Goal: Task Accomplishment & Management: Complete application form

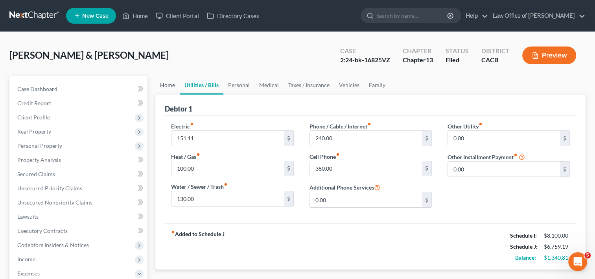
click at [169, 86] on link "Home" at bounding box center [167, 85] width 24 height 19
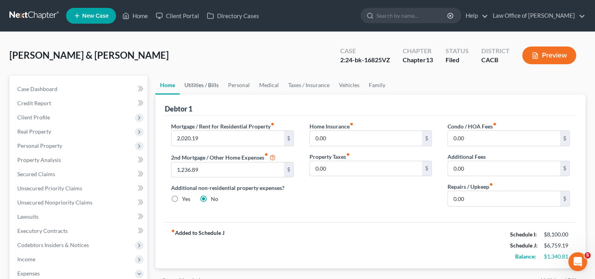
click at [208, 85] on link "Utilities / Bills" at bounding box center [202, 85] width 44 height 19
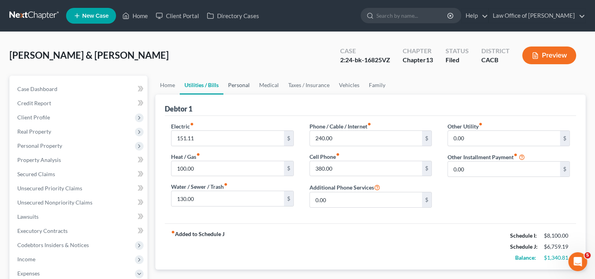
click at [241, 84] on link "Personal" at bounding box center [238, 85] width 31 height 19
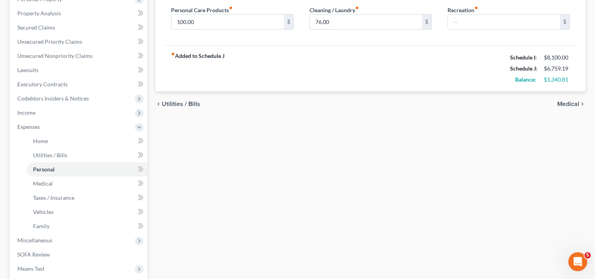
scroll to position [147, 0]
click at [35, 113] on span "Income" at bounding box center [79, 112] width 137 height 14
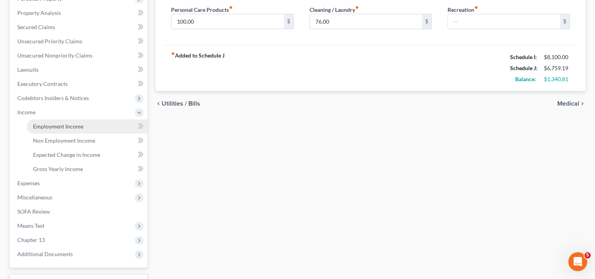
click at [48, 123] on span "Employment Income" at bounding box center [58, 126] width 50 height 7
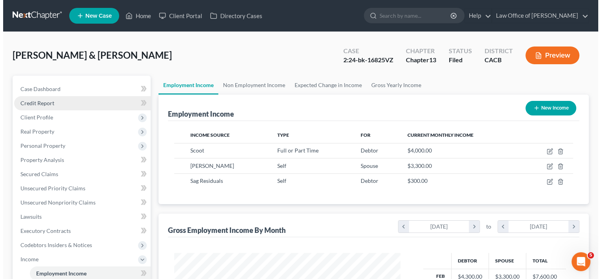
scroll to position [140, 242]
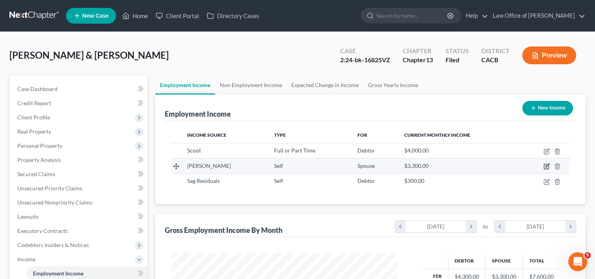
click at [547, 165] on icon "button" at bounding box center [548, 166] width 4 height 4
select select "1"
select select "4"
select select "0"
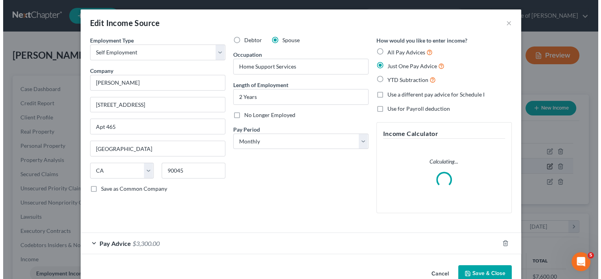
scroll to position [140, 244]
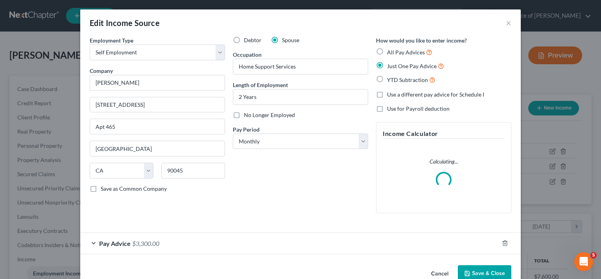
click at [131, 235] on div "Pay Advice $3,300.00" at bounding box center [289, 243] width 419 height 21
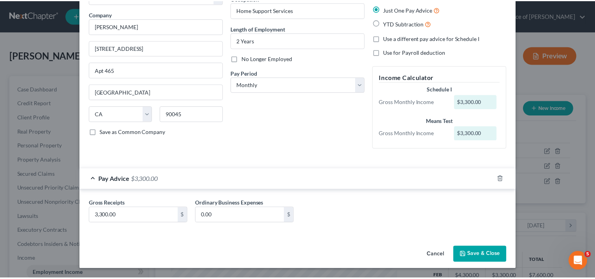
scroll to position [55, 0]
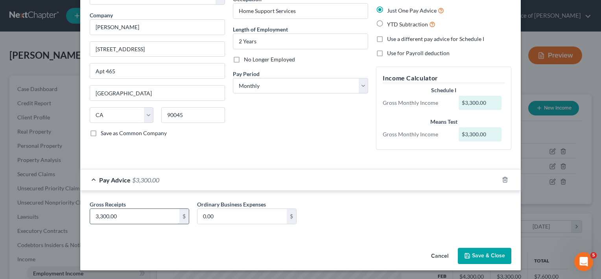
click at [167, 221] on input "3,300.00" at bounding box center [134, 216] width 89 height 15
type input "6,700.00"
click at [480, 255] on button "Save & Close" at bounding box center [485, 255] width 54 height 17
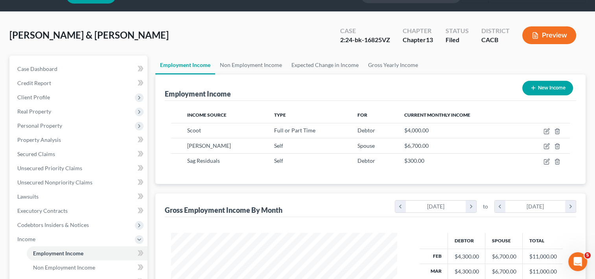
scroll to position [19, 0]
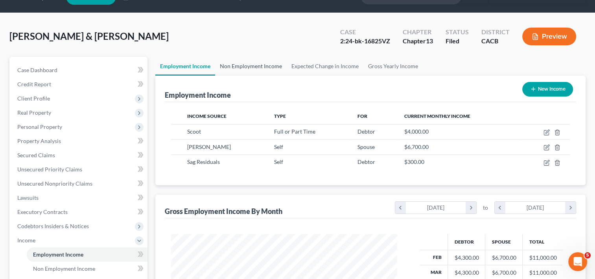
click at [257, 62] on link "Non Employment Income" at bounding box center [251, 66] width 72 height 19
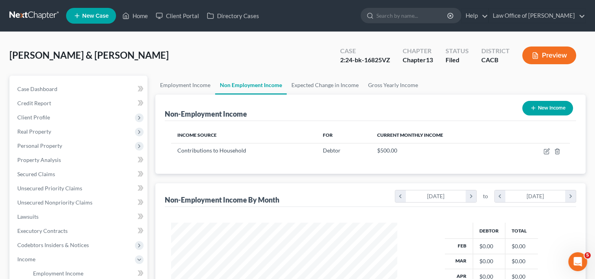
scroll to position [210, 0]
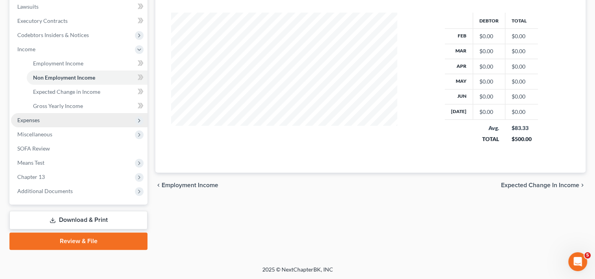
click at [38, 120] on span "Expenses" at bounding box center [28, 119] width 22 height 7
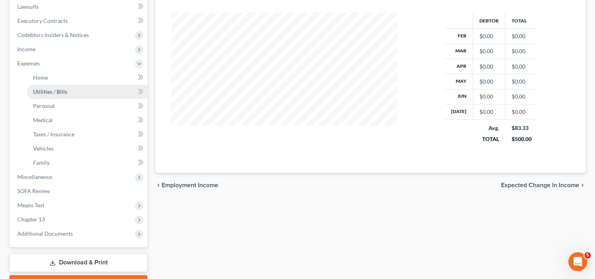
click at [55, 90] on span "Utilities / Bills" at bounding box center [50, 91] width 34 height 7
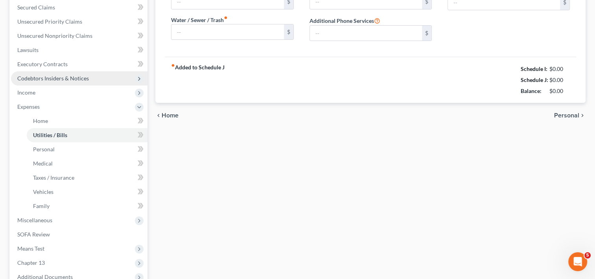
type input "151.11"
type input "100.00"
type input "130.00"
type input "240.00"
type input "380.00"
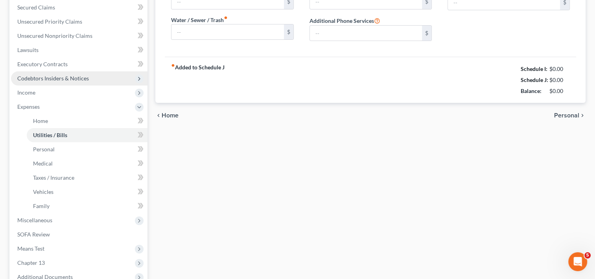
type input "0.00"
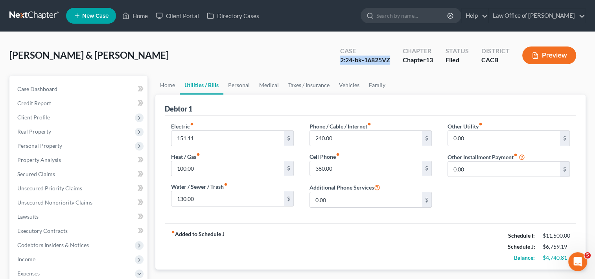
drag, startPoint x: 338, startPoint y: 59, endPoint x: 392, endPoint y: 60, distance: 53.5
click at [392, 60] on div "Case 2:24-bk-16825VZ" at bounding box center [365, 55] width 63 height 23
copy div "2:24-bk-16825VZ"
click at [139, 16] on link "Home" at bounding box center [134, 16] width 33 height 14
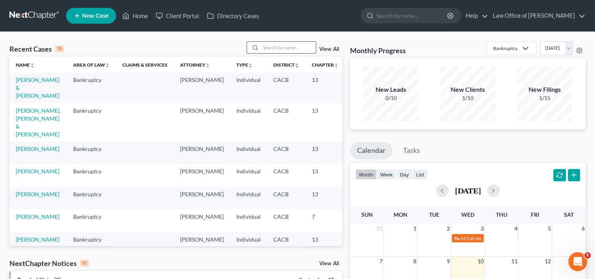
click at [276, 47] on input "search" at bounding box center [288, 47] width 55 height 11
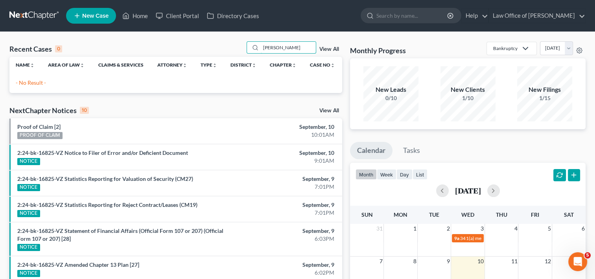
drag, startPoint x: 289, startPoint y: 47, endPoint x: 235, endPoint y: 51, distance: 54.0
click at [235, 51] on div "Recent Cases 0 Ron Cooper View All" at bounding box center [175, 48] width 333 height 15
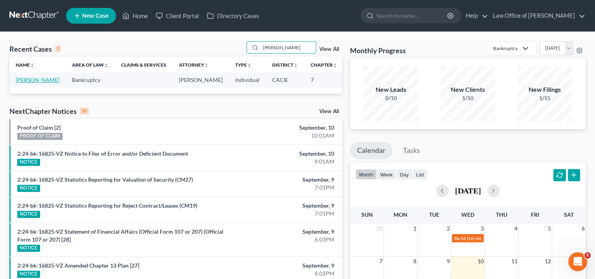
type input "Cooper"
click at [25, 83] on link "[PERSON_NAME]" at bounding box center [38, 79] width 44 height 7
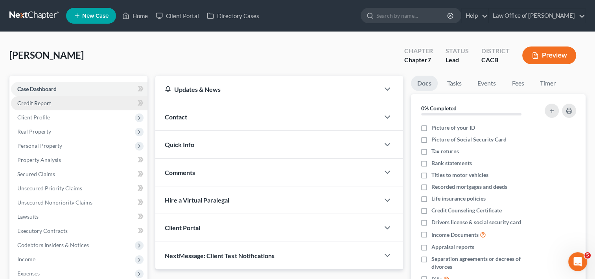
click at [34, 101] on span "Credit Report" at bounding box center [34, 103] width 34 height 7
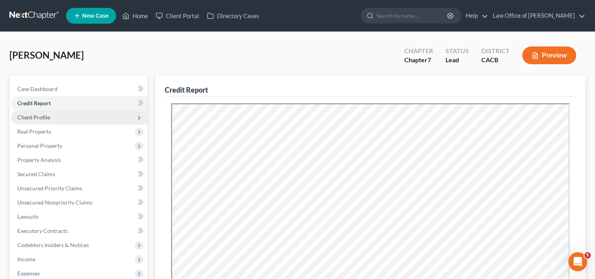
click at [52, 115] on span "Client Profile" at bounding box center [79, 117] width 137 height 14
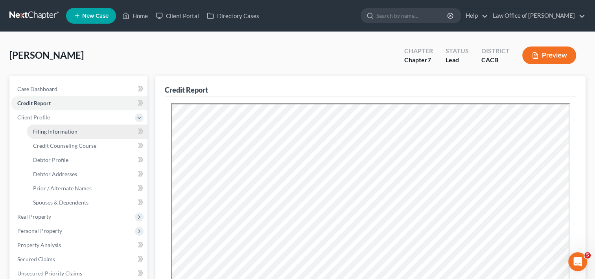
click at [54, 130] on span "Filing Information" at bounding box center [55, 131] width 44 height 7
select select "1"
select select "0"
select select "4"
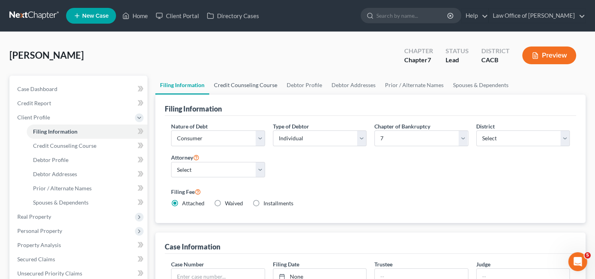
click at [249, 86] on link "Credit Counseling Course" at bounding box center [245, 85] width 73 height 19
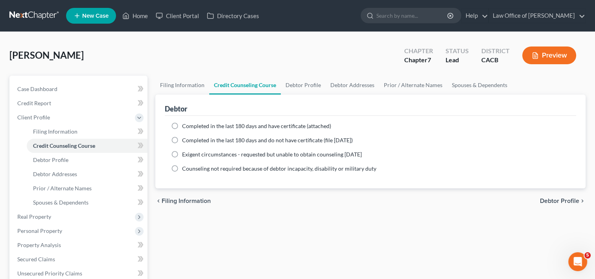
click at [182, 124] on label "Completed in the last 180 days and have certificate (attached)" at bounding box center [256, 126] width 149 height 8
click at [185, 124] on input "Completed in the last 180 days and have certificate (attached)" at bounding box center [187, 124] width 5 height 5
radio input "true"
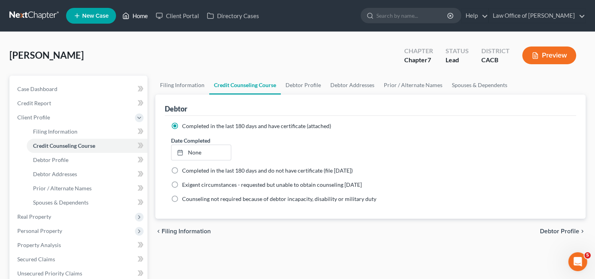
click at [137, 16] on link "Home" at bounding box center [134, 16] width 33 height 14
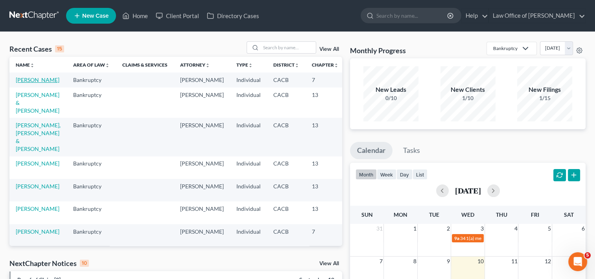
click at [19, 83] on link "[PERSON_NAME]" at bounding box center [38, 79] width 44 height 7
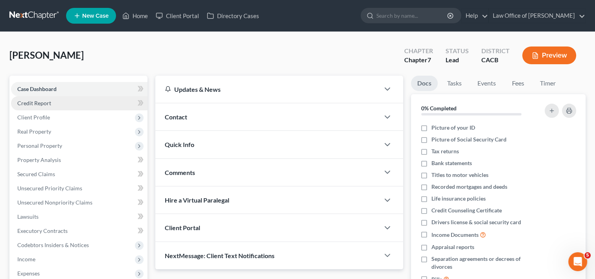
click at [51, 102] on link "Credit Report" at bounding box center [79, 103] width 137 height 14
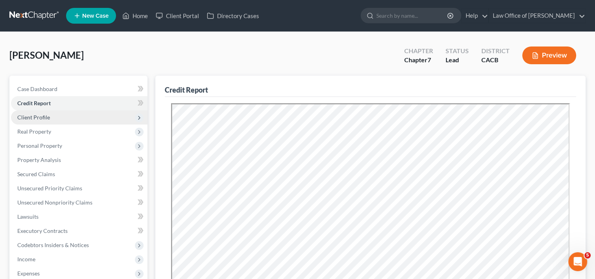
click at [68, 116] on span "Client Profile" at bounding box center [79, 117] width 137 height 14
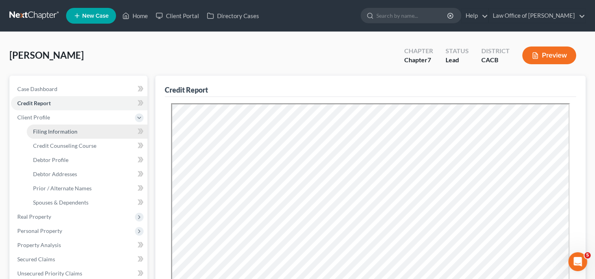
click at [55, 131] on span "Filing Information" at bounding box center [55, 131] width 44 height 7
select select "1"
select select "0"
select select "7"
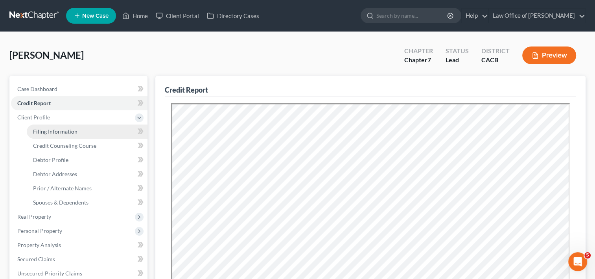
select select "0"
select select "4"
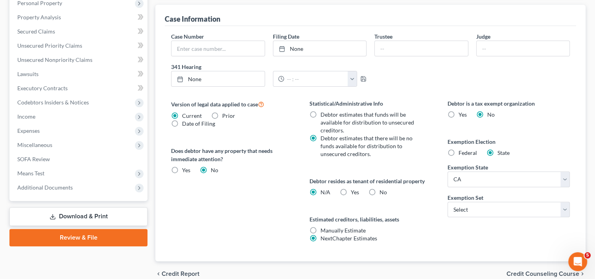
scroll to position [237, 0]
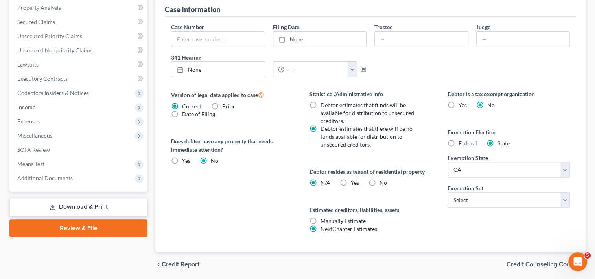
click at [351, 183] on label "Yes Yes" at bounding box center [355, 183] width 8 height 8
click at [354, 183] on input "Yes Yes" at bounding box center [356, 181] width 5 height 5
radio input "true"
radio input "false"
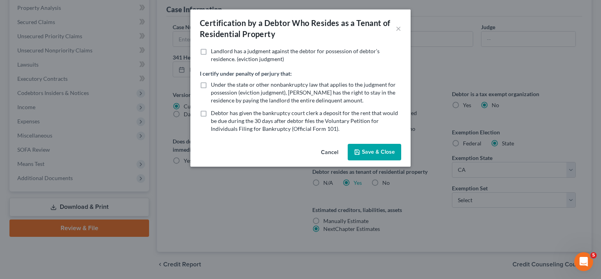
click at [377, 149] on button "Save & Close" at bounding box center [375, 152] width 54 height 17
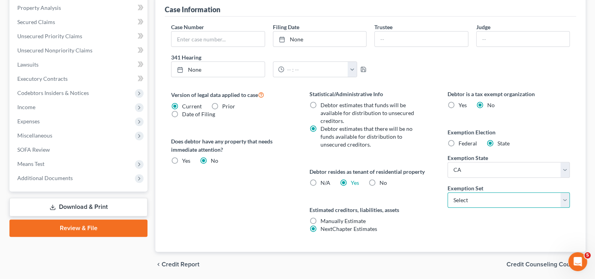
click at [514, 200] on select "Select 703 704" at bounding box center [509, 200] width 122 height 16
click at [380, 183] on label "No" at bounding box center [383, 183] width 7 height 8
click at [383, 183] on input "No" at bounding box center [385, 181] width 5 height 5
radio input "true"
click at [351, 183] on label "Yes Yes" at bounding box center [355, 183] width 8 height 8
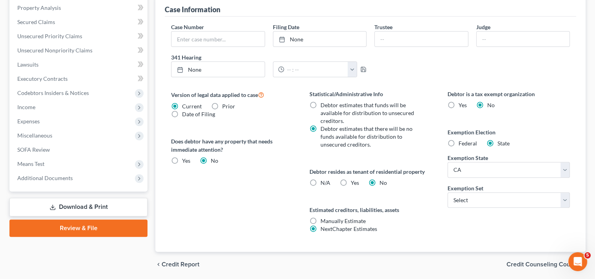
click at [354, 183] on input "Yes Yes" at bounding box center [356, 181] width 5 height 5
radio input "true"
radio input "false"
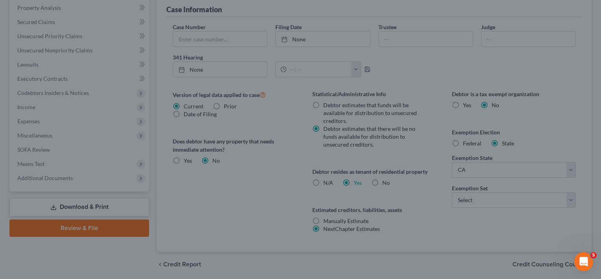
click at [343, 183] on div "Certification by a Debtor Who Resides as a Tenant of Residential Property × Lan…" at bounding box center [300, 139] width 601 height 279
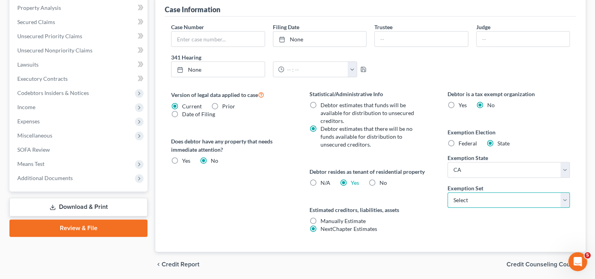
click at [485, 198] on select "Select 703 704" at bounding box center [509, 200] width 122 height 16
select select "0"
click at [448, 192] on select "Select 703 704" at bounding box center [509, 200] width 122 height 16
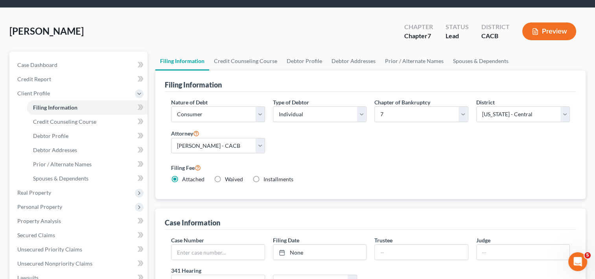
scroll to position [24, 0]
click at [245, 60] on link "Credit Counseling Course" at bounding box center [245, 61] width 73 height 19
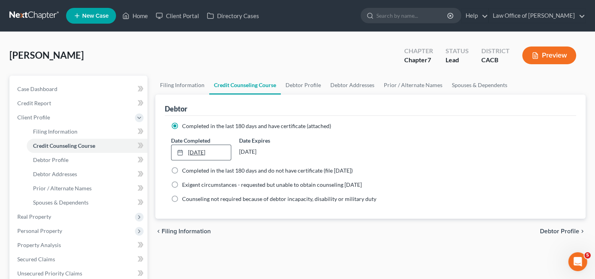
click at [192, 150] on link "9/10/2025" at bounding box center [201, 152] width 59 height 15
click at [196, 153] on link "9/5/2025" at bounding box center [201, 152] width 59 height 15
click at [307, 85] on link "Debtor Profile" at bounding box center [303, 85] width 45 height 19
select select "0"
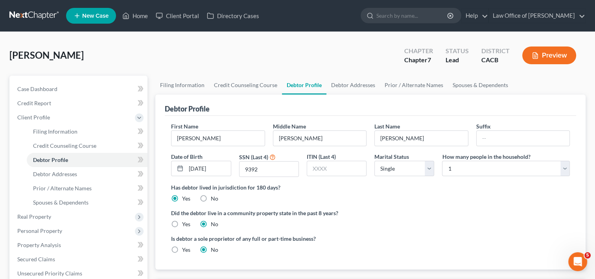
click at [182, 224] on label "Yes" at bounding box center [186, 224] width 8 height 8
click at [185, 224] on input "Yes" at bounding box center [187, 222] width 5 height 5
radio input "true"
radio input "false"
click at [357, 85] on link "Debtor Addresses" at bounding box center [354, 85] width 54 height 19
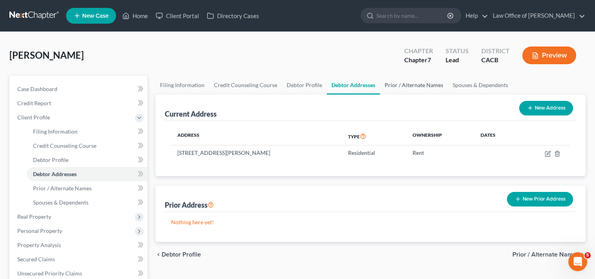
click at [409, 85] on link "Prior / Alternate Names" at bounding box center [414, 85] width 68 height 19
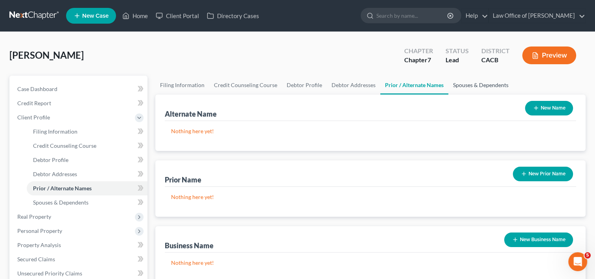
click at [477, 83] on link "Spouses & Dependents" at bounding box center [481, 85] width 65 height 19
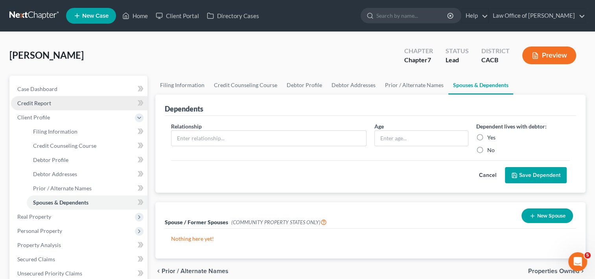
click at [43, 105] on span "Credit Report" at bounding box center [34, 103] width 34 height 7
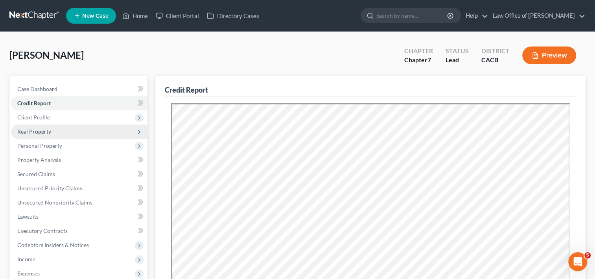
click at [46, 130] on span "Real Property" at bounding box center [34, 131] width 34 height 7
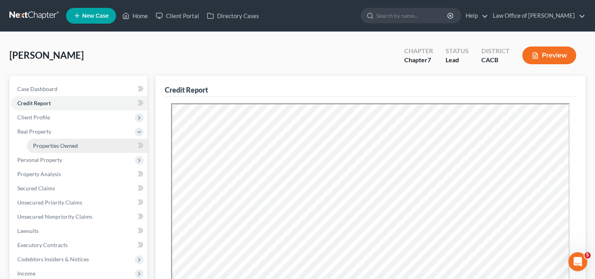
click at [46, 141] on link "Properties Owned" at bounding box center [87, 146] width 121 height 14
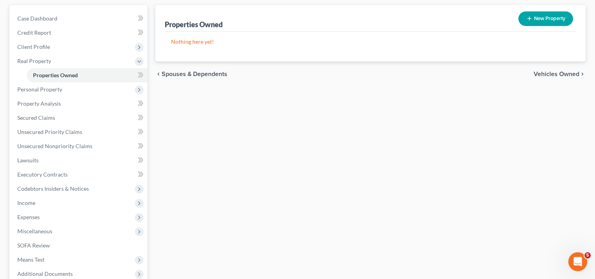
scroll to position [71, 0]
click at [45, 88] on span "Personal Property" at bounding box center [39, 88] width 45 height 7
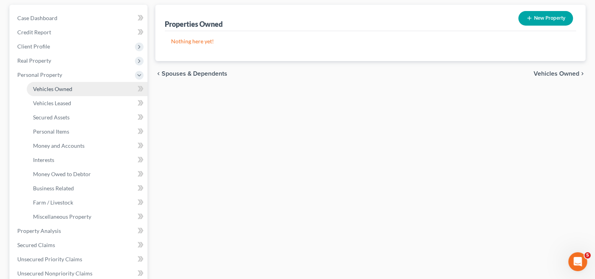
click at [52, 90] on span "Vehicles Owned" at bounding box center [52, 88] width 39 height 7
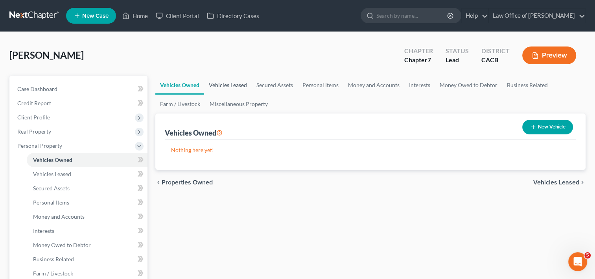
click at [236, 87] on link "Vehicles Leased" at bounding box center [228, 85] width 48 height 19
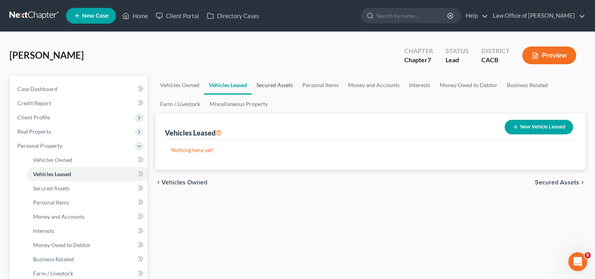
click at [283, 84] on link "Secured Assets" at bounding box center [275, 85] width 46 height 19
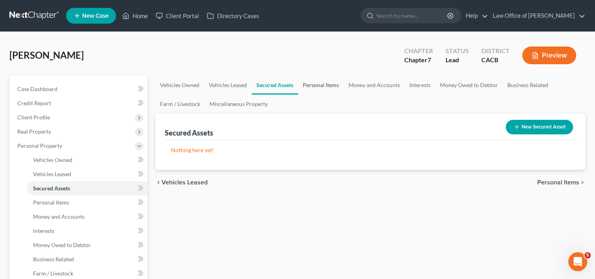
click at [312, 83] on link "Personal Items" at bounding box center [321, 85] width 46 height 19
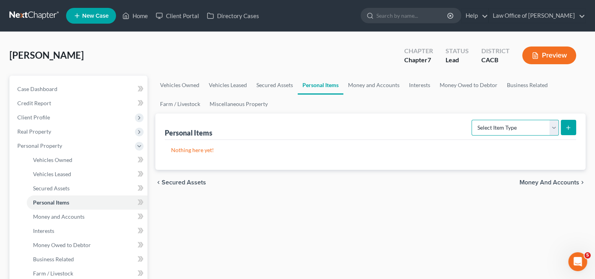
click at [515, 126] on select "Select Item Type Clothing Collectibles Of Value Electronics Firearms Household …" at bounding box center [515, 128] width 87 height 16
select select "clothing"
click at [473, 120] on select "Select Item Type Clothing Collectibles Of Value Electronics Firearms Household …" at bounding box center [515, 128] width 87 height 16
click at [568, 126] on icon "submit" at bounding box center [568, 127] width 6 height 6
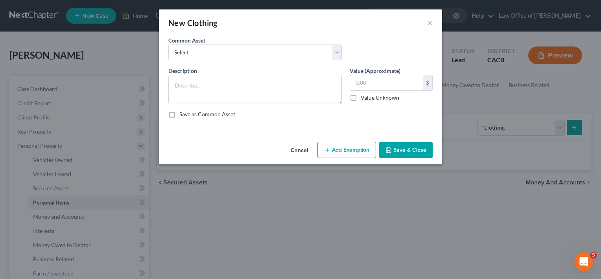
click at [367, 27] on div "New Clothing ×" at bounding box center [300, 22] width 283 height 27
click at [213, 94] on textarea at bounding box center [255, 89] width 174 height 29
type textarea "Clothing"
type input "300.00"
click at [348, 157] on button "Add Exemption" at bounding box center [347, 150] width 59 height 17
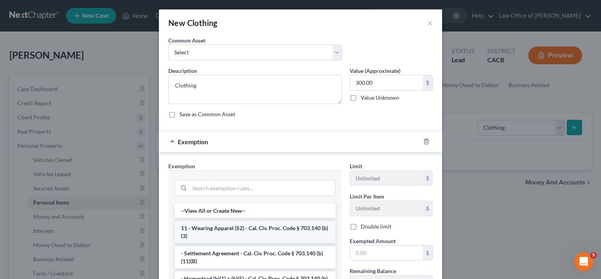
click at [264, 230] on li "11 - Wearing Apparel (S2) - Cal. Civ. Proc. Code § 703.140 (b)(3)" at bounding box center [255, 232] width 161 height 22
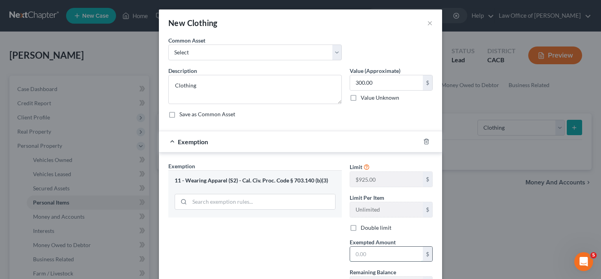
click at [360, 252] on input "text" at bounding box center [386, 253] width 73 height 15
type input "300"
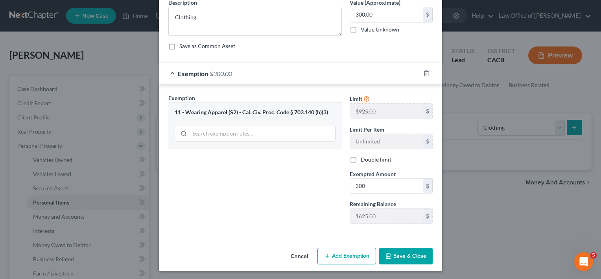
click at [402, 252] on button "Save & Close" at bounding box center [406, 255] width 54 height 17
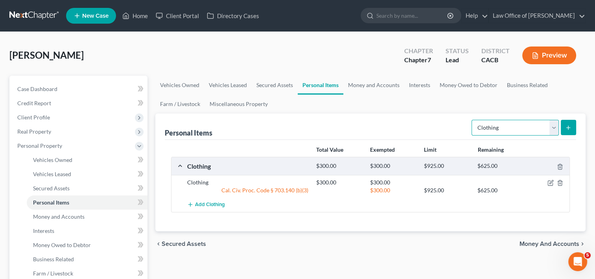
click at [506, 124] on select "Select Item Type Clothing Collectibles Of Value Electronics Firearms Household …" at bounding box center [515, 128] width 87 height 16
select select "electronics"
click at [473, 120] on select "Select Item Type Clothing Collectibles Of Value Electronics Firearms Household …" at bounding box center [515, 128] width 87 height 16
click at [564, 126] on button "submit" at bounding box center [568, 127] width 15 height 15
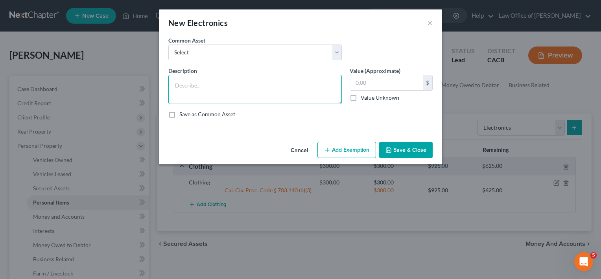
click at [255, 87] on textarea at bounding box center [255, 89] width 174 height 29
type textarea "Cell Phone, Telelvision"
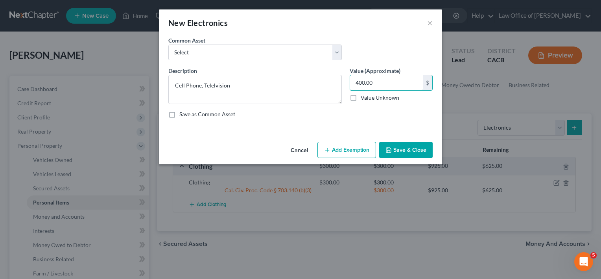
type input "400.00"
click at [351, 151] on button "Add Exemption" at bounding box center [347, 150] width 59 height 17
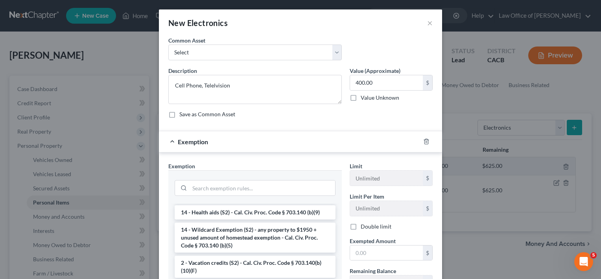
scroll to position [162, 0]
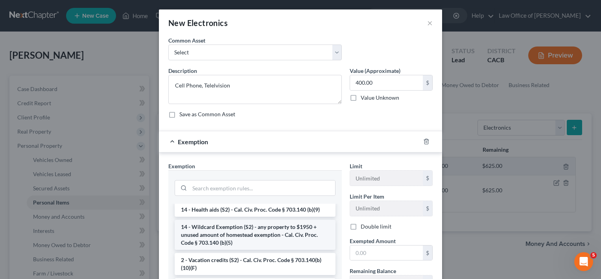
click at [283, 228] on li "14 - Wildcard Exemption (S2) - any property to $1950 + unused amount of homeste…" at bounding box center [255, 235] width 161 height 30
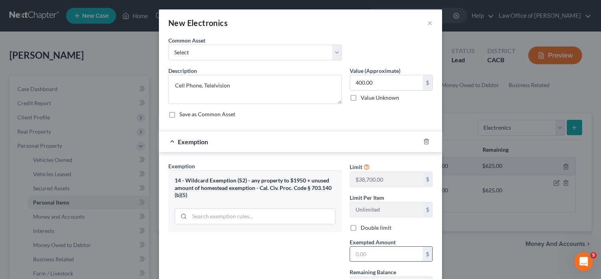
click at [368, 255] on input "text" at bounding box center [386, 253] width 73 height 15
type input "400"
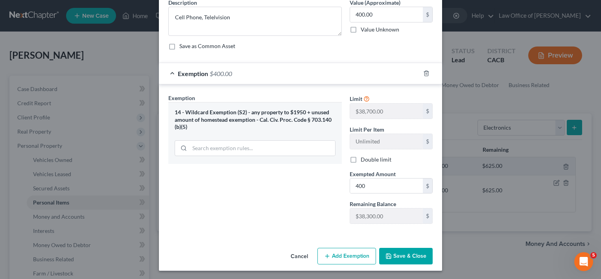
click at [416, 257] on button "Save & Close" at bounding box center [406, 255] width 54 height 17
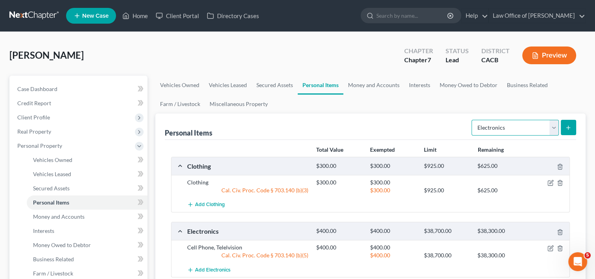
click at [501, 123] on select "Select Item Type Clothing Collectibles Of Value Electronics Firearms Household …" at bounding box center [515, 128] width 87 height 16
select select "household_goods"
click at [473, 120] on select "Select Item Type Clothing Collectibles Of Value Electronics Firearms Household …" at bounding box center [515, 128] width 87 height 16
click at [577, 127] on div "Personal Items Select Item Type Clothing Collectibles Of Value Electronics Fire…" at bounding box center [370, 204] width 430 height 183
click at [571, 127] on line "submit" at bounding box center [569, 127] width 4 height 0
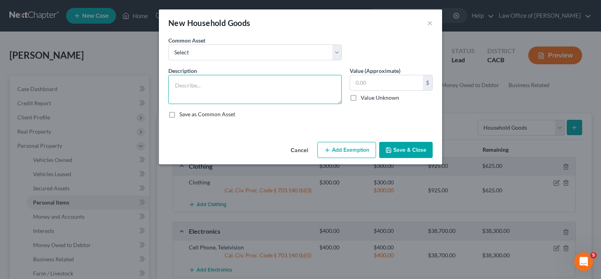
click at [205, 86] on textarea at bounding box center [255, 89] width 174 height 29
type textarea "Personal Furniture"
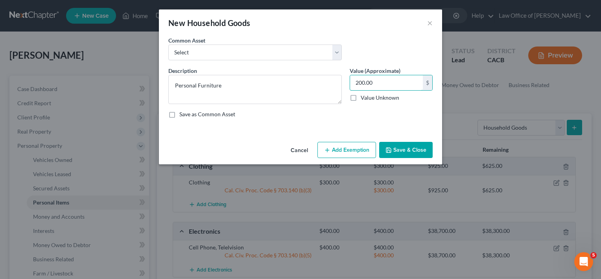
type input "200.00"
click at [360, 149] on button "Add Exemption" at bounding box center [347, 150] width 59 height 17
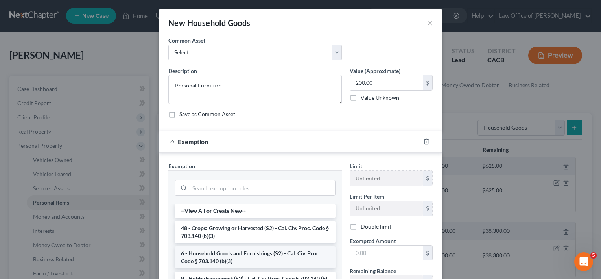
click at [259, 258] on li "6 - Household Goods and Furnishings (S2) - Cal. Civ. Proc. Code § 703.140 (b)(3)" at bounding box center [255, 257] width 161 height 22
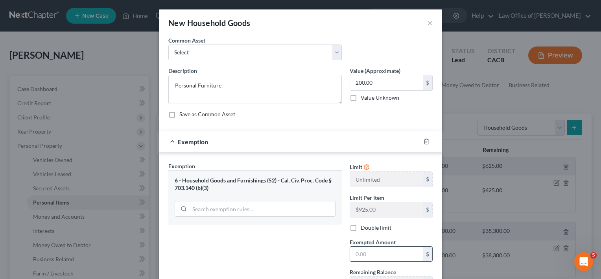
click at [375, 249] on input "text" at bounding box center [386, 253] width 73 height 15
type input "200"
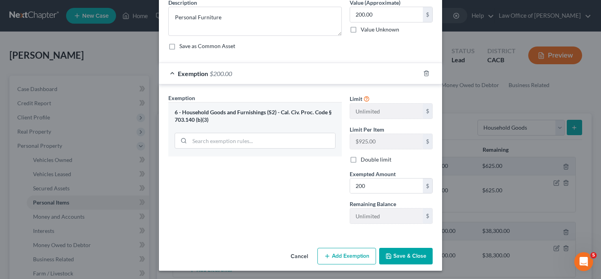
click at [416, 254] on button "Save & Close" at bounding box center [406, 255] width 54 height 17
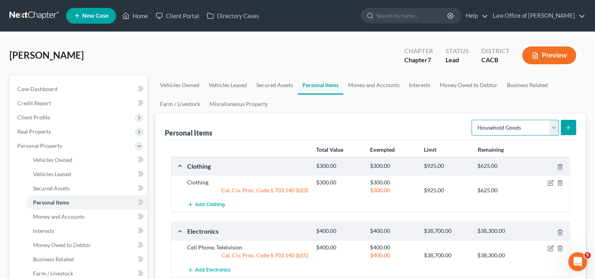
click at [537, 121] on select "Select Item Type Clothing Collectibles Of Value Electronics Firearms Household …" at bounding box center [515, 128] width 87 height 16
click at [428, 95] on ul "Vehicles Owned Vehicles Leased Secured Assets Personal Items Money and Accounts…" at bounding box center [370, 95] width 430 height 38
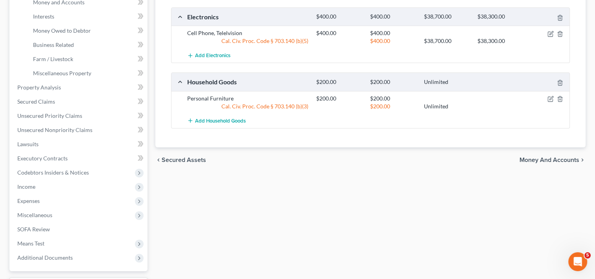
scroll to position [215, 0]
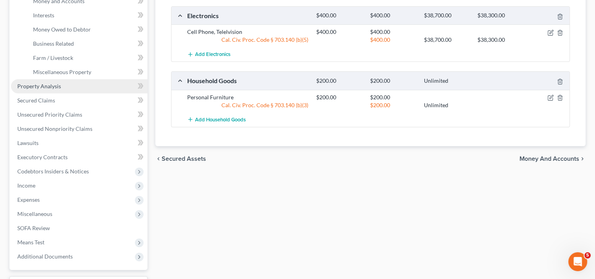
click at [37, 86] on span "Property Analysis" at bounding box center [39, 86] width 44 height 7
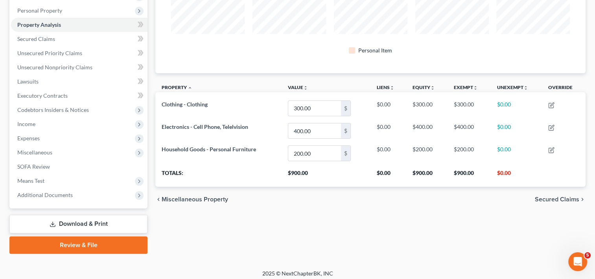
scroll to position [139, 0]
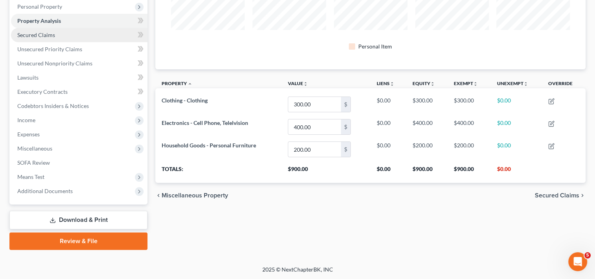
click at [55, 37] on link "Secured Claims" at bounding box center [79, 35] width 137 height 14
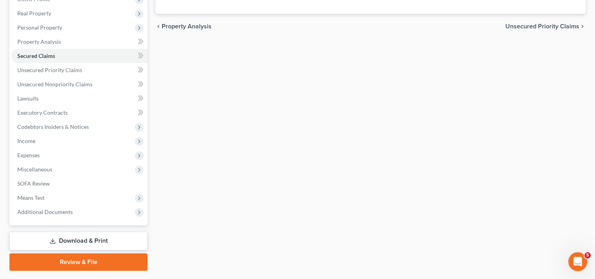
scroll to position [121, 0]
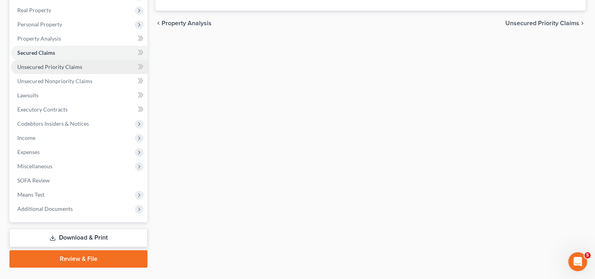
click at [85, 68] on link "Unsecured Priority Claims" at bounding box center [79, 67] width 137 height 14
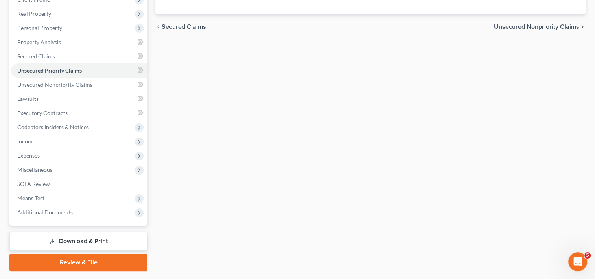
scroll to position [120, 0]
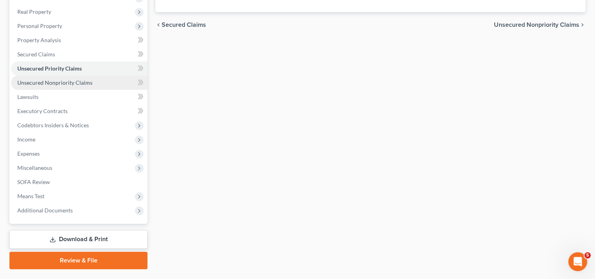
click at [36, 83] on span "Unsecured Nonpriority Claims" at bounding box center [54, 82] width 75 height 7
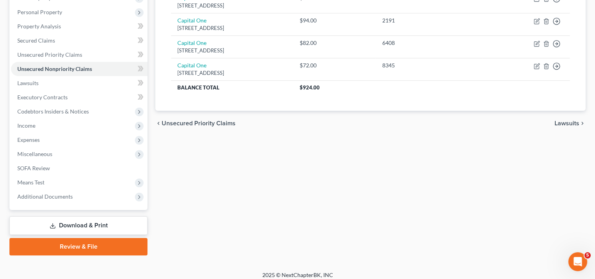
scroll to position [139, 0]
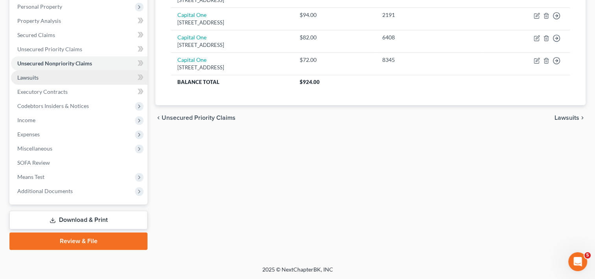
click at [55, 80] on link "Lawsuits" at bounding box center [79, 77] width 137 height 14
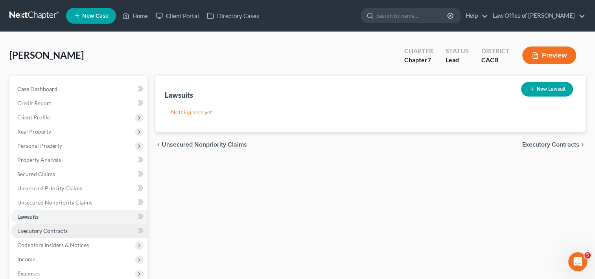
click at [51, 233] on span "Executory Contracts" at bounding box center [42, 230] width 50 height 7
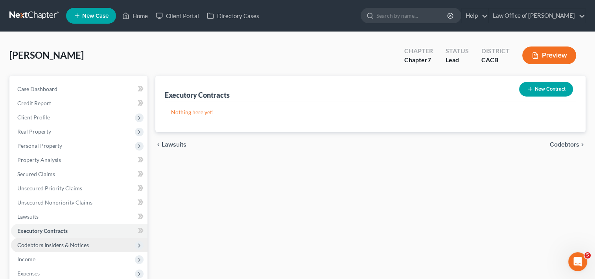
click at [70, 249] on span "Codebtors Insiders & Notices" at bounding box center [79, 245] width 137 height 14
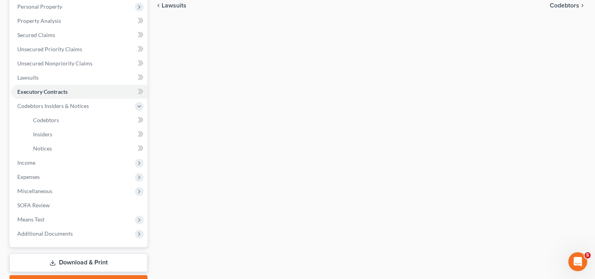
scroll to position [143, 0]
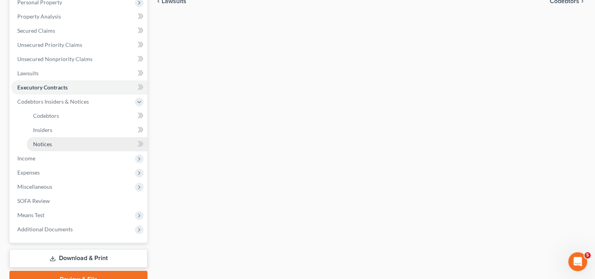
click at [68, 149] on link "Notices" at bounding box center [87, 144] width 121 height 14
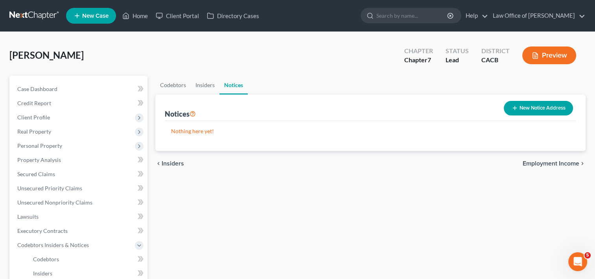
click at [528, 107] on button "New Notice Address" at bounding box center [538, 108] width 69 height 15
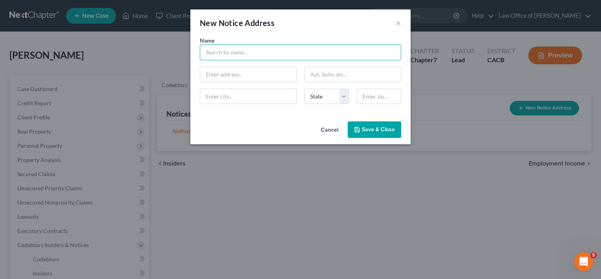
click at [296, 54] on input "text" at bounding box center [300, 52] width 201 height 16
click at [297, 48] on input "Internal Revenue Service" at bounding box center [300, 52] width 201 height 16
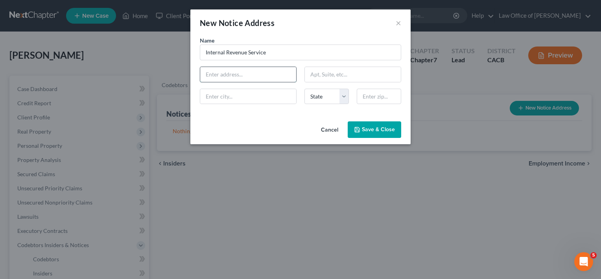
click at [245, 74] on input "text" at bounding box center [248, 74] width 96 height 15
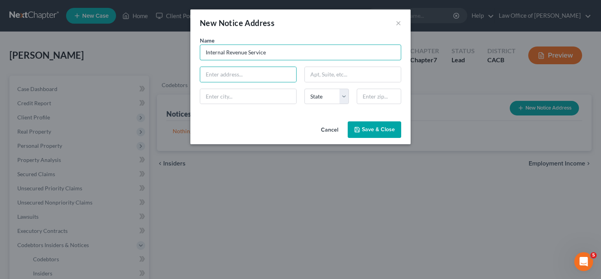
click at [276, 48] on input "Internal Revenue Service" at bounding box center [300, 52] width 201 height 16
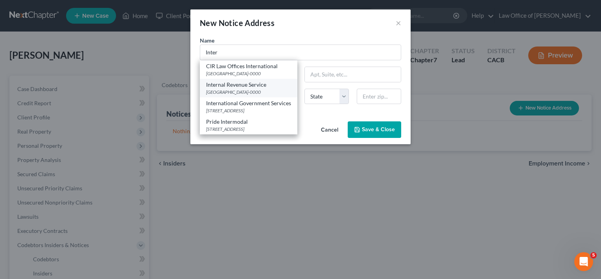
click at [288, 89] on div "[GEOGRAPHIC_DATA]-0000" at bounding box center [248, 92] width 85 height 7
type input "Internal Revenue Service"
type input "PO Box 7346"
type input "Philadelphia"
select select "39"
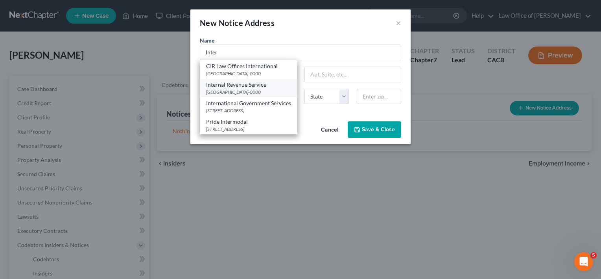
type input "19101-0000"
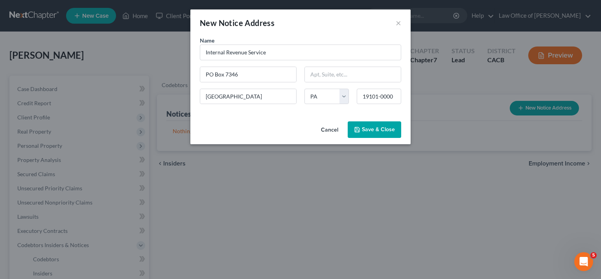
click at [373, 126] on span "Save & Close" at bounding box center [378, 129] width 33 height 7
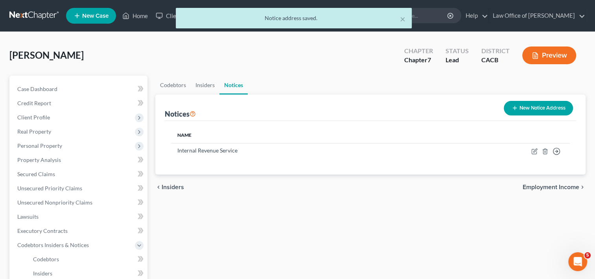
click at [539, 109] on button "New Notice Address" at bounding box center [538, 108] width 69 height 15
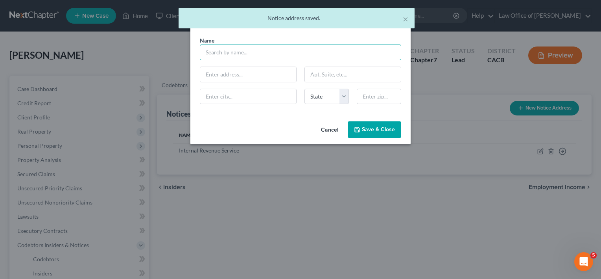
click at [252, 54] on input "text" at bounding box center [300, 52] width 201 height 16
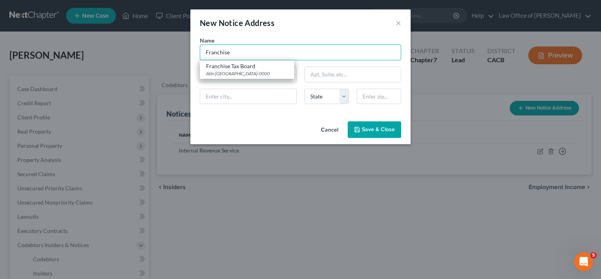
click at [252, 57] on input "Franchise" at bounding box center [300, 52] width 201 height 16
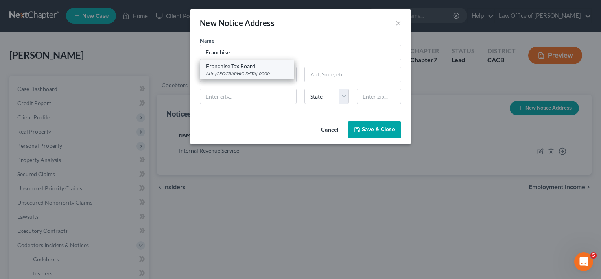
click at [255, 68] on div "Franchise Tax Board" at bounding box center [247, 66] width 82 height 8
type input "Franchise Tax Board"
type input "Attn BK Unit"
type input "PO Box 2952"
type input "Sacramento"
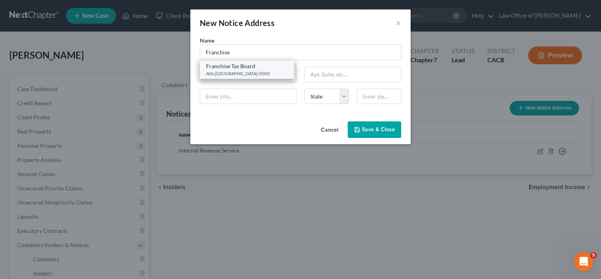
select select "4"
type input "95812-0000"
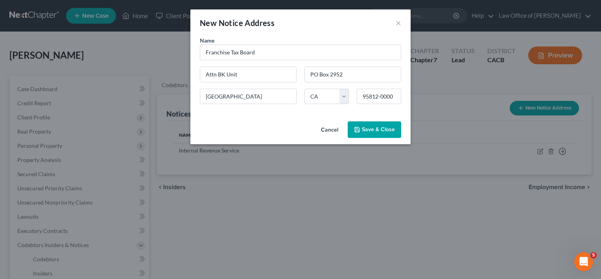
click at [378, 132] on span "Save & Close" at bounding box center [378, 129] width 33 height 7
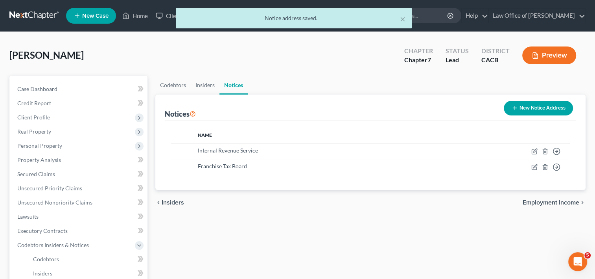
click at [519, 104] on button "New Notice Address" at bounding box center [538, 108] width 69 height 15
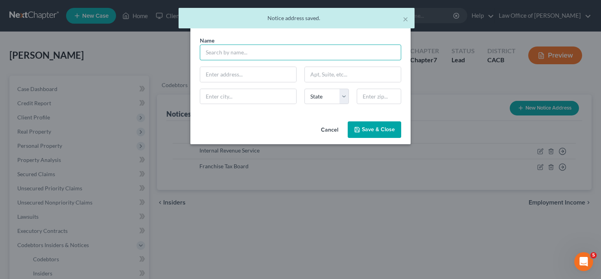
click at [242, 48] on input "text" at bounding box center [300, 52] width 201 height 16
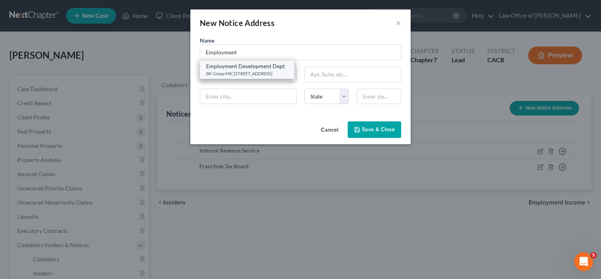
click at [257, 67] on div "Employment Development Dept" at bounding box center [247, 66] width 82 height 8
type input "Employment Development Dept"
type input "BK Group MIC 92E"
type input "PO BOX 826880"
type input "Sacramento"
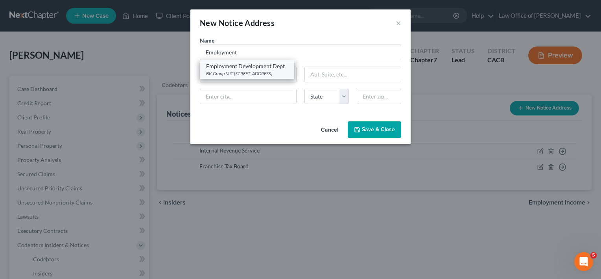
select select "4"
type input "94280-0000"
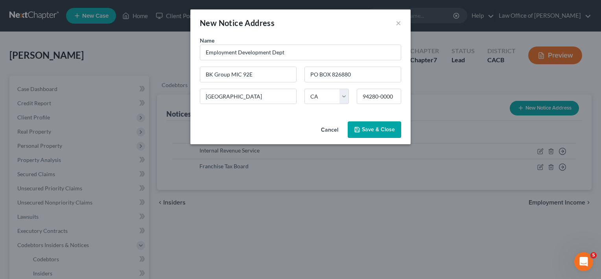
click at [383, 127] on span "Save & Close" at bounding box center [378, 129] width 33 height 7
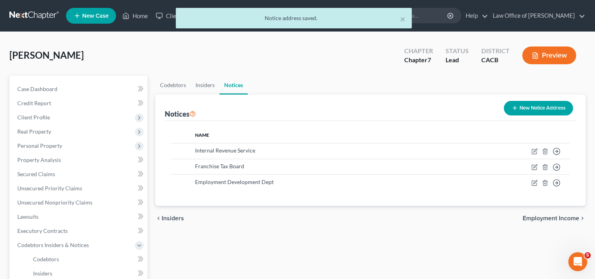
click at [534, 109] on button "New Notice Address" at bounding box center [538, 108] width 69 height 15
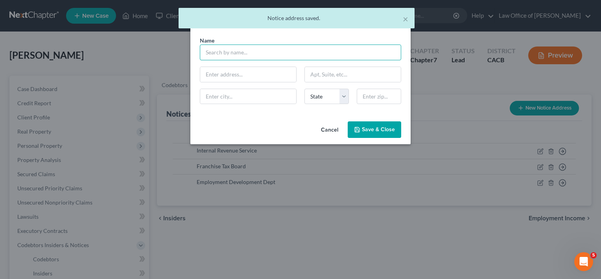
click at [280, 53] on input "text" at bounding box center [300, 52] width 201 height 16
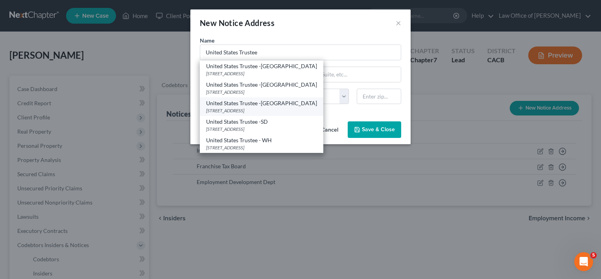
click at [289, 110] on div "411 West Fourth Street Suite 7160, Santa Ana, CA 92701-0000" at bounding box center [261, 110] width 111 height 7
type input "United States Trustee -SA"
type input "411 West Fourth Street Suite 7160"
type input "Santa [PERSON_NAME]"
select select "4"
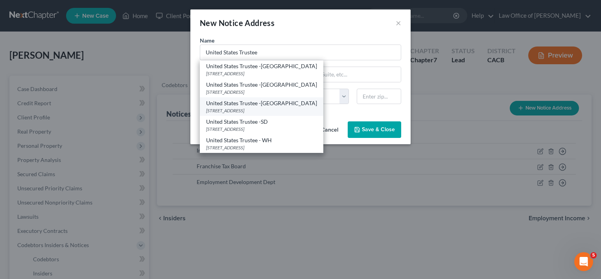
type input "92701-0000"
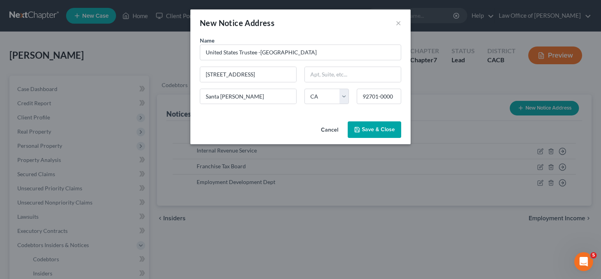
click at [380, 131] on span "Save & Close" at bounding box center [378, 129] width 33 height 7
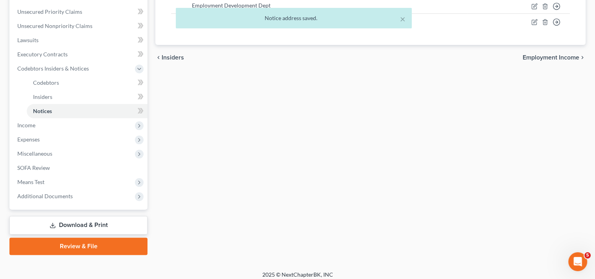
scroll to position [181, 0]
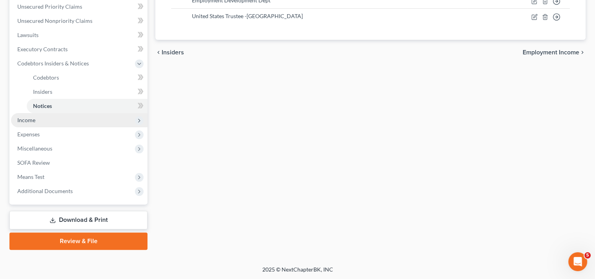
click at [33, 118] on span "Income" at bounding box center [26, 119] width 18 height 7
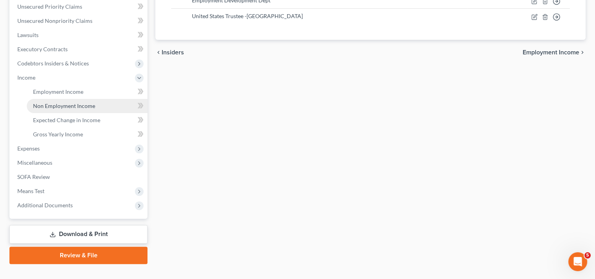
click at [69, 107] on span "Non Employment Income" at bounding box center [64, 105] width 62 height 7
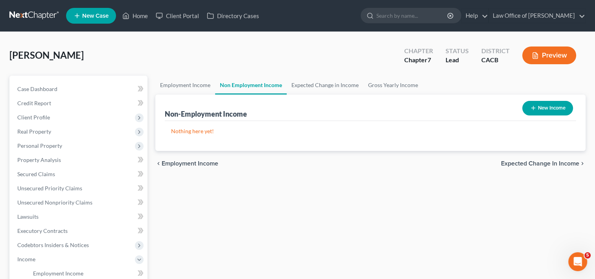
click at [549, 103] on button "New Income" at bounding box center [548, 108] width 51 height 15
select select "0"
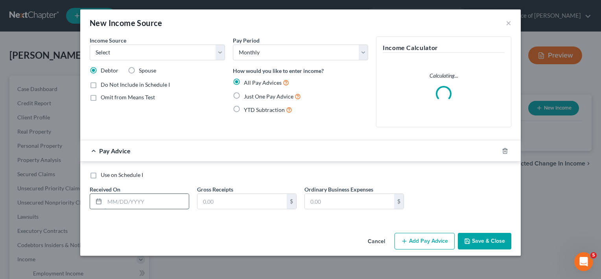
click at [144, 200] on input "text" at bounding box center [147, 201] width 84 height 15
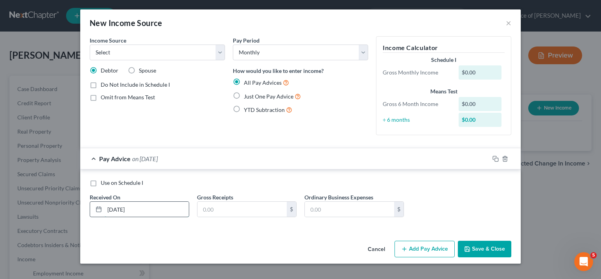
type input "09/01/2025"
type input "1,450"
click at [244, 94] on label "Just One Pay Advice" at bounding box center [272, 96] width 57 height 9
click at [247, 94] on input "Just One Pay Advice" at bounding box center [249, 94] width 5 height 5
radio input "true"
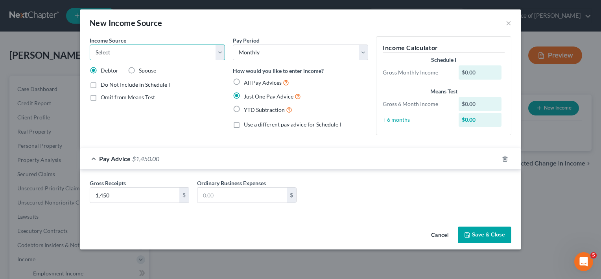
click at [203, 50] on select "Select Unemployment Disability (from employer) Pension Retirement Social Securi…" at bounding box center [157, 52] width 135 height 16
select select "4"
click at [90, 44] on select "Select Unemployment Disability (from employer) Pension Retirement Social Securi…" at bounding box center [157, 52] width 135 height 16
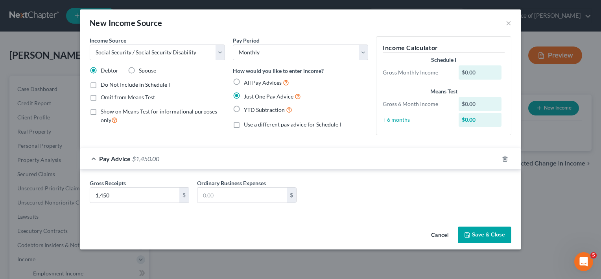
click at [484, 246] on div "Cancel Save & Close" at bounding box center [300, 236] width 441 height 26
click at [484, 238] on button "Save & Close" at bounding box center [485, 234] width 54 height 17
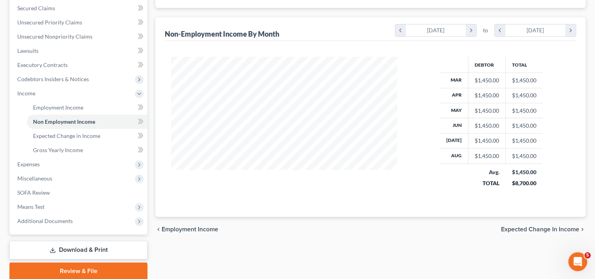
scroll to position [166, 0]
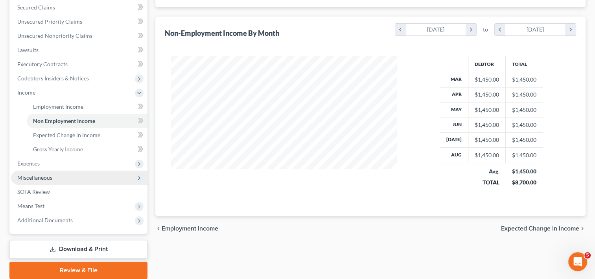
click at [54, 183] on span "Miscellaneous" at bounding box center [79, 177] width 137 height 14
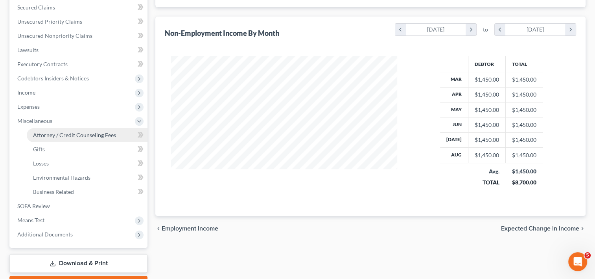
click at [81, 139] on link "Attorney / Credit Counseling Fees" at bounding box center [87, 135] width 121 height 14
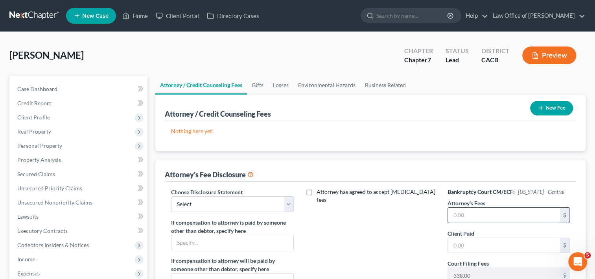
click at [513, 214] on input "text" at bounding box center [504, 214] width 112 height 15
type input "622.00"
click at [541, 105] on icon "button" at bounding box center [541, 108] width 6 height 6
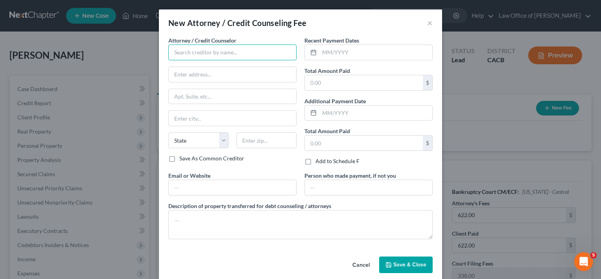
click at [201, 51] on input "text" at bounding box center [232, 52] width 128 height 16
type input "K"
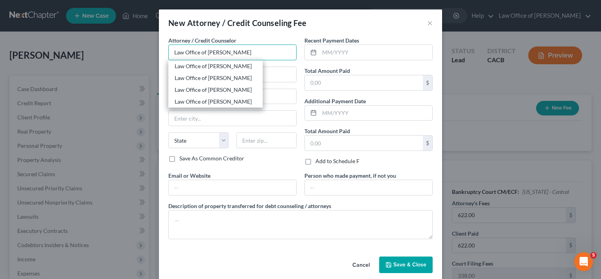
type input "LAW OFFICE OF [PERSON_NAME], PROFESSIONAL C"
type input "18000 Studebaker Road, Suite #700"
type input "Suite 700"
type input "Cerritos"
select select "4"
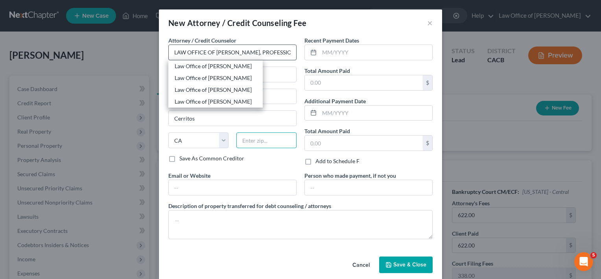
type input "90703"
type input "[EMAIL_ADDRESS][DOMAIN_NAME]"
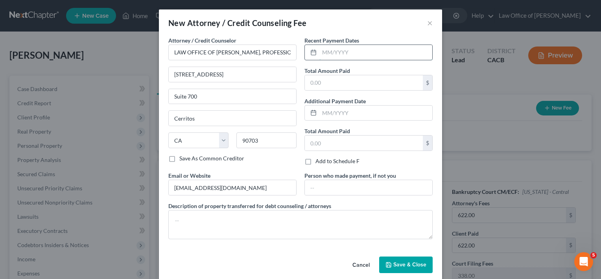
click at [346, 55] on input "text" at bounding box center [376, 52] width 113 height 15
type input "0"
type input "08/24/2025"
click at [353, 76] on input "text" at bounding box center [364, 82] width 118 height 15
type input "1,000"
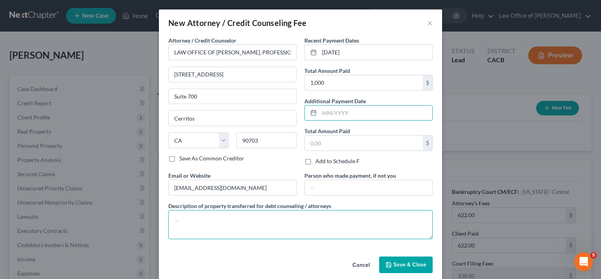
click at [201, 224] on textarea at bounding box center [300, 224] width 264 height 29
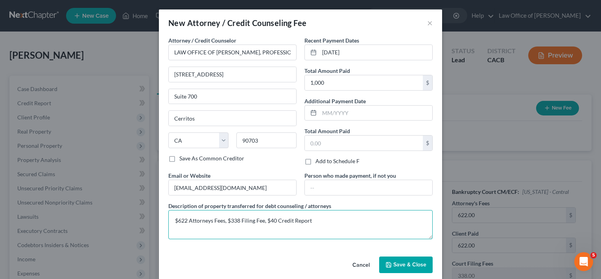
type textarea "$622 Attorneys Fees, $338 Filing Fee, $40 Credit Report"
click at [394, 266] on span "Save & Close" at bounding box center [409, 264] width 33 height 7
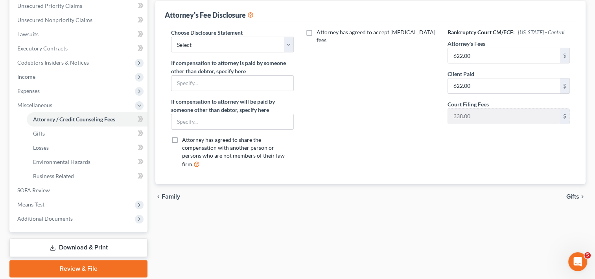
scroll to position [187, 0]
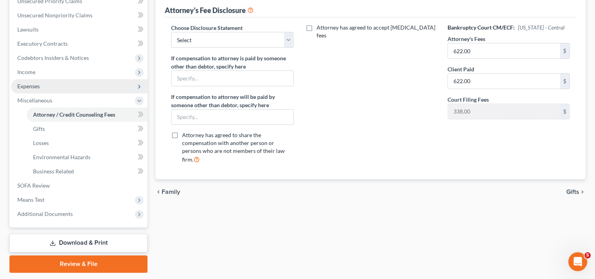
click at [79, 89] on span "Expenses" at bounding box center [79, 86] width 137 height 14
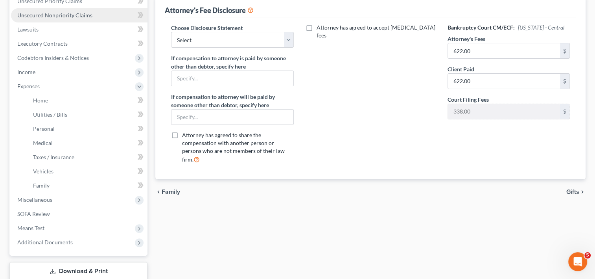
click at [76, 17] on span "Unsecured Nonpriority Claims" at bounding box center [54, 15] width 75 height 7
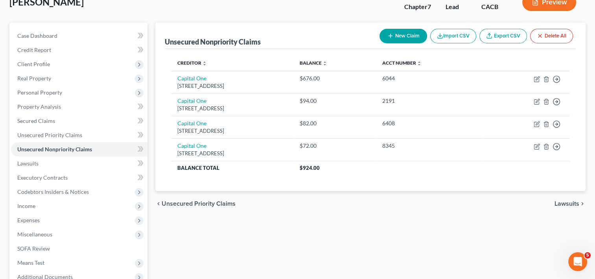
scroll to position [54, 0]
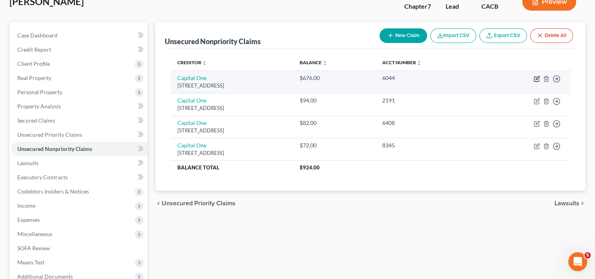
click at [538, 78] on icon "button" at bounding box center [538, 78] width 4 height 4
select select "46"
select select "0"
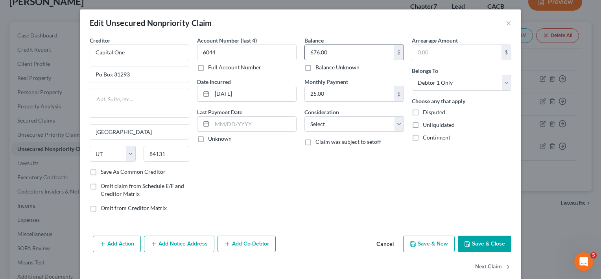
click at [306, 52] on input "676.00" at bounding box center [349, 52] width 89 height 15
type input "1,676.00"
click at [483, 242] on button "Save & Close" at bounding box center [485, 243] width 54 height 17
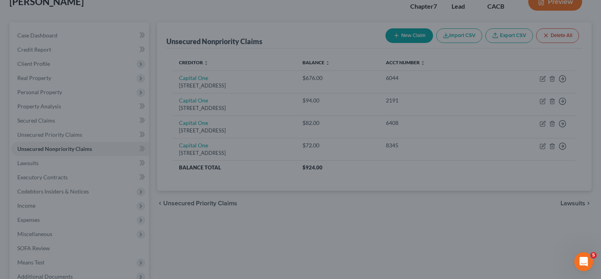
type input "0"
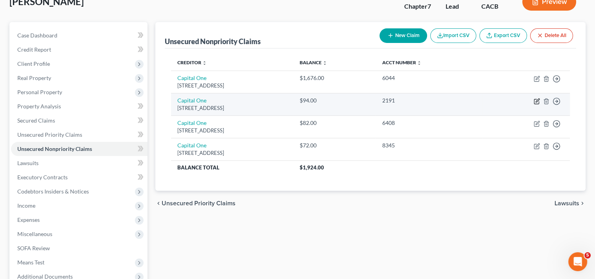
click at [538, 100] on icon "button" at bounding box center [537, 101] width 6 height 6
select select "46"
select select "0"
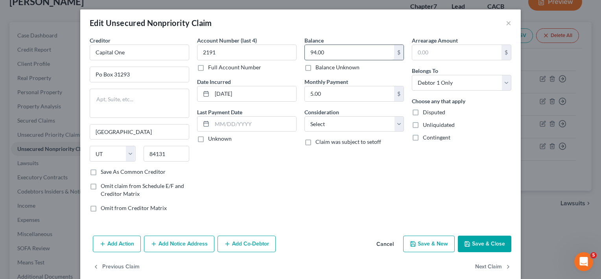
click at [306, 50] on input "94.00" at bounding box center [349, 52] width 89 height 15
type input "1,194.00"
click at [363, 128] on select "Select Cable / Satellite Services Collection Agency Credit Card Debt Debt Couns…" at bounding box center [355, 124] width 100 height 16
select select "2"
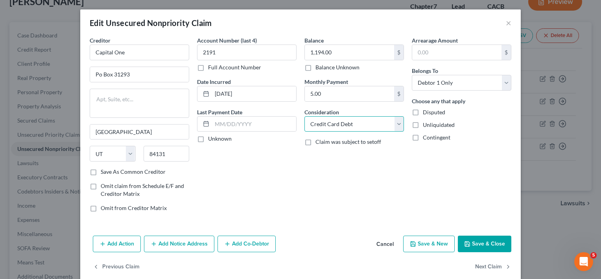
click at [305, 116] on select "Select Cable / Satellite Services Collection Agency Credit Card Debt Debt Couns…" at bounding box center [355, 124] width 100 height 16
click at [500, 250] on button "Save & Close" at bounding box center [485, 243] width 54 height 17
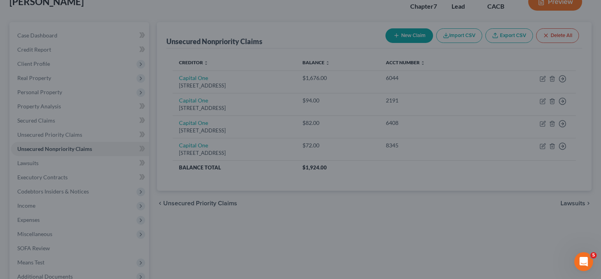
type input "0"
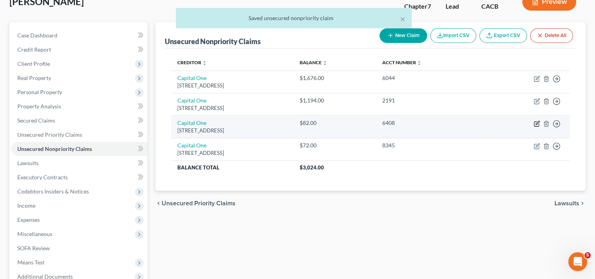
click at [537, 122] on icon "button" at bounding box center [538, 123] width 4 height 4
select select "46"
select select "2"
select select "0"
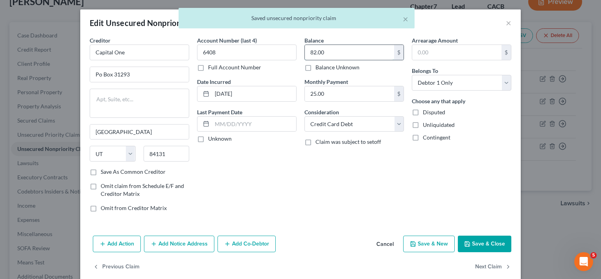
click at [323, 55] on input "82.00" at bounding box center [349, 52] width 89 height 15
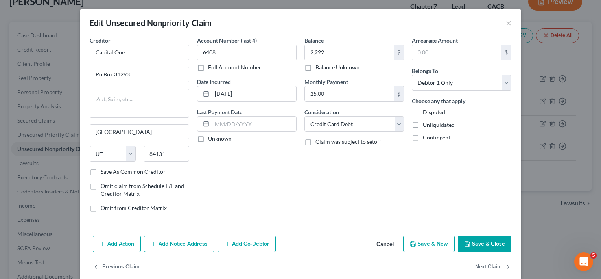
click at [484, 242] on button "Save & Close" at bounding box center [485, 243] width 54 height 17
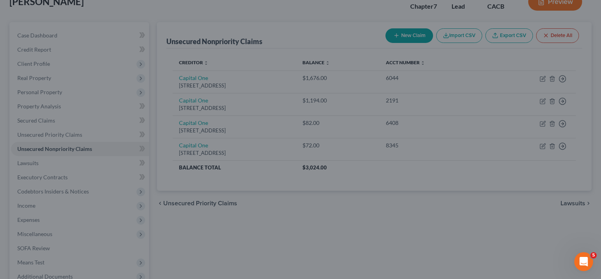
type input "2,222.00"
type input "0"
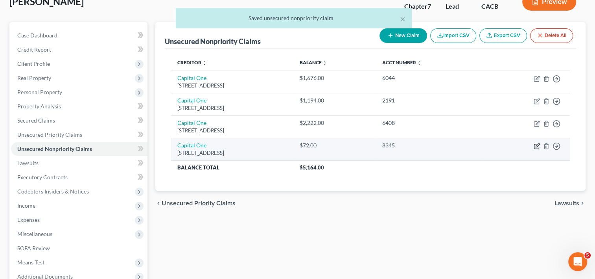
click at [538, 145] on icon "button" at bounding box center [538, 145] width 4 height 4
select select "46"
select select "2"
select select "0"
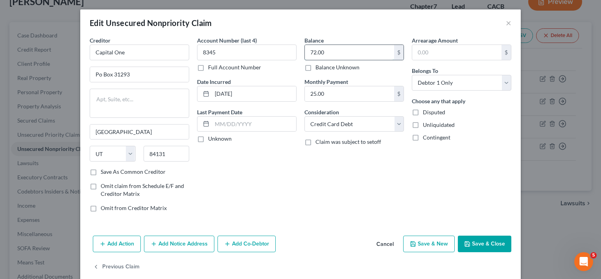
click at [339, 58] on input "72.00" at bounding box center [349, 52] width 89 height 15
type input "872.00"
click at [493, 238] on button "Save & Close" at bounding box center [485, 243] width 54 height 17
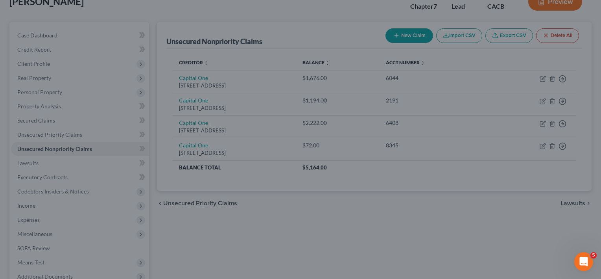
type input "0"
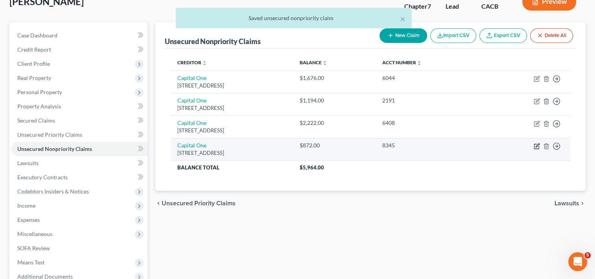
click at [536, 146] on icon "button" at bounding box center [538, 145] width 4 height 4
select select "46"
select select "2"
select select "0"
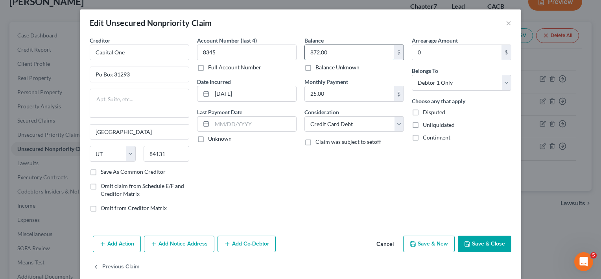
click at [324, 52] on input "872.00" at bounding box center [349, 52] width 89 height 15
type input "1,442.00"
click at [484, 245] on button "Save & Close" at bounding box center [485, 243] width 54 height 17
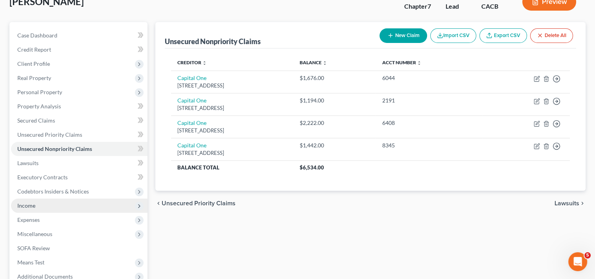
click at [35, 206] on span "Income" at bounding box center [79, 205] width 137 height 14
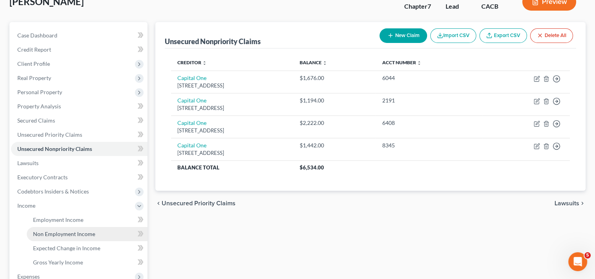
click at [68, 227] on link "Non Employment Income" at bounding box center [87, 234] width 121 height 14
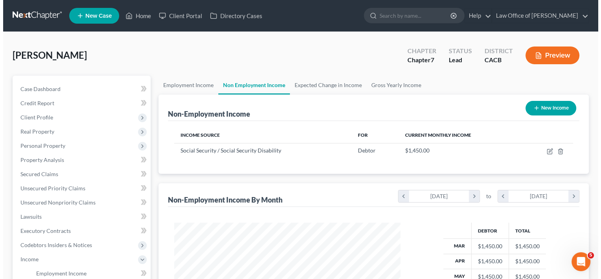
scroll to position [140, 242]
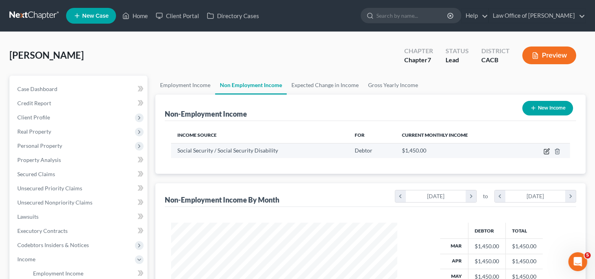
click at [547, 152] on icon "button" at bounding box center [547, 151] width 6 height 6
select select "4"
select select "0"
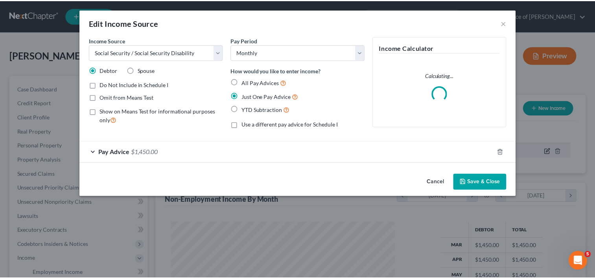
scroll to position [140, 244]
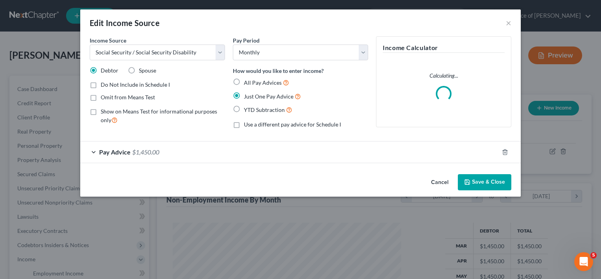
click at [154, 150] on span "$1,450.00" at bounding box center [145, 151] width 27 height 7
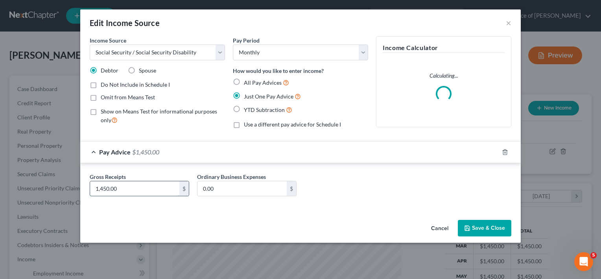
click at [146, 187] on input "1,450.00" at bounding box center [134, 188] width 89 height 15
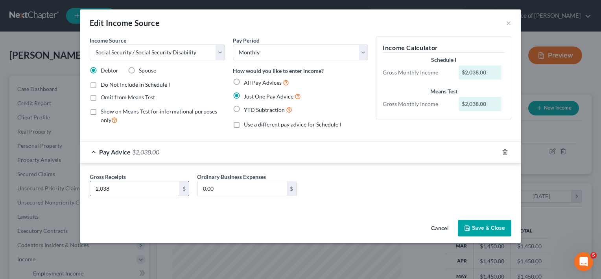
type input "2,038"
click at [502, 209] on div "Income Source * Select Unemployment Disability (from employer) Pension Retireme…" at bounding box center [300, 126] width 441 height 180
click at [485, 230] on button "Save & Close" at bounding box center [485, 228] width 54 height 17
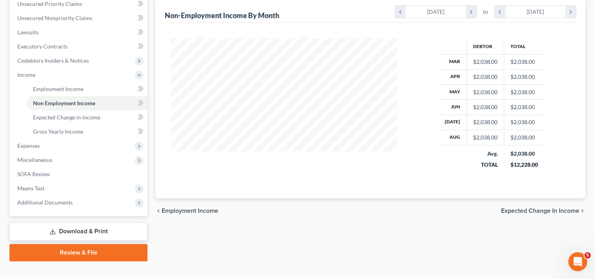
scroll to position [187, 0]
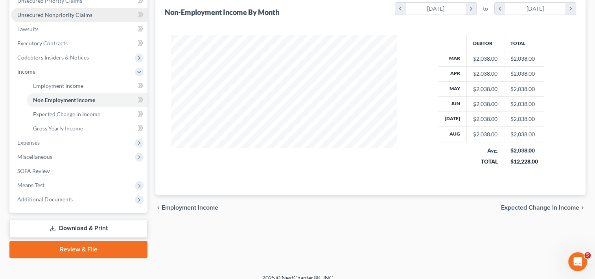
click at [83, 11] on span "Unsecured Nonpriority Claims" at bounding box center [54, 14] width 75 height 7
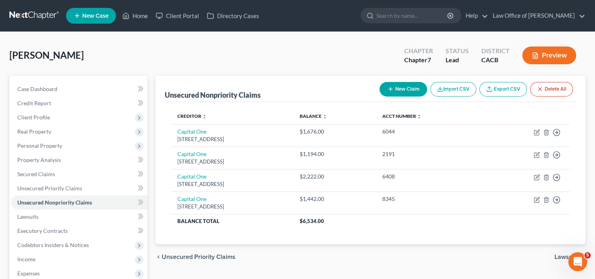
click at [407, 89] on button "New Claim" at bounding box center [404, 89] width 48 height 15
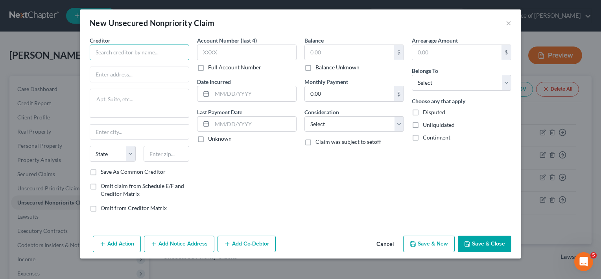
click at [160, 47] on input "text" at bounding box center [140, 52] width 100 height 16
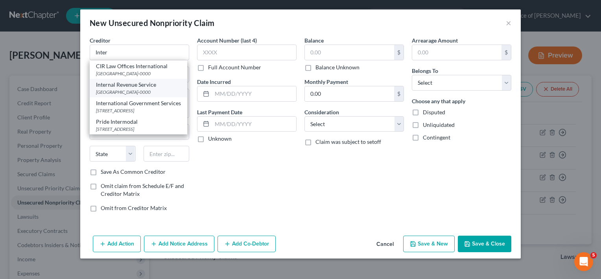
click at [184, 89] on div "Internal Revenue Service PO Box 7346, Philadelphia, PA 19101-0000" at bounding box center [139, 88] width 98 height 18
type input "Internal Revenue Service"
type input "PO Box 7346"
type input "Philadelphia"
select select "39"
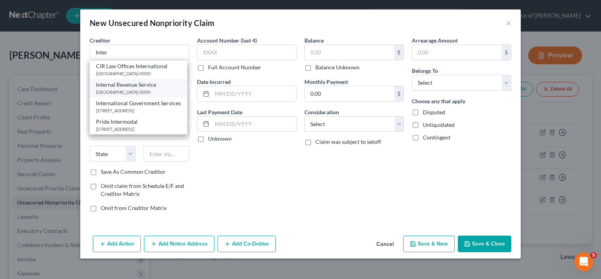
type input "19101-0000"
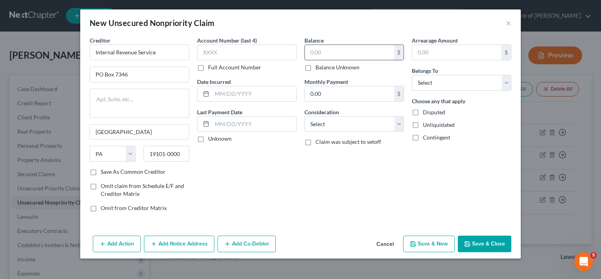
click at [329, 54] on input "text" at bounding box center [349, 52] width 89 height 15
type input "100,000"
click at [360, 124] on select "Select Cable / Satellite Services Collection Agency Credit Card Debt Debt Couns…" at bounding box center [355, 124] width 100 height 16
select select "7"
click at [305, 116] on select "Select Cable / Satellite Services Collection Agency Credit Card Debt Debt Couns…" at bounding box center [355, 124] width 100 height 16
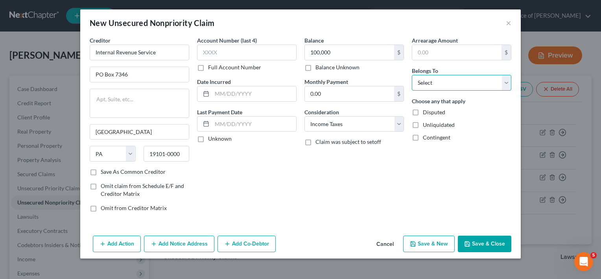
click at [463, 87] on select "Select Debtor 1 Only Debtor 2 Only Debtor 1 And Debtor 2 Only At Least One Of T…" at bounding box center [462, 83] width 100 height 16
select select "0"
click at [412, 75] on select "Select Debtor 1 Only Debtor 2 Only Debtor 1 And Debtor 2 Only At Least One Of T…" at bounding box center [462, 83] width 100 height 16
click at [423, 110] on label "Disputed" at bounding box center [434, 112] width 22 height 8
click at [426, 110] on input "Disputed" at bounding box center [428, 110] width 5 height 5
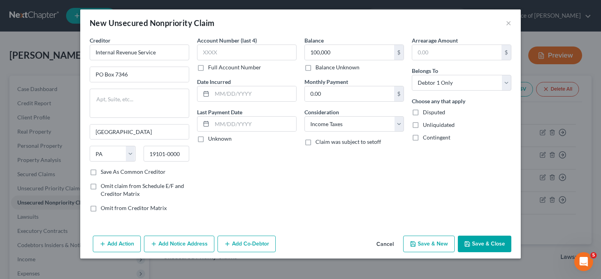
checkbox input "true"
click at [242, 92] on input "text" at bounding box center [254, 93] width 84 height 15
type input "2006-2015"
click at [213, 49] on input "text" at bounding box center [247, 52] width 100 height 16
type input "9392"
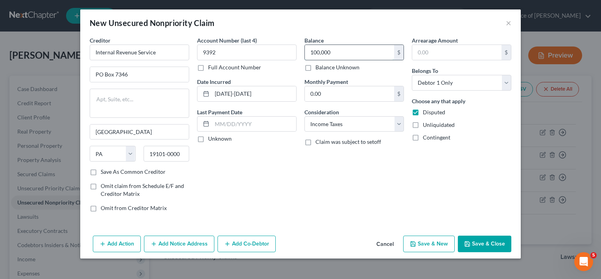
click at [338, 52] on input "100,000" at bounding box center [349, 52] width 89 height 15
type input "250,000"
click at [404, 179] on div "Balance 250,000.00 $ Balance Unknown Balance Undetermined 250,000 $ Balance Unk…" at bounding box center [354, 127] width 107 height 182
click at [490, 238] on button "Save & Close" at bounding box center [485, 243] width 54 height 17
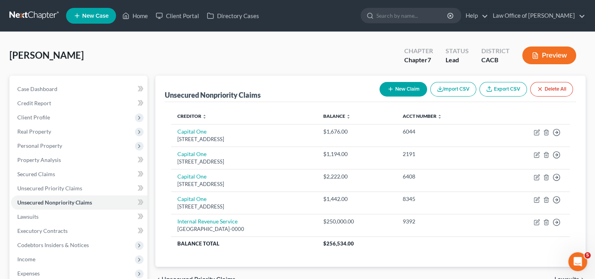
click at [305, 46] on div "Cooper, Ronald Upgraded Chapter Chapter 7 Status Lead District CACB Preview" at bounding box center [297, 58] width 576 height 34
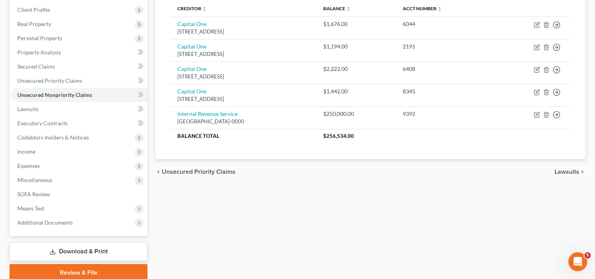
scroll to position [128, 0]
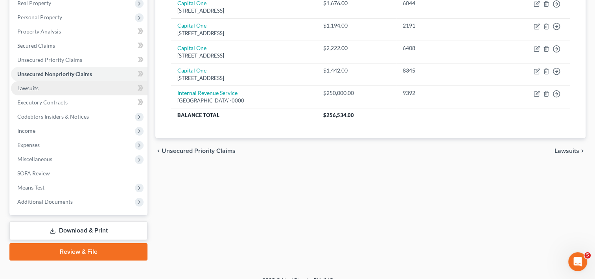
click at [42, 91] on link "Lawsuits" at bounding box center [79, 88] width 137 height 14
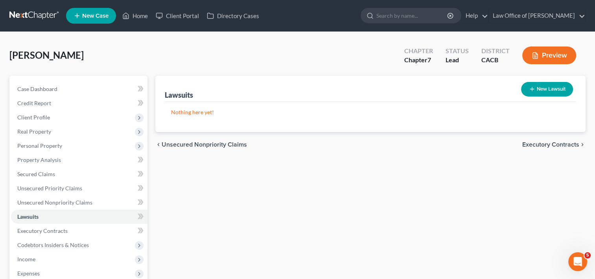
click at [553, 87] on button "New Lawsuit" at bounding box center [547, 89] width 52 height 15
select select "0"
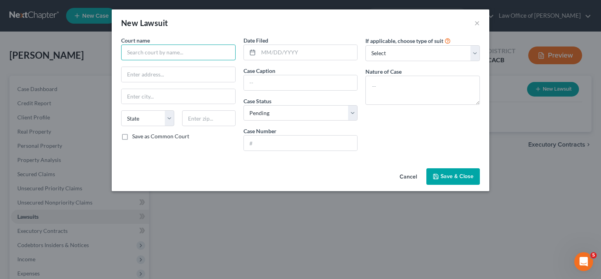
click at [187, 51] on input "text" at bounding box center [178, 52] width 115 height 16
click at [280, 50] on input "text" at bounding box center [308, 52] width 99 height 15
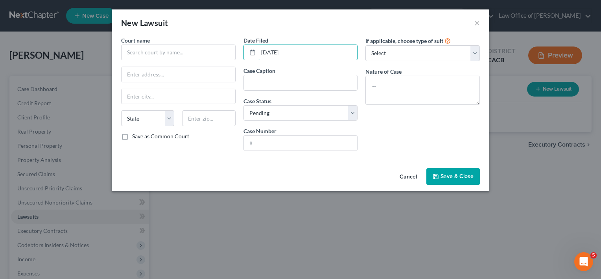
type input "03/01/2024"
click at [260, 83] on input "text" at bounding box center [301, 82] width 114 height 15
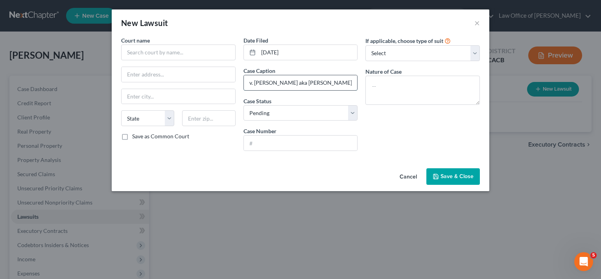
click at [247, 83] on input "v. Ron Cooper aka RL Cooper" at bounding box center [301, 82] width 114 height 15
type input "Shipper Services LLC v. Ron Cooper aka RL Cooper"
click at [281, 111] on select "Select Pending On Appeal Concluded" at bounding box center [301, 113] width 115 height 16
click at [244, 105] on select "Select Pending On Appeal Concluded" at bounding box center [301, 113] width 115 height 16
click at [260, 140] on input "text" at bounding box center [301, 142] width 114 height 15
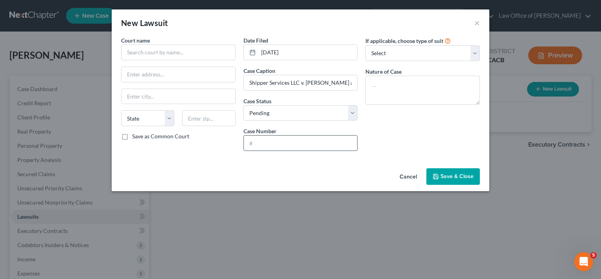
click at [260, 140] on input "text" at bounding box center [301, 142] width 114 height 15
type input "4"
type input "30-2025-014-64108-SC-SC-CJC"
click at [384, 83] on textarea at bounding box center [423, 90] width 115 height 29
type textarea "s"
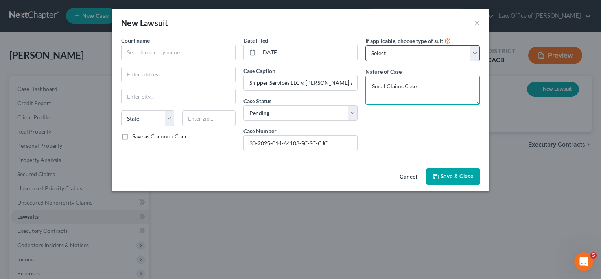
type textarea "Small Claims Case"
click at [420, 55] on select "Select Repossession Garnishment Foreclosure Attached, Seized, Or Levied Other" at bounding box center [423, 53] width 115 height 16
select select "4"
click at [366, 45] on select "Select Repossession Garnishment Foreclosure Attached, Seized, Or Levied Other" at bounding box center [423, 53] width 115 height 16
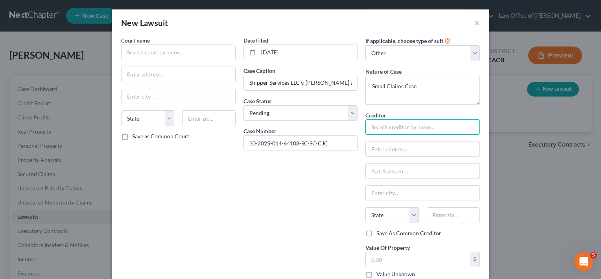
click at [400, 124] on input "text" at bounding box center [423, 127] width 115 height 16
click at [157, 53] on input "text" at bounding box center [178, 52] width 115 height 16
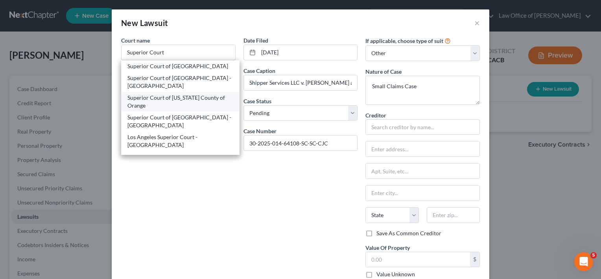
click at [192, 94] on div "Superior Court of California County of Orange" at bounding box center [180, 102] width 106 height 16
type input "Superior Court of California County of Orange"
type input "341 The City Drive"
type input "Orange"
select select "4"
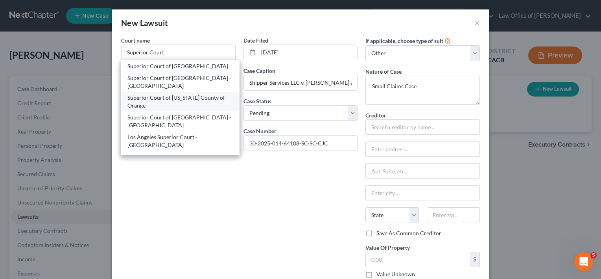
type input "92868"
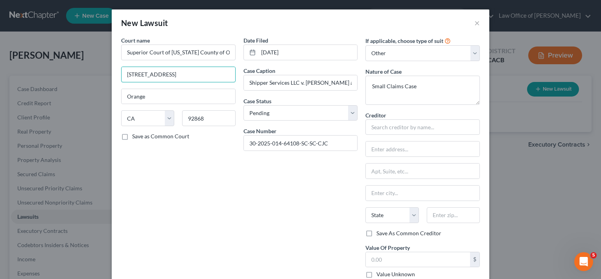
drag, startPoint x: 187, startPoint y: 75, endPoint x: 69, endPoint y: 83, distance: 118.0
click at [69, 83] on div "New Lawsuit × Court name * Superior Court of California County of Orange 341 Th…" at bounding box center [300, 139] width 601 height 279
type input "700 Civic Center Drive West"
drag, startPoint x: 208, startPoint y: 113, endPoint x: 173, endPoint y: 116, distance: 34.7
click at [173, 116] on div "State AL AK AR AZ CA CO CT DE DC FL GA GU HI ID IL IN IA KS KY LA ME MD MA MI M…" at bounding box center [178, 121] width 122 height 22
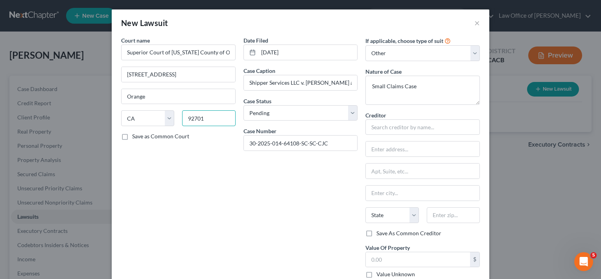
type input "92701-0000"
drag, startPoint x: 157, startPoint y: 94, endPoint x: 96, endPoint y: 98, distance: 60.7
click at [96, 98] on div "New Lawsuit × Court name * Superior Court of California County of Orange 700 Ci…" at bounding box center [300, 139] width 601 height 279
type input "Santa [PERSON_NAME]"
click at [386, 131] on input "text" at bounding box center [423, 127] width 115 height 16
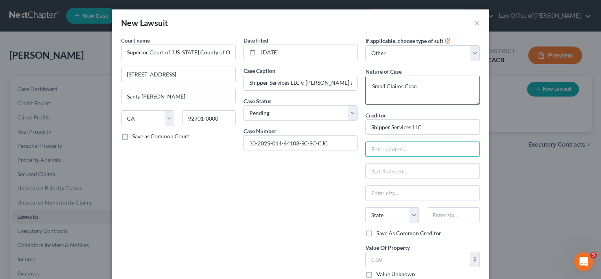
type input "Shipper Services LLC"
click at [380, 150] on input "6775 Glenridge Rd." at bounding box center [423, 148] width 114 height 15
click at [440, 146] on input "6825 Glenridge Rd." at bounding box center [423, 148] width 114 height 15
type input "6825 Glenridge Dr. Bldg 1"
type input "Suite 203"
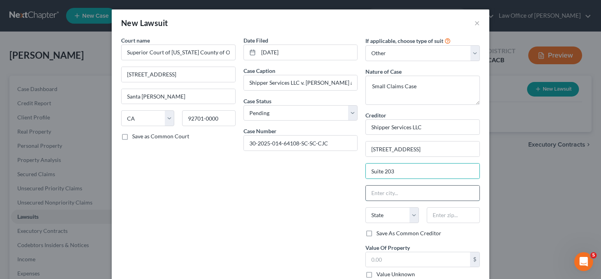
click at [398, 192] on input "text" at bounding box center [423, 192] width 114 height 15
type input "Sandy Springs"
select select "10"
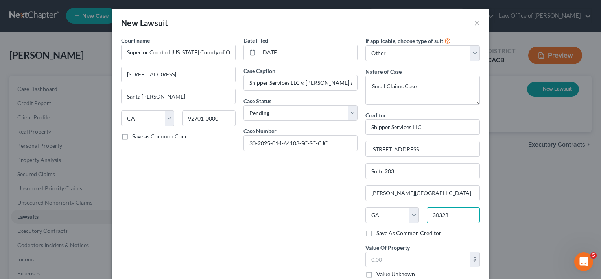
type input "30328"
drag, startPoint x: 394, startPoint y: 195, endPoint x: 347, endPoint y: 198, distance: 47.7
click at [347, 198] on div "Court name * Superior Court of California County of Orange 700 Civic Center Dri…" at bounding box center [300, 160] width 367 height 248
type input "Sandy Springs"
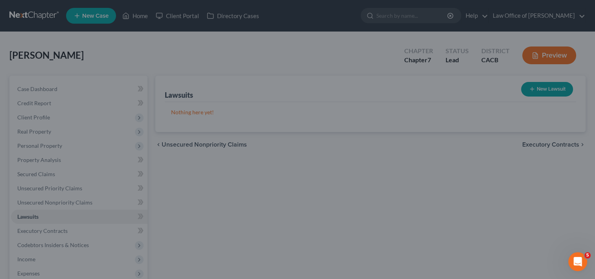
drag, startPoint x: 595, startPoint y: 121, endPoint x: 602, endPoint y: 175, distance: 54.0
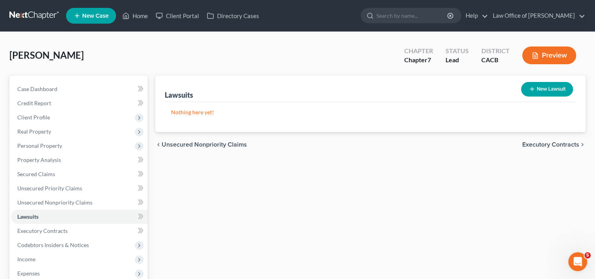
click at [546, 87] on button "New Lawsuit" at bounding box center [547, 89] width 52 height 15
select select "0"
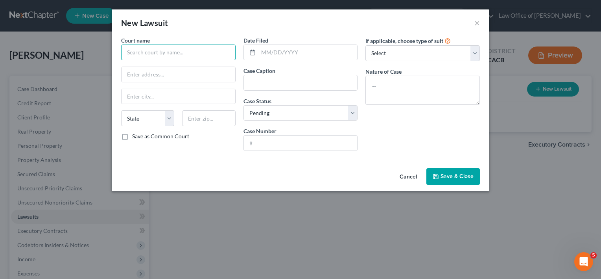
click at [193, 59] on input "text" at bounding box center [178, 52] width 115 height 16
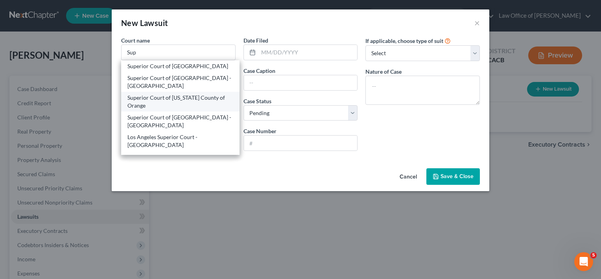
click at [214, 94] on div "Superior Court of California County of Orange" at bounding box center [180, 102] width 106 height 16
type input "Superior Court of California County of Orange"
type input "341 The City Drive"
type input "Orange"
select select "4"
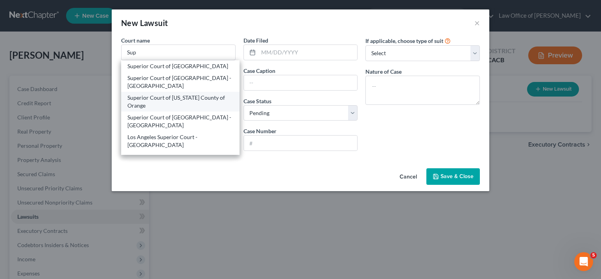
type input "92868"
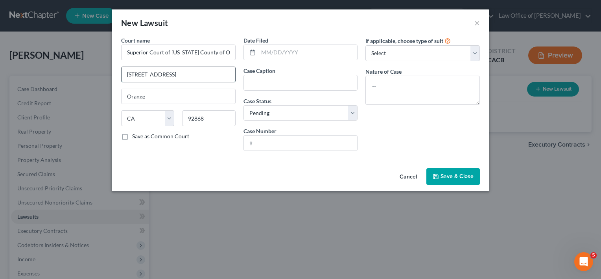
click at [183, 74] on input "341 The City Drive" at bounding box center [179, 74] width 114 height 15
type input "3"
type input "700 Civic Center Drive West"
click at [213, 119] on input "92868" at bounding box center [208, 118] width 53 height 16
type input "9"
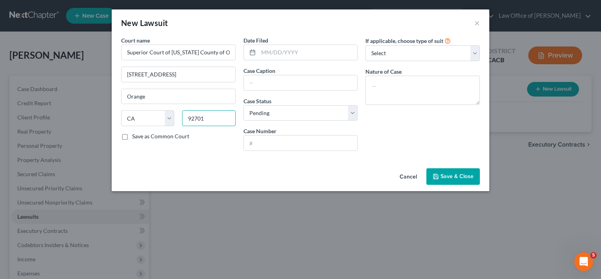
type input "92701-0000"
click at [152, 94] on input "Orange" at bounding box center [179, 96] width 114 height 15
type input "O"
type input "Santa [PERSON_NAME]"
click at [274, 53] on input "text" at bounding box center [308, 52] width 99 height 15
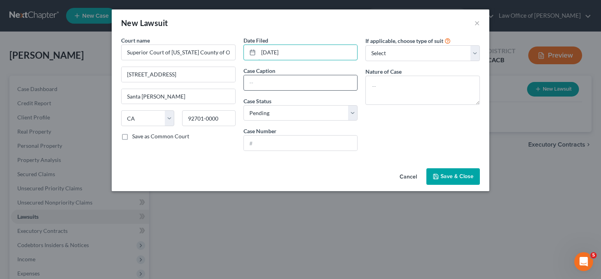
type input "04/01/2025"
click at [272, 82] on input "text" at bounding box center [301, 82] width 114 height 15
type input "Shipper Services LLC v. Ron Cooper aka RL Cooper"
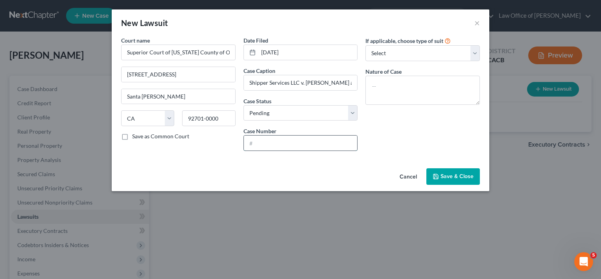
click at [294, 142] on input "text" at bounding box center [301, 142] width 114 height 15
type input "30-2025-014-64108-SC-SC-CJC"
click at [430, 54] on select "Select Repossession Garnishment Foreclosure Attached, Seized, Or Levied Other" at bounding box center [423, 53] width 115 height 16
select select "4"
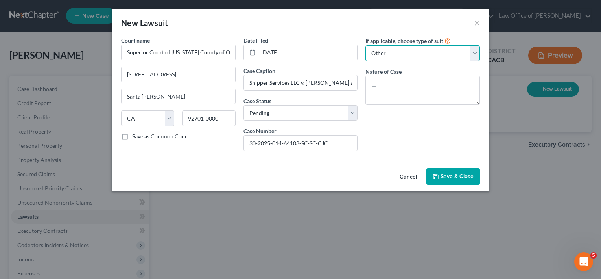
click at [366, 45] on select "Select Repossession Garnishment Foreclosure Attached, Seized, Or Levied Other" at bounding box center [423, 53] width 115 height 16
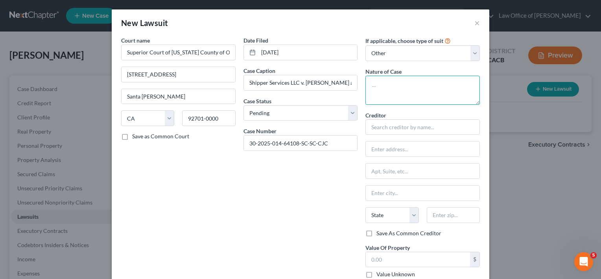
click at [397, 92] on textarea at bounding box center [423, 90] width 115 height 29
type textarea "Small Claims"
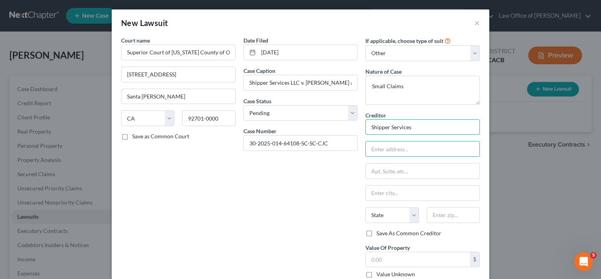
click at [422, 126] on input "Shipper Services" at bounding box center [423, 127] width 115 height 16
type input "Shipper Services LLC"
click at [400, 148] on input "text" at bounding box center [423, 148] width 114 height 15
type input "[STREET_ADDRESS]"
click at [390, 169] on input "text" at bounding box center [423, 170] width 114 height 15
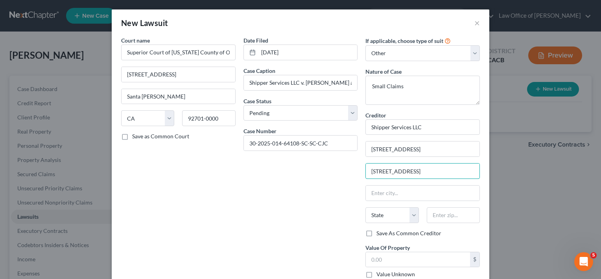
type input "Bldg 2 Suite 203"
click at [450, 217] on input "text" at bounding box center [453, 215] width 53 height 16
type input "30328"
type input "[GEOGRAPHIC_DATA]"
select select "10"
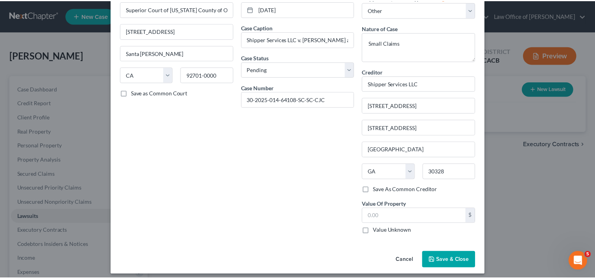
scroll to position [48, 0]
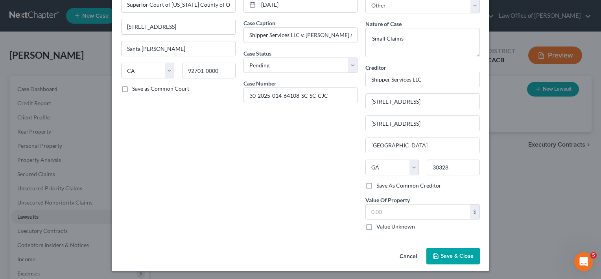
click at [449, 257] on span "Save & Close" at bounding box center [457, 255] width 33 height 7
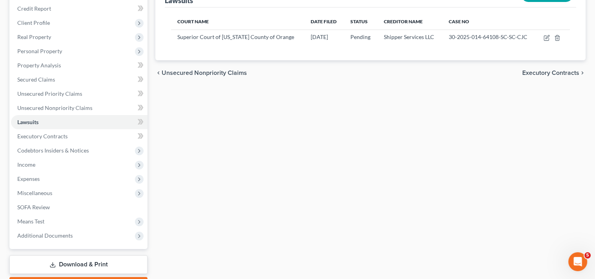
scroll to position [96, 0]
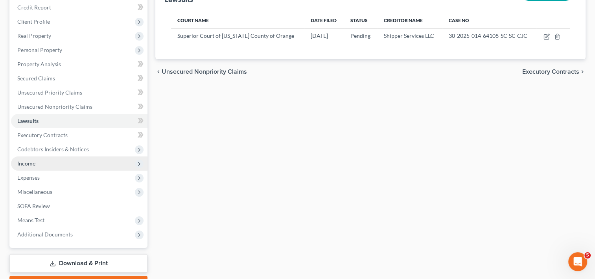
click at [24, 163] on span "Income" at bounding box center [26, 163] width 18 height 7
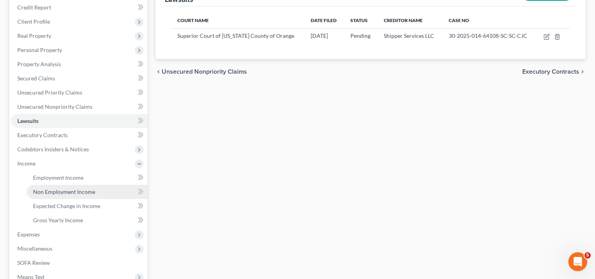
click at [76, 193] on span "Non Employment Income" at bounding box center [64, 191] width 62 height 7
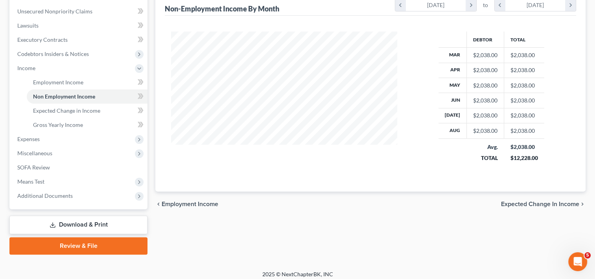
scroll to position [192, 0]
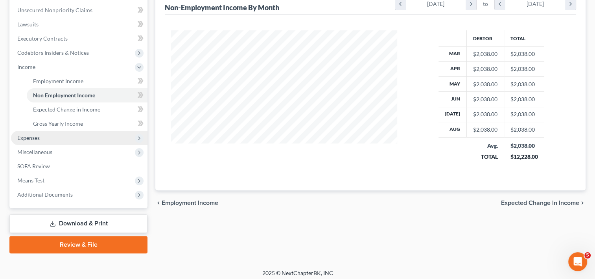
click at [46, 140] on span "Expenses" at bounding box center [79, 138] width 137 height 14
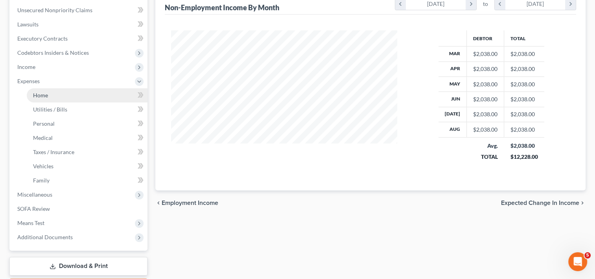
click at [61, 96] on link "Home" at bounding box center [87, 95] width 121 height 14
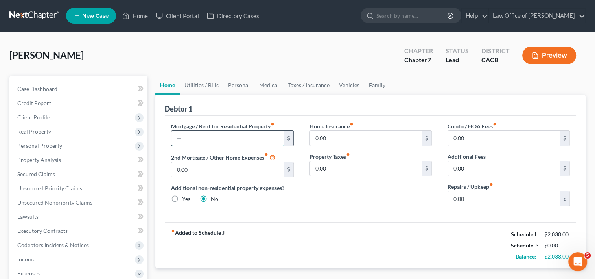
click at [221, 135] on input "text" at bounding box center [228, 138] width 112 height 15
type input "400.00"
click at [206, 83] on link "Utilities / Bills" at bounding box center [202, 85] width 44 height 19
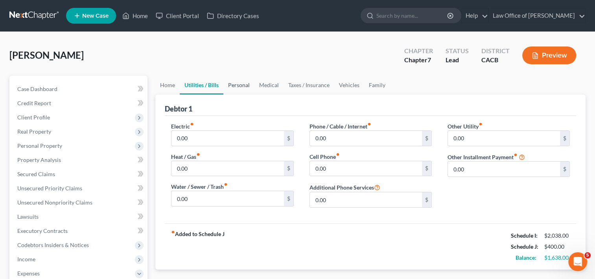
click at [244, 86] on link "Personal" at bounding box center [238, 85] width 31 height 19
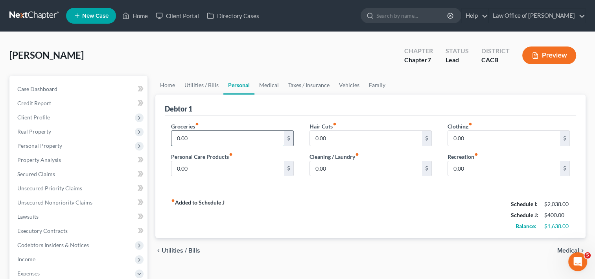
click at [204, 142] on input "0.00" at bounding box center [228, 138] width 112 height 15
type input "400.00"
type input "50.00"
click at [338, 139] on input "50.00" at bounding box center [366, 138] width 112 height 15
type input "55.00"
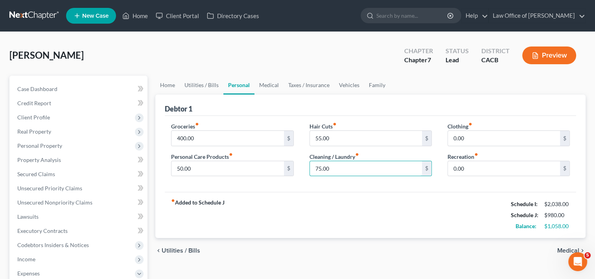
type input "75.00"
type input "40.00"
type input "50.00"
click at [211, 81] on link "Utilities / Bills" at bounding box center [202, 85] width 44 height 19
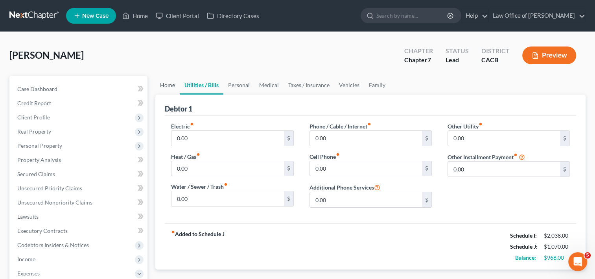
click at [173, 79] on link "Home" at bounding box center [167, 85] width 24 height 19
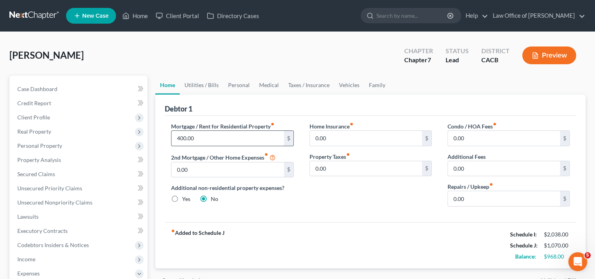
click at [217, 136] on input "400.00" at bounding box center [228, 138] width 112 height 15
type input "500.00"
click at [205, 82] on link "Utilities / Bills" at bounding box center [202, 85] width 44 height 19
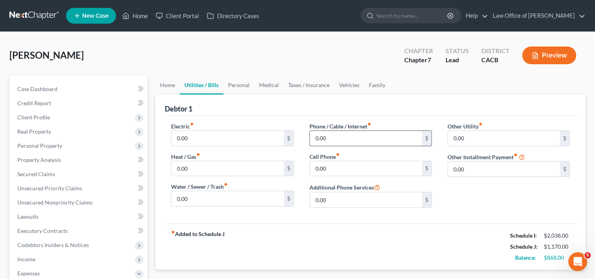
click at [334, 143] on input "0.00" at bounding box center [366, 138] width 112 height 15
type input "100.00"
type input "135.00"
click at [237, 84] on link "Personal" at bounding box center [238, 85] width 31 height 19
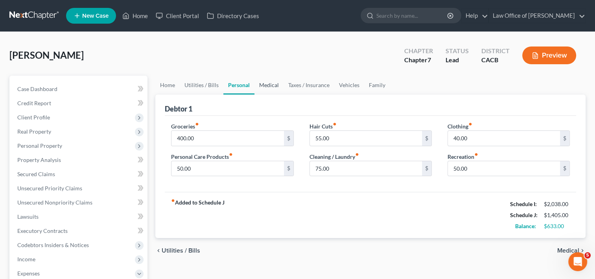
click at [270, 85] on link "Medical" at bounding box center [269, 85] width 29 height 19
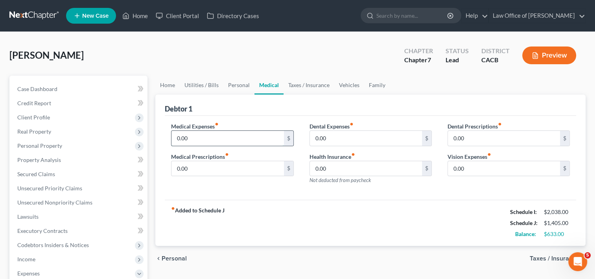
click at [201, 135] on input "0.00" at bounding box center [228, 138] width 112 height 15
type input "100.00"
click at [310, 86] on link "Taxes / Insurance" at bounding box center [309, 85] width 51 height 19
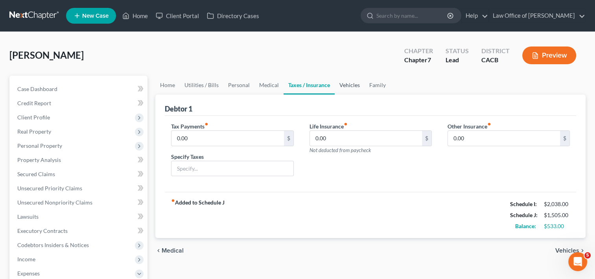
click at [350, 86] on link "Vehicles" at bounding box center [350, 85] width 30 height 19
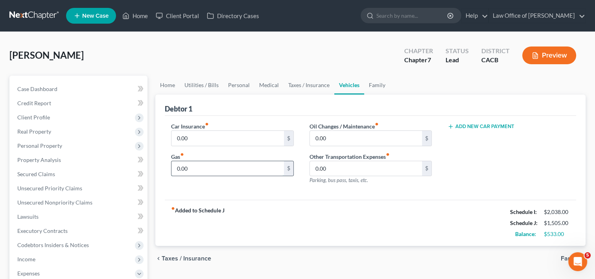
click at [205, 174] on input "0.00" at bounding box center [228, 168] width 112 height 15
type input "300.00"
type input "2"
type input "100.00"
click at [379, 83] on link "Family" at bounding box center [377, 85] width 26 height 19
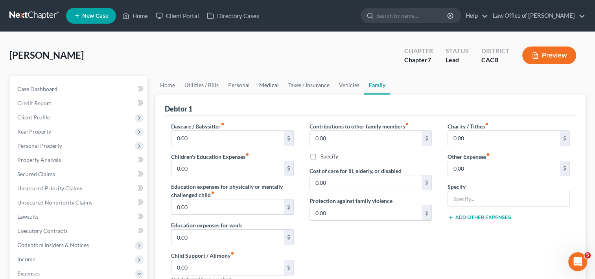
click at [262, 86] on link "Medical" at bounding box center [269, 85] width 29 height 19
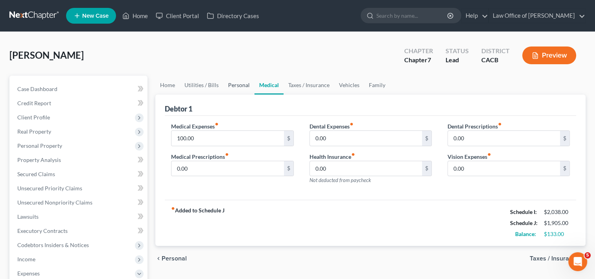
click at [233, 88] on link "Personal" at bounding box center [238, 85] width 31 height 19
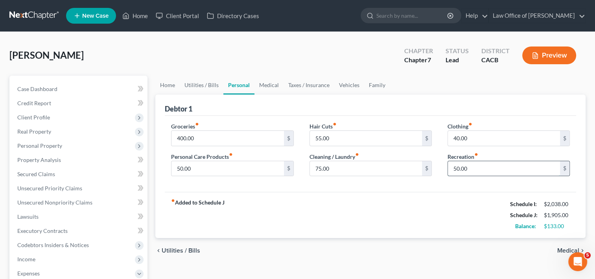
click at [472, 164] on input "50.00" at bounding box center [504, 168] width 112 height 15
click at [354, 168] on input "75.00" at bounding box center [366, 168] width 112 height 15
click at [227, 161] on input "50.00" at bounding box center [228, 168] width 112 height 15
type input "60.00"
click at [194, 82] on link "Utilities / Bills" at bounding box center [202, 85] width 44 height 19
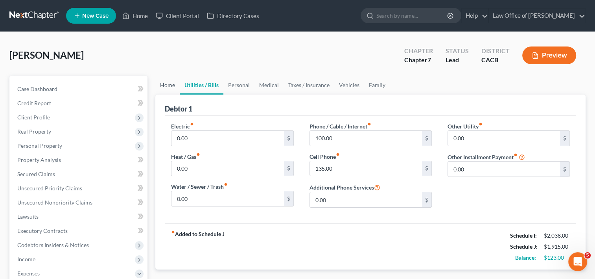
click at [173, 82] on link "Home" at bounding box center [167, 85] width 24 height 19
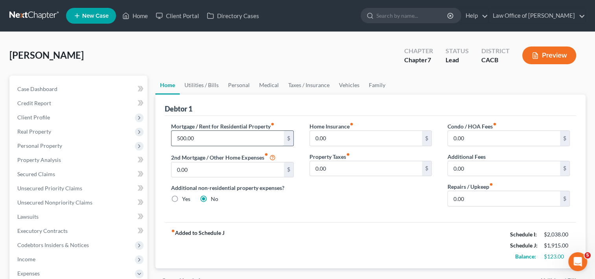
click at [203, 134] on input "500.00" at bounding box center [228, 138] width 112 height 15
click at [201, 81] on link "Utilities / Bills" at bounding box center [202, 85] width 44 height 19
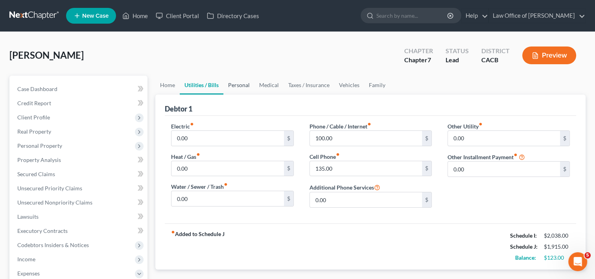
click at [237, 81] on link "Personal" at bounding box center [238, 85] width 31 height 19
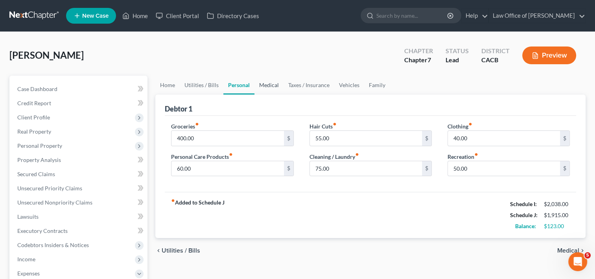
click at [266, 84] on link "Medical" at bounding box center [269, 85] width 29 height 19
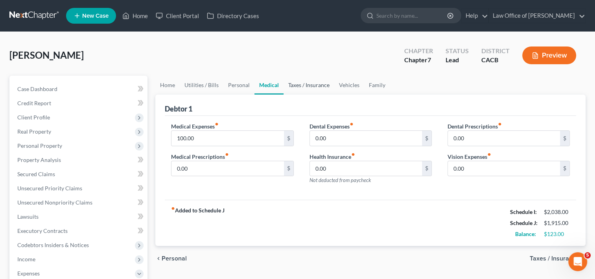
click at [309, 85] on link "Taxes / Insurance" at bounding box center [309, 85] width 51 height 19
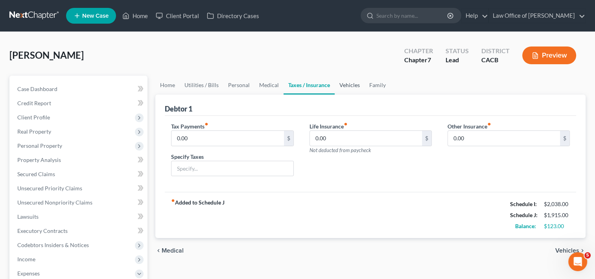
click at [347, 84] on link "Vehicles" at bounding box center [350, 85] width 30 height 19
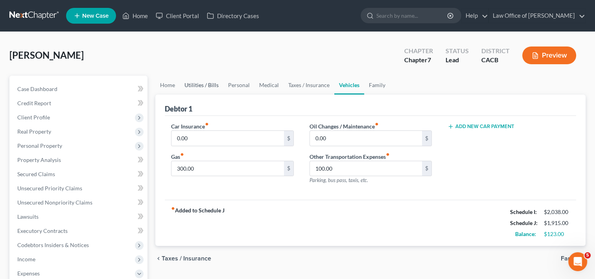
click at [202, 82] on link "Utilities / Bills" at bounding box center [202, 85] width 44 height 19
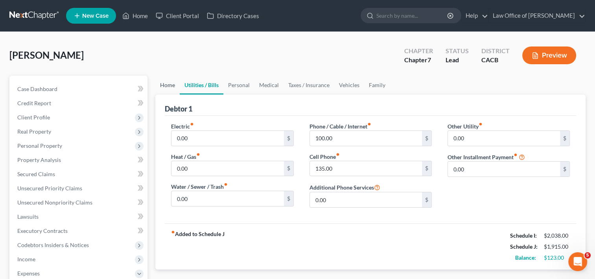
click at [168, 86] on link "Home" at bounding box center [167, 85] width 24 height 19
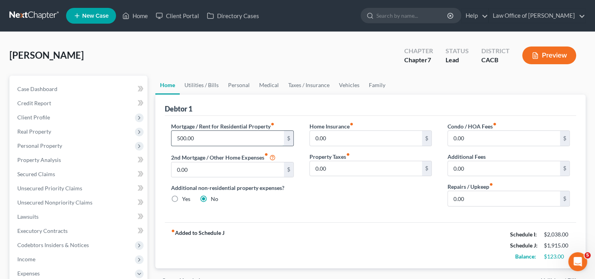
click at [216, 133] on input "500.00" at bounding box center [228, 138] width 112 height 15
type input "600.00"
click at [205, 85] on link "Utilities / Bills" at bounding box center [202, 85] width 44 height 19
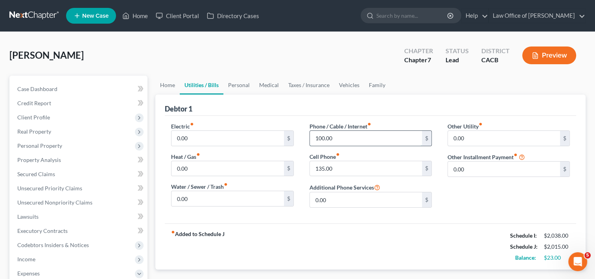
click at [353, 140] on input "100.00" at bounding box center [366, 138] width 112 height 15
type input "123.00"
click at [242, 85] on link "Personal" at bounding box center [238, 85] width 31 height 19
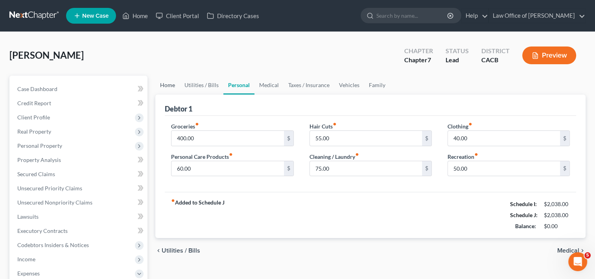
click at [168, 87] on link "Home" at bounding box center [167, 85] width 24 height 19
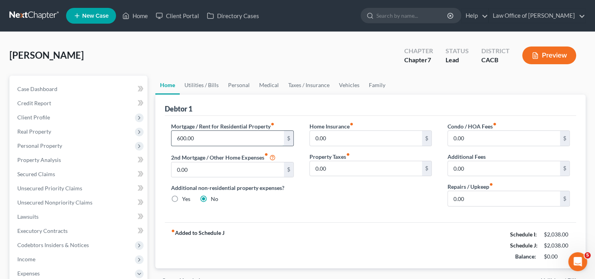
click at [212, 143] on input "600.00" at bounding box center [228, 138] width 112 height 15
type input "400.00"
click at [377, 85] on link "Family" at bounding box center [377, 85] width 26 height 19
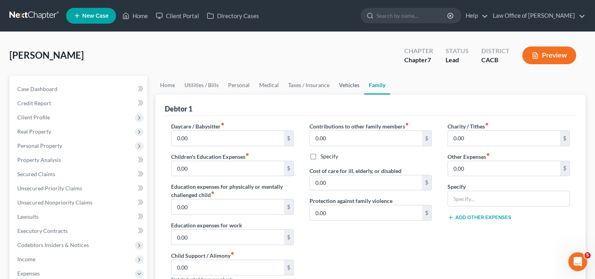
click at [345, 85] on link "Vehicles" at bounding box center [349, 85] width 30 height 19
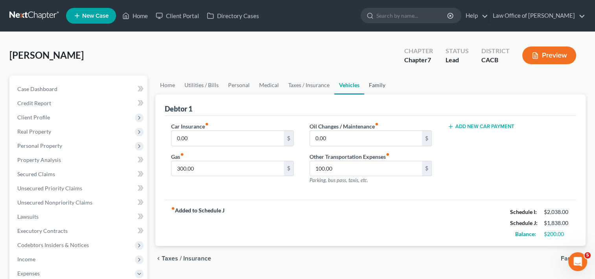
click at [374, 85] on link "Family" at bounding box center [377, 85] width 26 height 19
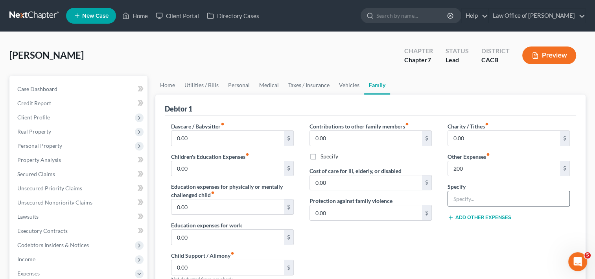
scroll to position [28, 0]
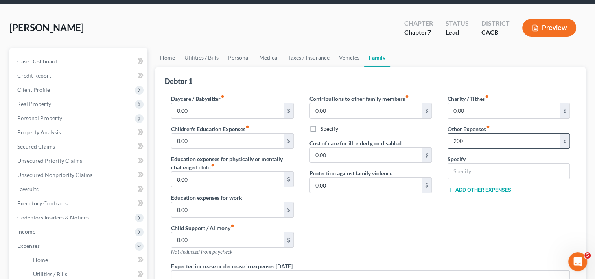
click at [474, 140] on input "200" at bounding box center [504, 140] width 112 height 15
type input "2"
type input "150.00"
type input "Storage"
click at [236, 59] on link "Personal" at bounding box center [238, 57] width 31 height 19
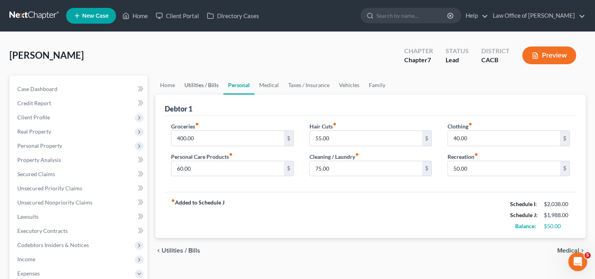
click at [200, 83] on link "Utilities / Bills" at bounding box center [202, 85] width 44 height 19
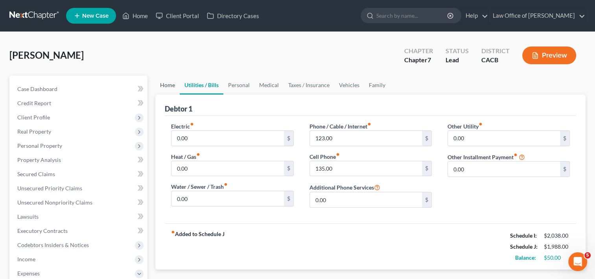
click at [168, 83] on link "Home" at bounding box center [167, 85] width 24 height 19
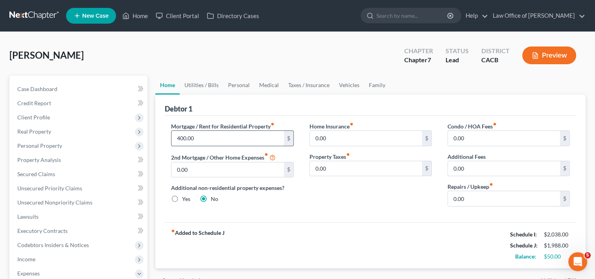
click at [205, 131] on input "400.00" at bounding box center [228, 138] width 112 height 15
type input "450.00"
click at [206, 86] on link "Utilities / Bills" at bounding box center [202, 85] width 44 height 19
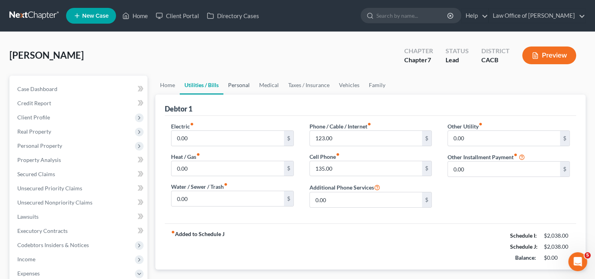
click at [243, 84] on link "Personal" at bounding box center [238, 85] width 31 height 19
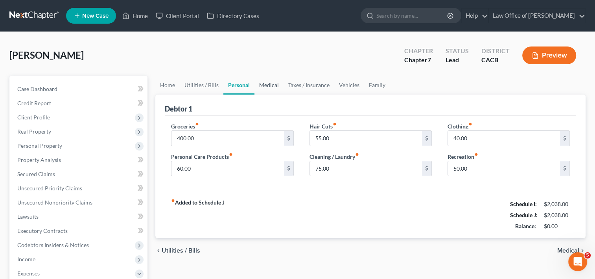
click at [275, 83] on link "Medical" at bounding box center [269, 85] width 29 height 19
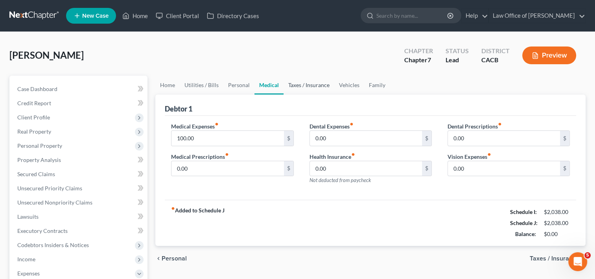
click at [308, 83] on link "Taxes / Insurance" at bounding box center [309, 85] width 51 height 19
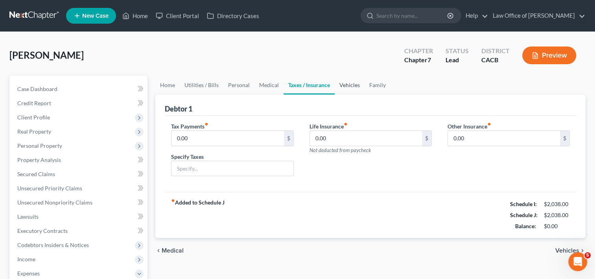
click at [351, 82] on link "Vehicles" at bounding box center [350, 85] width 30 height 19
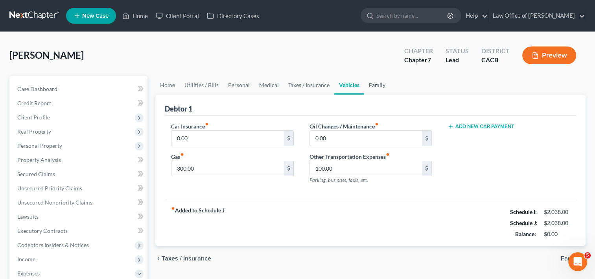
click at [379, 85] on link "Family" at bounding box center [377, 85] width 26 height 19
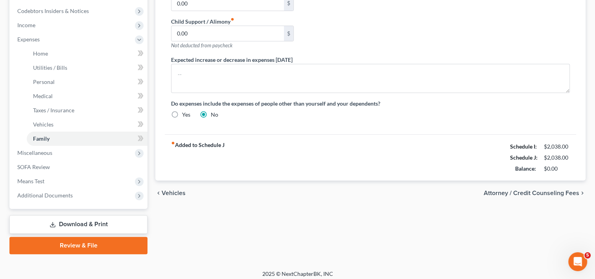
scroll to position [238, 0]
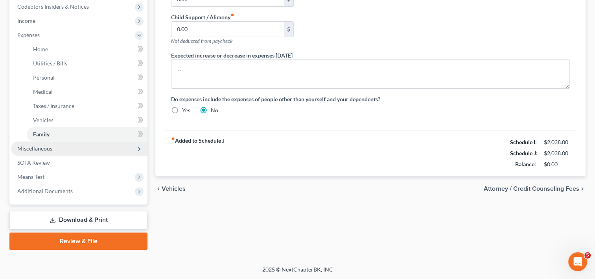
click at [51, 151] on span "Miscellaneous" at bounding box center [79, 148] width 137 height 14
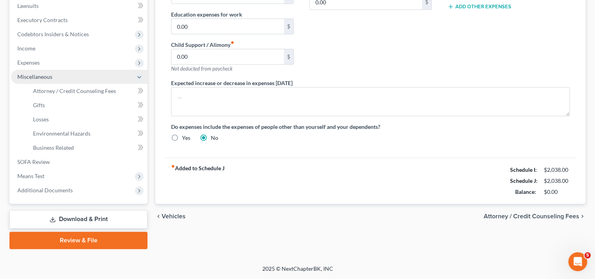
scroll to position [210, 0]
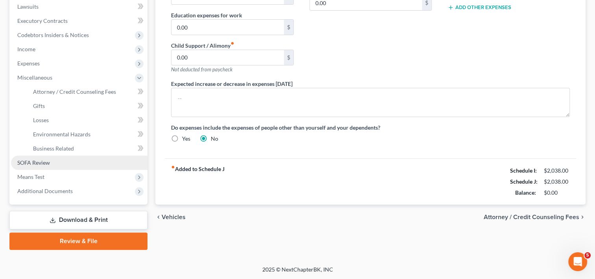
click at [39, 163] on span "SOFA Review" at bounding box center [33, 162] width 33 height 7
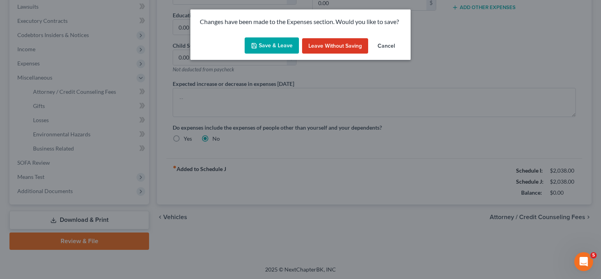
click at [279, 48] on button "Save & Leave" at bounding box center [272, 45] width 54 height 17
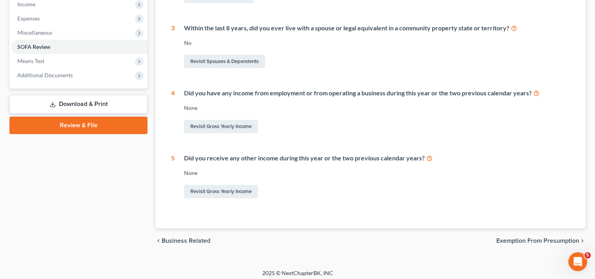
scroll to position [256, 0]
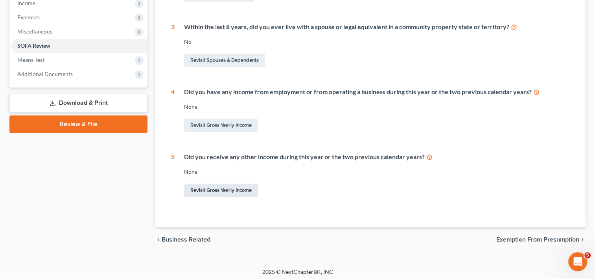
click at [216, 188] on link "Revisit Gross Yearly Income" at bounding box center [221, 189] width 74 height 13
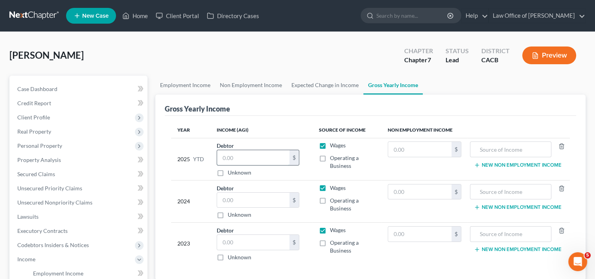
click at [249, 154] on input "text" at bounding box center [253, 157] width 72 height 15
type input "16,544"
click at [241, 198] on input "text" at bounding box center [253, 199] width 72 height 15
type input "24,816"
click at [235, 244] on input "text" at bounding box center [253, 242] width 72 height 15
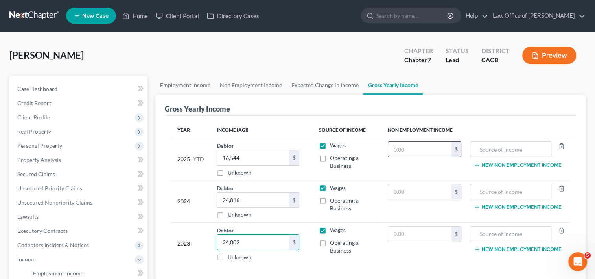
type input "24,802"
click at [417, 149] on input "text" at bounding box center [419, 149] width 63 height 15
type input "16,544"
click at [429, 195] on input "text" at bounding box center [419, 191] width 63 height 15
click at [413, 231] on input "text" at bounding box center [419, 233] width 63 height 15
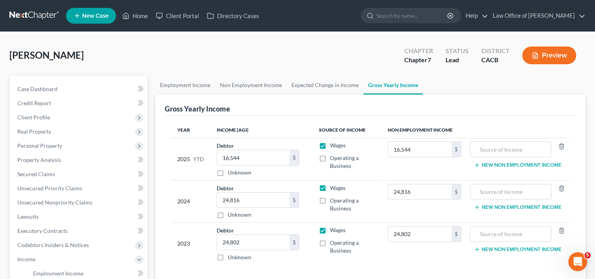
click at [330, 145] on label "Wages" at bounding box center [338, 145] width 16 height 8
click at [333, 145] on input "Wages" at bounding box center [335, 143] width 5 height 5
click at [330, 190] on label "Wages" at bounding box center [338, 188] width 16 height 8
click at [333, 189] on input "Wages" at bounding box center [335, 186] width 5 height 5
click at [330, 230] on label "Wages" at bounding box center [338, 230] width 16 height 8
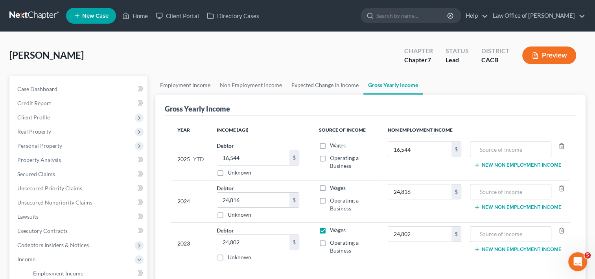
click at [333, 230] on input "Wages" at bounding box center [335, 228] width 5 height 5
click at [249, 157] on input "16,544" at bounding box center [253, 157] width 72 height 15
click at [245, 200] on input "24,816" at bounding box center [253, 199] width 72 height 15
click at [243, 241] on input "24,802" at bounding box center [253, 242] width 72 height 15
click at [505, 147] on input "text" at bounding box center [511, 149] width 73 height 15
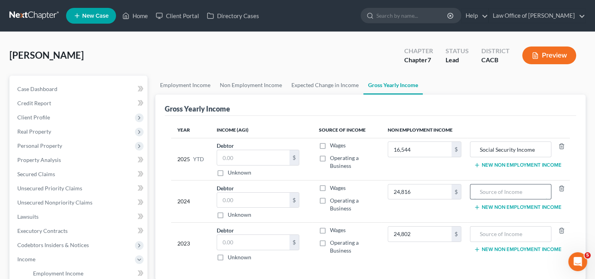
click at [492, 185] on input "text" at bounding box center [511, 191] width 73 height 15
click at [496, 233] on input "text" at bounding box center [511, 233] width 73 height 15
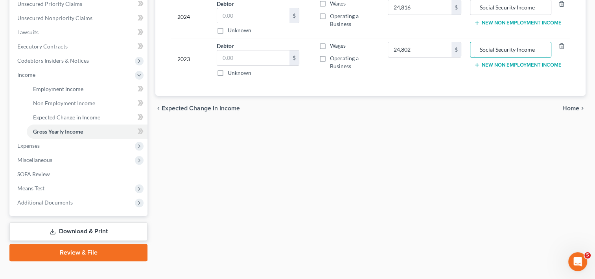
scroll to position [187, 0]
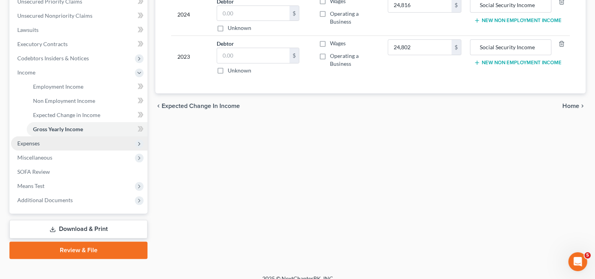
click at [40, 142] on span "Expenses" at bounding box center [79, 143] width 137 height 14
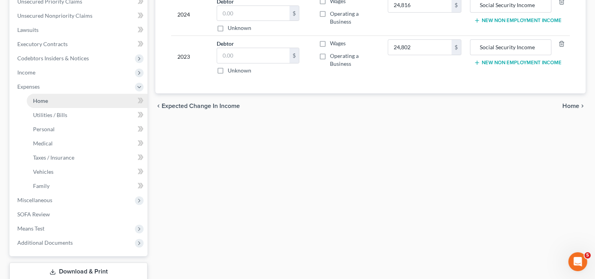
click at [55, 103] on link "Home" at bounding box center [87, 101] width 121 height 14
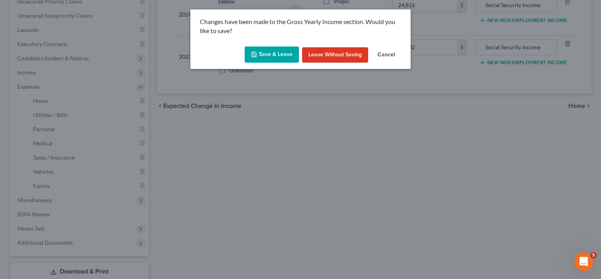
click at [269, 63] on div "Save & Leave Leave without Saving Cancel" at bounding box center [300, 56] width 220 height 26
click at [269, 60] on button "Save & Leave" at bounding box center [272, 54] width 54 height 17
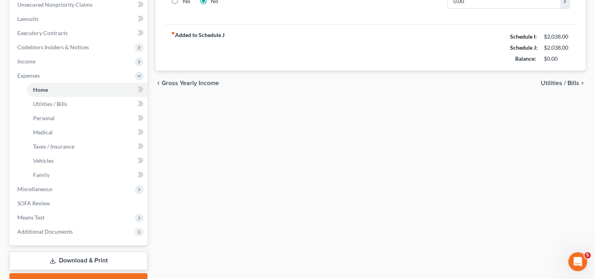
scroll to position [238, 0]
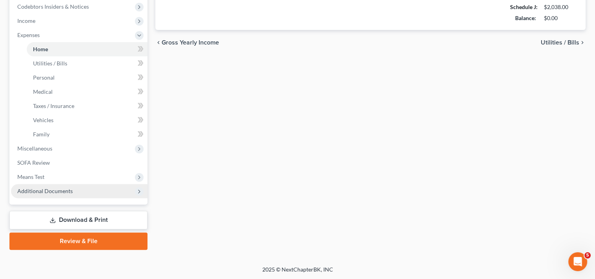
click at [61, 194] on span "Additional Documents" at bounding box center [79, 191] width 137 height 14
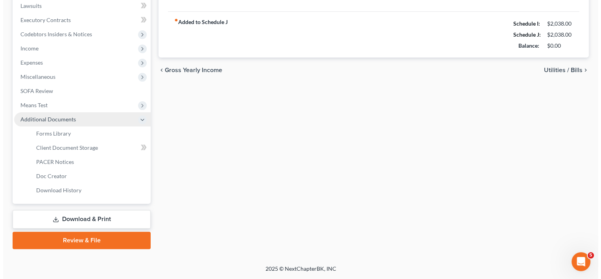
scroll to position [210, 0]
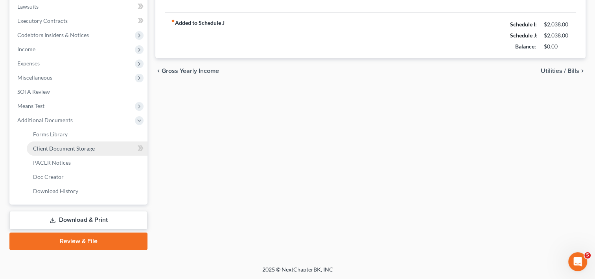
click at [70, 146] on span "Client Document Storage" at bounding box center [64, 148] width 62 height 7
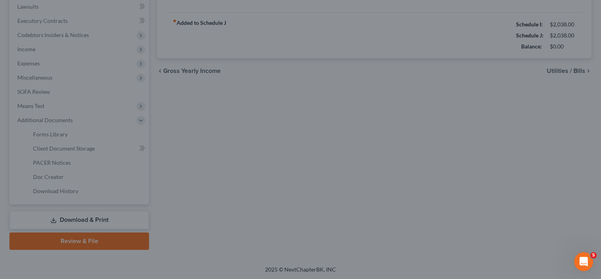
click at [82, 159] on div at bounding box center [300, 139] width 601 height 279
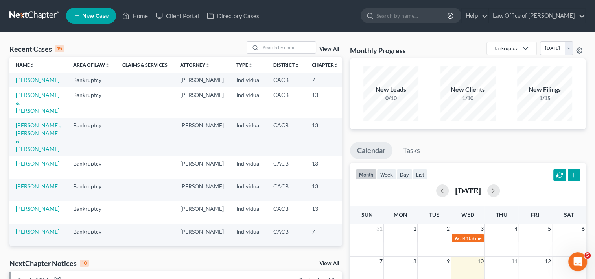
click at [25, 83] on td "[PERSON_NAME]" at bounding box center [37, 79] width 57 height 15
click at [25, 79] on link "[PERSON_NAME]" at bounding box center [38, 79] width 44 height 7
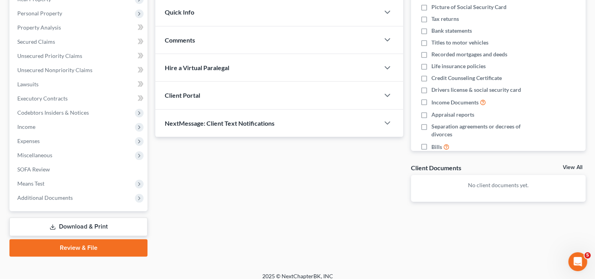
scroll to position [133, 0]
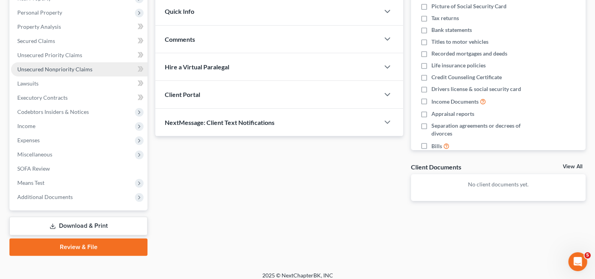
click at [66, 69] on span "Unsecured Nonpriority Claims" at bounding box center [54, 69] width 75 height 7
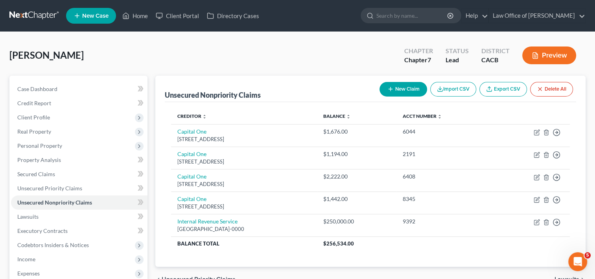
click at [401, 83] on button "New Claim" at bounding box center [404, 89] width 48 height 15
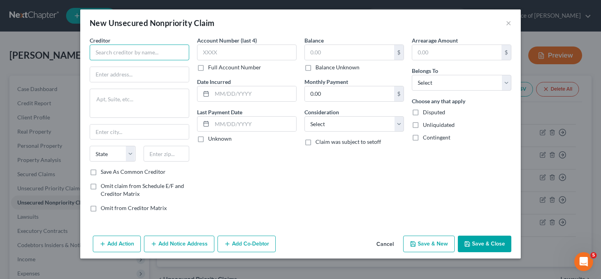
click at [139, 51] on input "text" at bounding box center [140, 52] width 100 height 16
type input "Shipper Services LLC"
click at [146, 76] on input "5825" at bounding box center [139, 74] width 99 height 15
type input "[STREET_ADDRESS]"
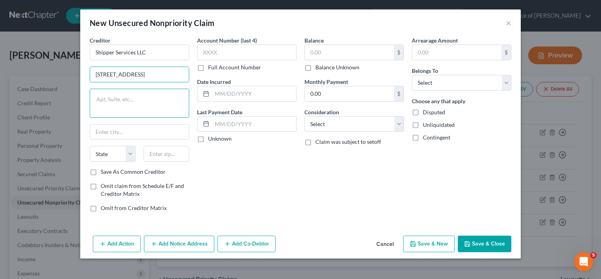
click at [107, 108] on textarea at bounding box center [140, 103] width 100 height 29
type textarea "[STREET_ADDRESS]"
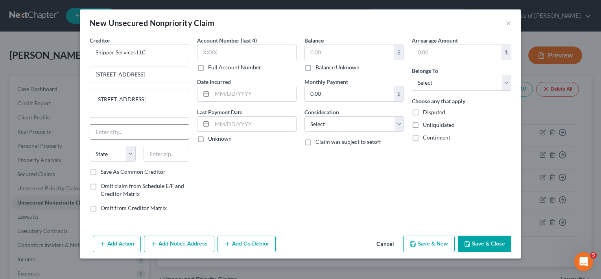
click at [131, 135] on input "text" at bounding box center [139, 131] width 99 height 15
click at [171, 154] on input "text" at bounding box center [167, 154] width 46 height 16
type input "30328"
type input "[GEOGRAPHIC_DATA]"
select select "10"
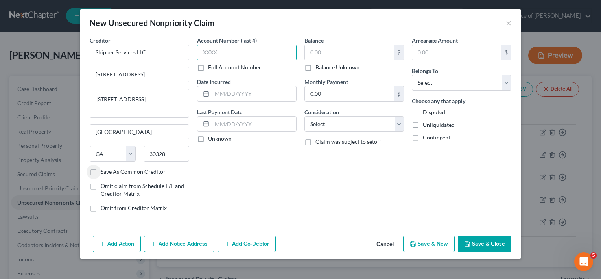
click at [231, 52] on input "text" at bounding box center [247, 52] width 100 height 16
type input "4108"
type input "2023"
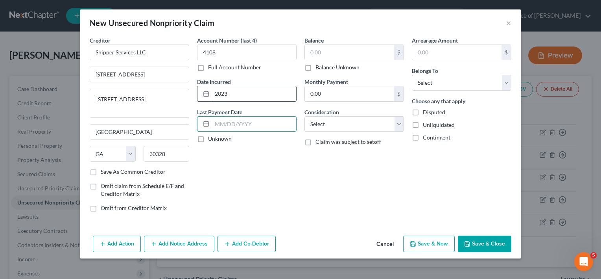
click at [238, 90] on input "2023" at bounding box center [254, 93] width 84 height 15
click at [317, 52] on input "text" at bounding box center [349, 52] width 89 height 15
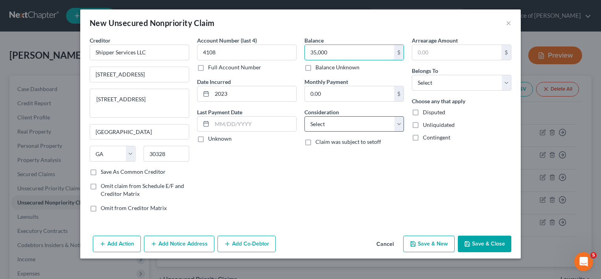
type input "35,000"
click at [338, 128] on select "Select Cable / Satellite Services Collection Agency Credit Card Debt Debt Couns…" at bounding box center [355, 124] width 100 height 16
select select "14"
click at [305, 116] on select "Select Cable / Satellite Services Collection Agency Credit Card Debt Debt Couns…" at bounding box center [355, 124] width 100 height 16
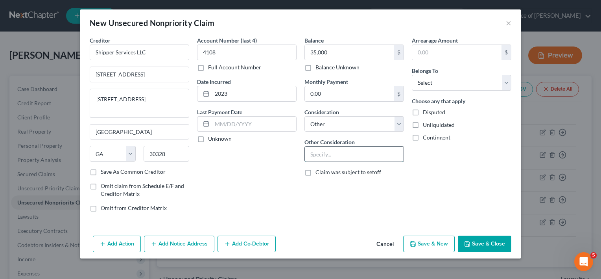
click at [348, 154] on input "text" at bounding box center [354, 153] width 99 height 15
type input "Shipping Services"
click at [462, 84] on select "Select Debtor 1 Only Debtor 2 Only Debtor 1 And Debtor 2 Only At Least One Of T…" at bounding box center [462, 83] width 100 height 16
select select "0"
click at [412, 75] on select "Select Debtor 1 Only Debtor 2 Only Debtor 1 And Debtor 2 Only At Least One Of T…" at bounding box center [462, 83] width 100 height 16
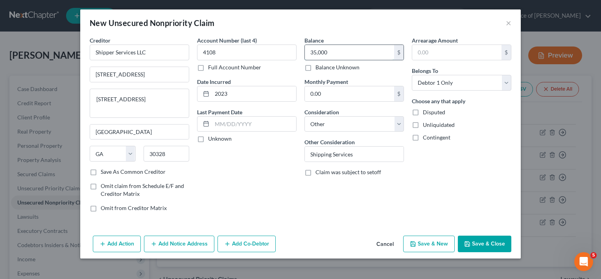
click at [338, 57] on input "35,000" at bounding box center [349, 52] width 89 height 15
click at [493, 239] on button "Save & Close" at bounding box center [485, 243] width 54 height 17
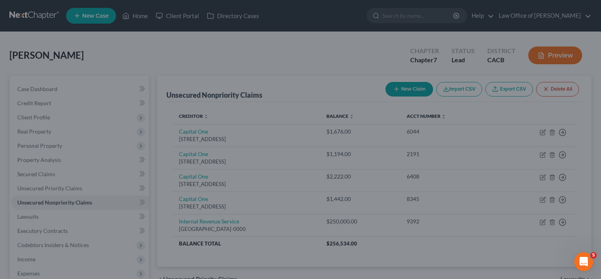
type input "25,000.00"
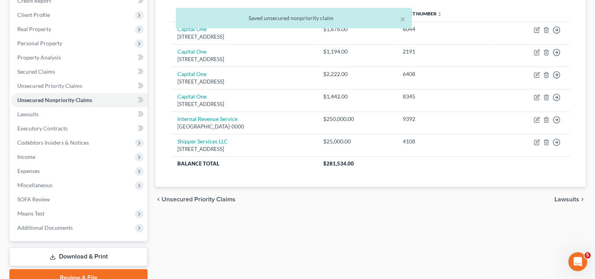
scroll to position [139, 0]
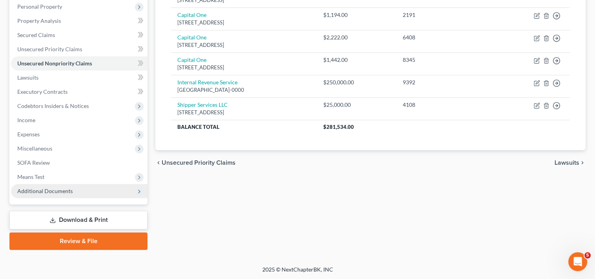
click at [78, 190] on span "Additional Documents" at bounding box center [79, 191] width 137 height 14
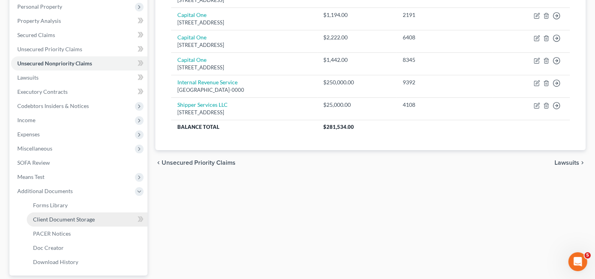
click at [76, 220] on span "Client Document Storage" at bounding box center [64, 219] width 62 height 7
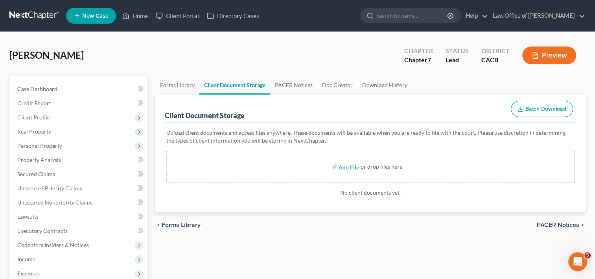
scroll to position [210, 0]
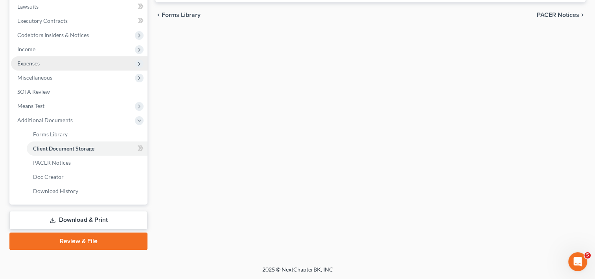
click at [38, 65] on span "Expenses" at bounding box center [28, 63] width 22 height 7
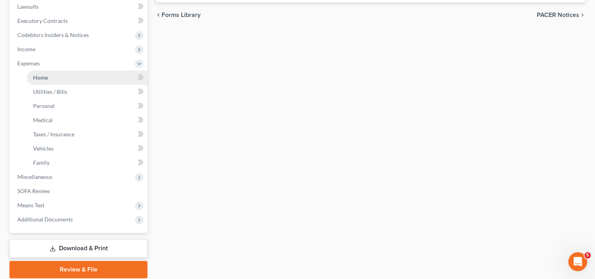
click at [43, 79] on span "Home" at bounding box center [40, 77] width 15 height 7
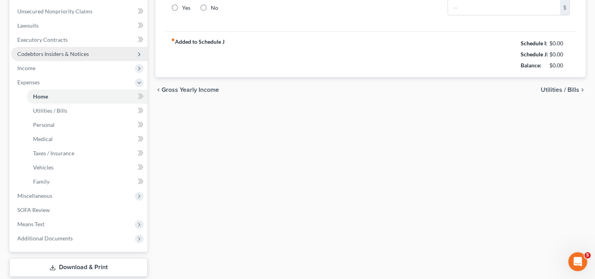
type input "450.00"
type input "0.00"
radio input "true"
type input "0.00"
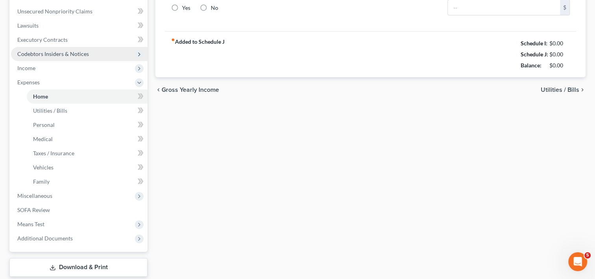
type input "0.00"
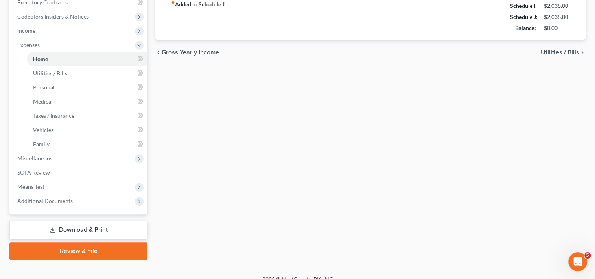
scroll to position [238, 0]
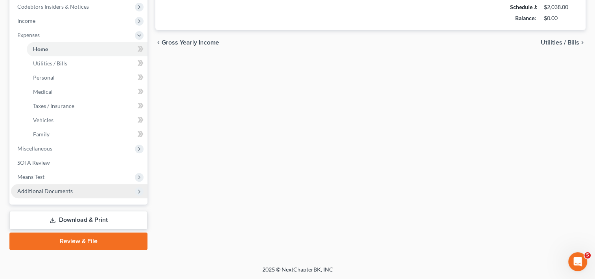
click at [79, 196] on span "Additional Documents" at bounding box center [79, 191] width 137 height 14
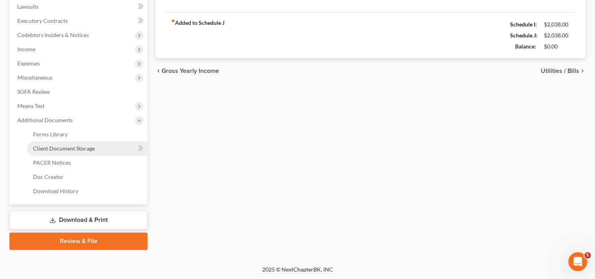
click at [76, 145] on span "Client Document Storage" at bounding box center [64, 148] width 62 height 7
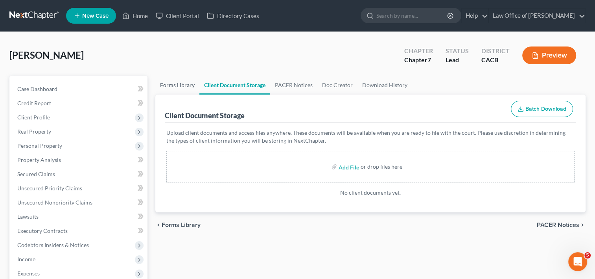
click at [179, 88] on link "Forms Library" at bounding box center [177, 85] width 44 height 19
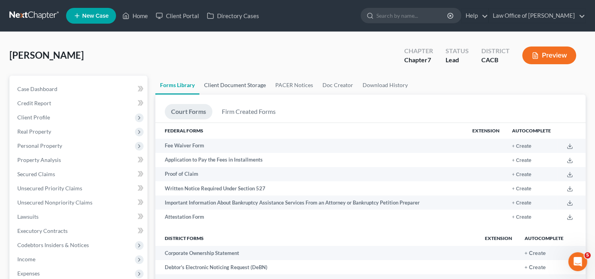
click at [238, 84] on link "Client Document Storage" at bounding box center [234, 85] width 71 height 19
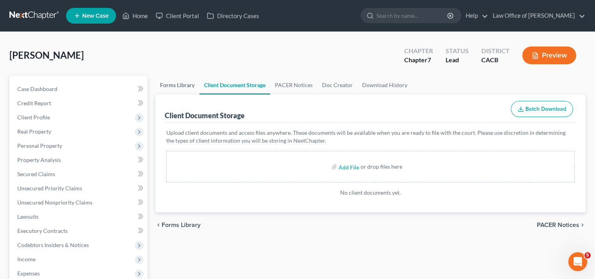
click at [195, 84] on link "Forms Library" at bounding box center [177, 85] width 44 height 19
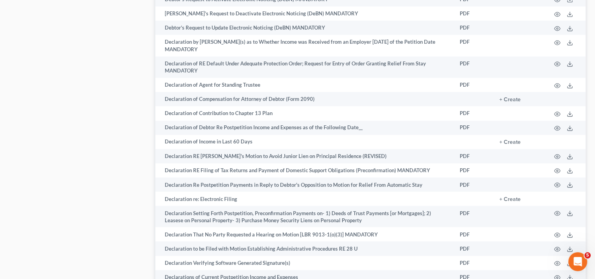
scroll to position [1350, 0]
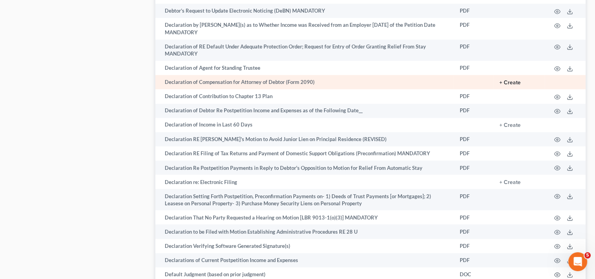
click at [507, 85] on button "+ Create" at bounding box center [510, 83] width 21 height 6
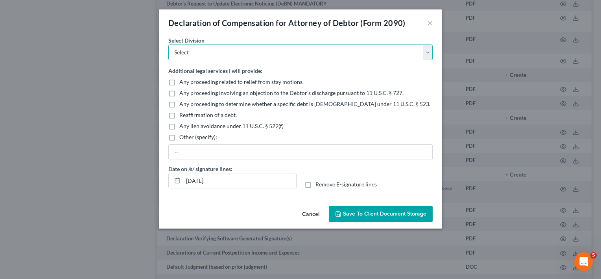
click at [220, 48] on select "Select [GEOGRAPHIC_DATA] [GEOGRAPHIC_DATA] [GEOGRAPHIC_DATA][PERSON_NAME] [GEOG…" at bounding box center [300, 52] width 264 height 16
select select "0"
click at [168, 44] on select "Select [GEOGRAPHIC_DATA] [GEOGRAPHIC_DATA] [GEOGRAPHIC_DATA][PERSON_NAME] [GEOG…" at bounding box center [300, 52] width 264 height 16
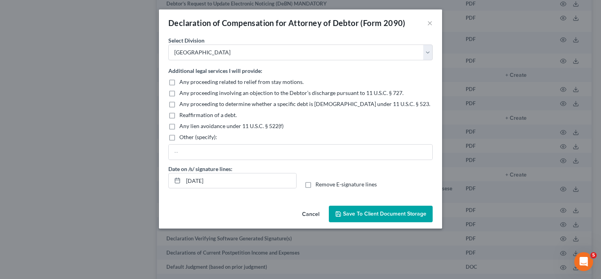
click at [390, 214] on span "Save to Client Document Storage" at bounding box center [384, 213] width 83 height 7
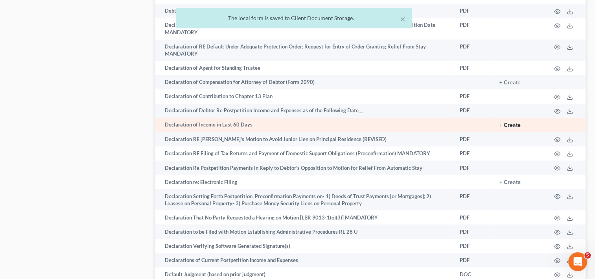
click at [511, 128] on button "+ Create" at bounding box center [510, 125] width 21 height 6
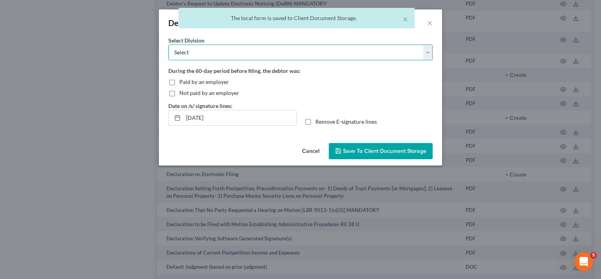
click at [206, 54] on select "Select [GEOGRAPHIC_DATA] [GEOGRAPHIC_DATA] [GEOGRAPHIC_DATA][PERSON_NAME] [GEOG…" at bounding box center [300, 52] width 264 height 16
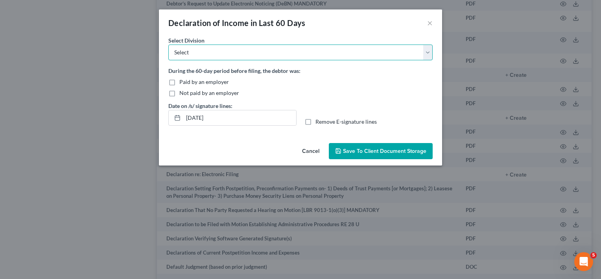
select select "2"
click at [168, 44] on select "Select [GEOGRAPHIC_DATA] [GEOGRAPHIC_DATA] [GEOGRAPHIC_DATA][PERSON_NAME] [GEOG…" at bounding box center [300, 52] width 264 height 16
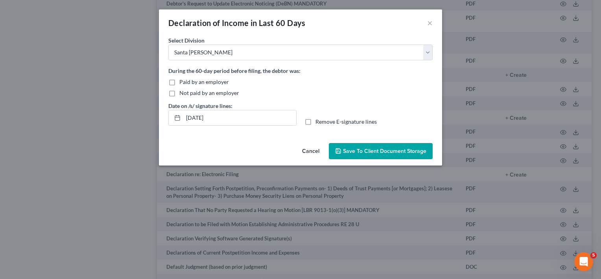
click at [179, 90] on label "Not paid by an employer" at bounding box center [209, 93] width 60 height 8
click at [183, 90] on input "Not paid by an employer" at bounding box center [185, 91] width 5 height 5
checkbox input "true"
click at [378, 151] on span "Save to Client Document Storage" at bounding box center [384, 151] width 83 height 7
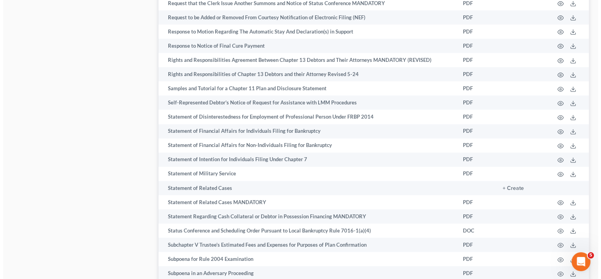
scroll to position [4125, 0]
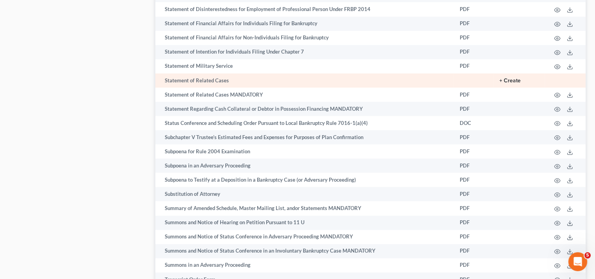
click at [512, 83] on button "+ Create" at bounding box center [510, 81] width 21 height 6
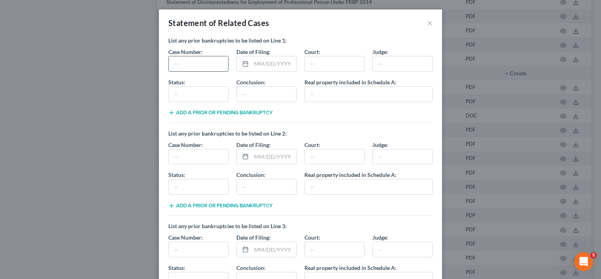
click at [180, 65] on input "text" at bounding box center [198, 63] width 59 height 15
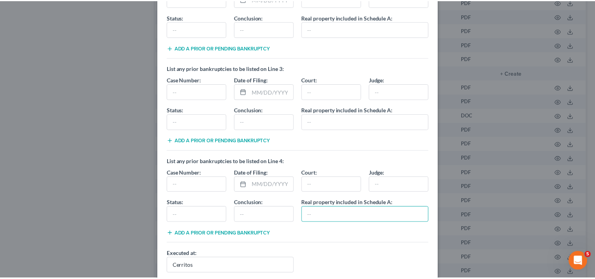
scroll to position [230, 0]
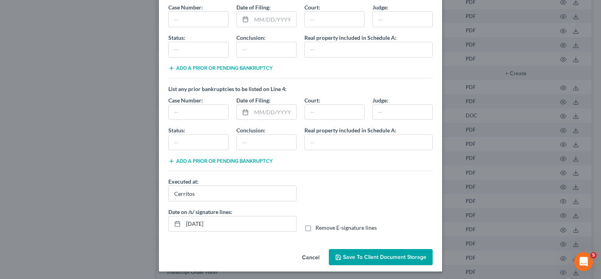
click at [371, 250] on button "Save to Client Document Storage" at bounding box center [381, 257] width 104 height 17
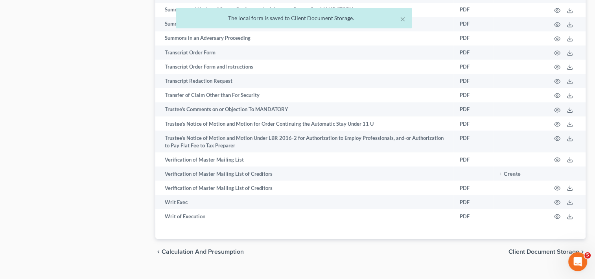
scroll to position [4405, 0]
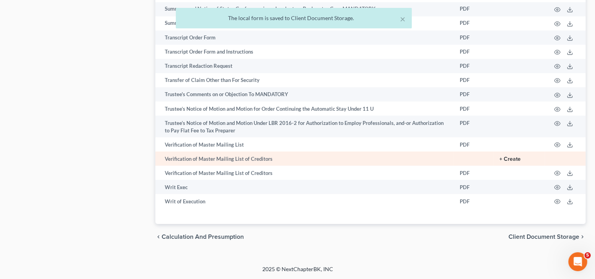
click at [511, 159] on button "+ Create" at bounding box center [510, 159] width 21 height 6
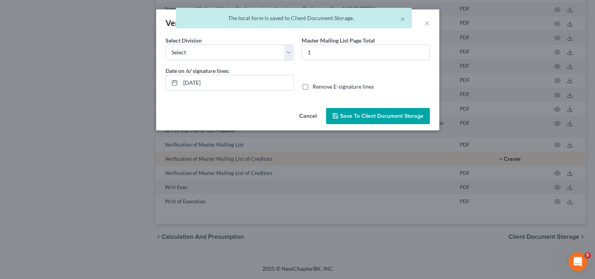
scroll to position [4391, 0]
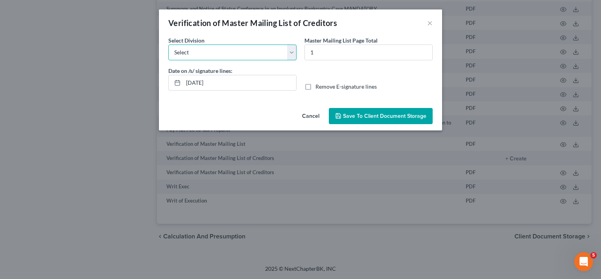
click at [264, 55] on select "Select [GEOGRAPHIC_DATA] [GEOGRAPHIC_DATA] [GEOGRAPHIC_DATA][PERSON_NAME] [GEOG…" at bounding box center [232, 52] width 128 height 16
select select "2"
click at [168, 44] on select "Select [GEOGRAPHIC_DATA] [GEOGRAPHIC_DATA] [GEOGRAPHIC_DATA][PERSON_NAME] [GEOG…" at bounding box center [232, 52] width 128 height 16
click at [358, 117] on span "Save to Client Document Storage" at bounding box center [384, 116] width 83 height 7
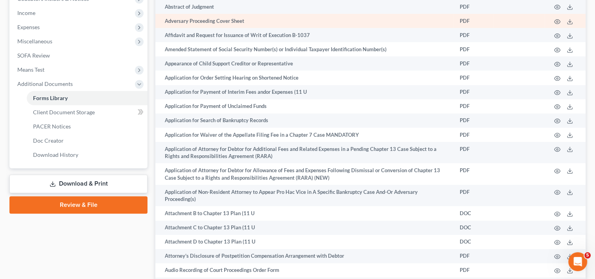
scroll to position [235, 0]
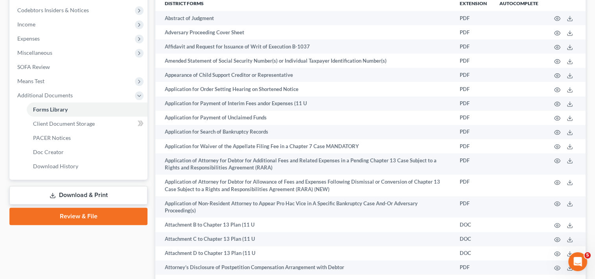
click at [106, 191] on link "Download & Print" at bounding box center [78, 195] width 138 height 18
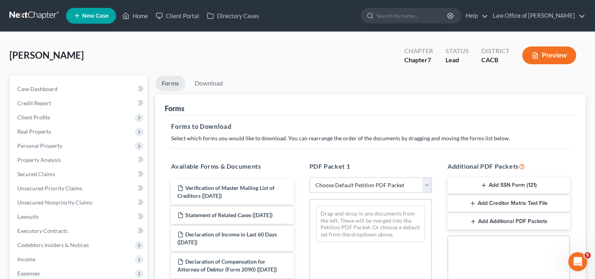
click at [348, 183] on select "Choose Default Petition PDF Packet Complete Bankruptcy Petition (all forms and …" at bounding box center [371, 185] width 122 height 16
select select "0"
click at [312, 177] on select "Choose Default Petition PDF Packet Complete Bankruptcy Petition (all forms and …" at bounding box center [371, 185] width 122 height 16
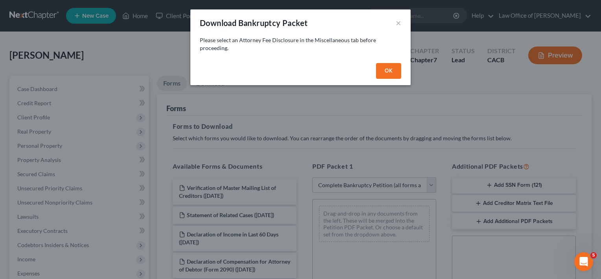
click at [388, 68] on button "OK" at bounding box center [388, 71] width 25 height 16
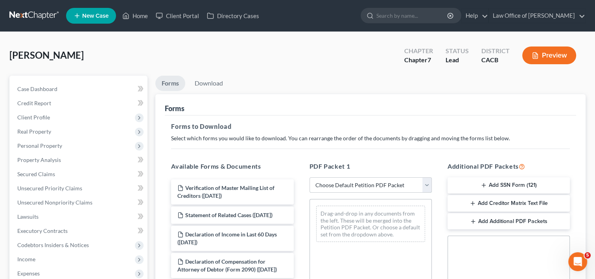
click at [375, 186] on select "Choose Default Petition PDF Packet Complete Bankruptcy Petition (all forms and …" at bounding box center [371, 185] width 122 height 16
select select "0"
click at [312, 177] on select "Choose Default Petition PDF Packet Complete Bankruptcy Petition (all forms and …" at bounding box center [371, 185] width 122 height 16
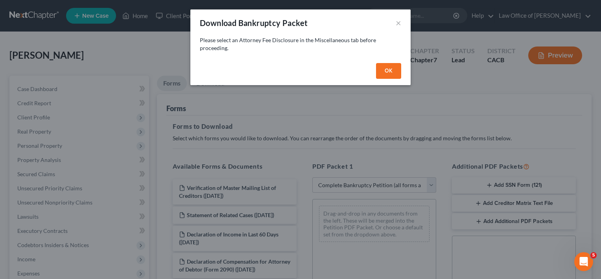
click at [393, 75] on button "OK" at bounding box center [388, 71] width 25 height 16
select select
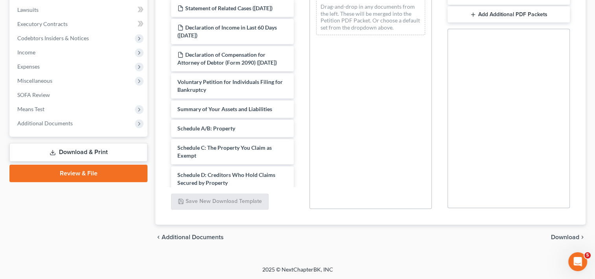
scroll to position [178, 0]
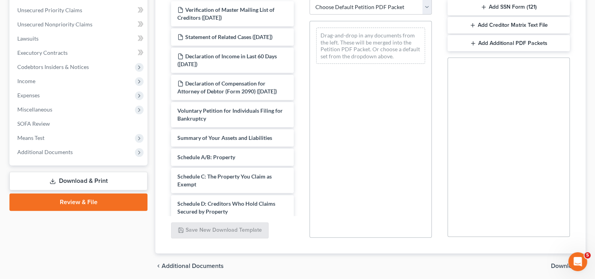
click at [81, 183] on link "Download & Print" at bounding box center [78, 181] width 138 height 18
click at [108, 183] on link "Download & Print" at bounding box center [78, 181] width 138 height 18
click at [35, 155] on span "Additional Documents" at bounding box center [79, 152] width 137 height 14
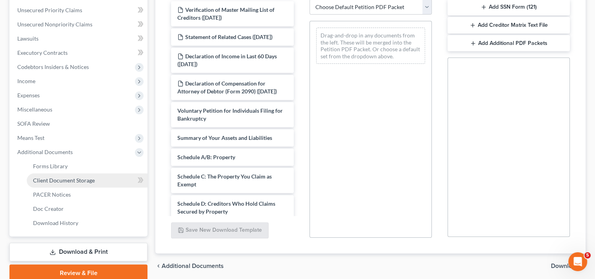
click at [60, 181] on span "Client Document Storage" at bounding box center [64, 180] width 62 height 7
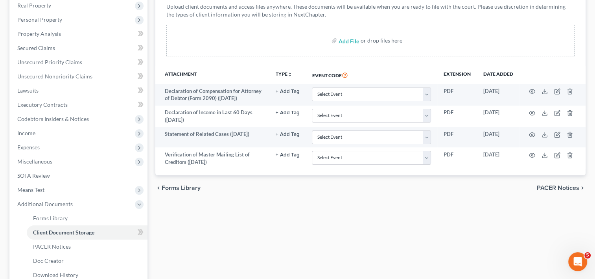
scroll to position [129, 0]
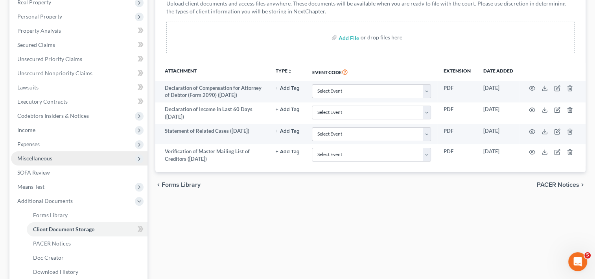
click at [56, 158] on span "Miscellaneous" at bounding box center [79, 158] width 137 height 14
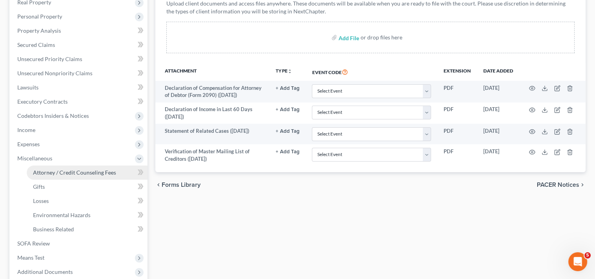
click at [66, 171] on span "Attorney / Credit Counseling Fees" at bounding box center [74, 172] width 83 height 7
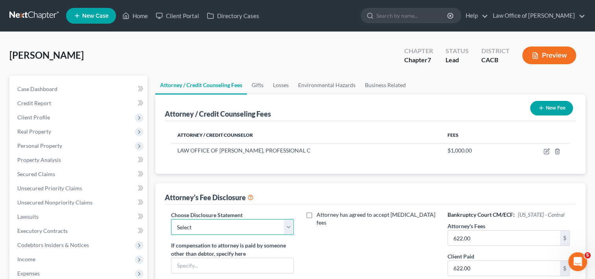
click at [214, 227] on select "Select DISCLOSURE OF COMPENSATION OF ATTORNEY FOR DEBTOR(S)" at bounding box center [232, 227] width 122 height 16
select select "0"
click at [171, 219] on select "Select DISCLOSURE OF COMPENSATION OF ATTORNEY FOR DEBTOR(S)" at bounding box center [232, 227] width 122 height 16
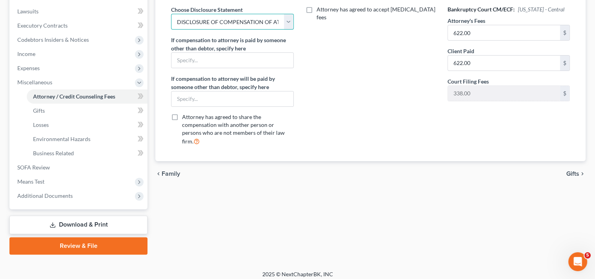
scroll to position [210, 0]
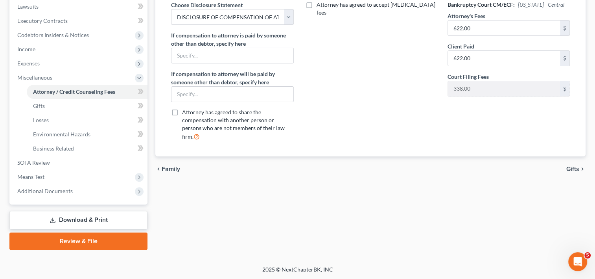
click at [83, 220] on link "Download & Print" at bounding box center [78, 220] width 138 height 18
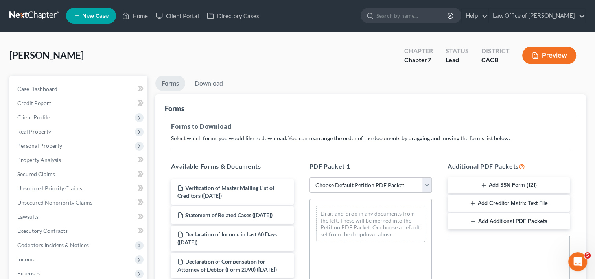
click at [381, 180] on select "Choose Default Petition PDF Packet Complete Bankruptcy Petition (all forms and …" at bounding box center [371, 185] width 122 height 16
select select "0"
click at [310, 177] on select "Choose Default Petition PDF Packet Complete Bankruptcy Petition (all forms and …" at bounding box center [371, 185] width 122 height 16
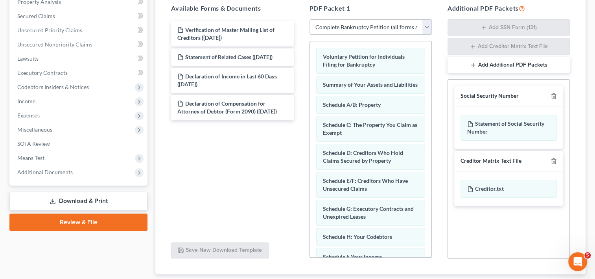
scroll to position [159, 0]
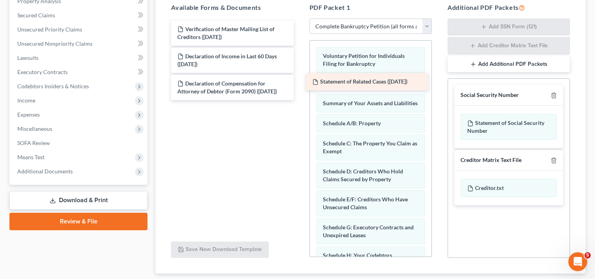
drag, startPoint x: 254, startPoint y: 54, endPoint x: 389, endPoint y: 80, distance: 137.6
click at [300, 80] on div "Statement of Related Cases ([DATE]) Verification of Master Mailing List of Cred…" at bounding box center [232, 59] width 135 height 79
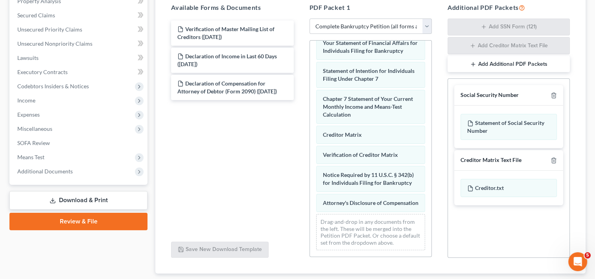
scroll to position [329, 0]
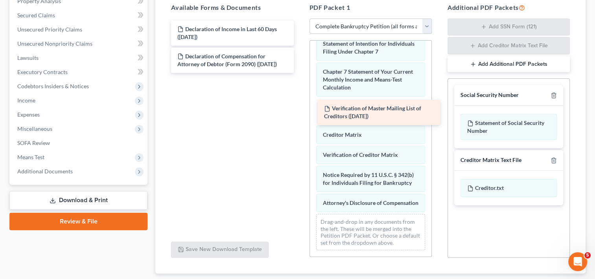
drag, startPoint x: 249, startPoint y: 36, endPoint x: 398, endPoint y: 121, distance: 172.0
click at [300, 73] on div "Verification of Master Mailing List of Creditors ([DATE]) Verification of Maste…" at bounding box center [232, 46] width 135 height 52
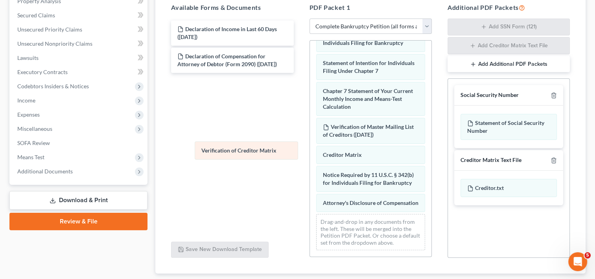
drag, startPoint x: 366, startPoint y: 175, endPoint x: 245, endPoint y: 158, distance: 122.4
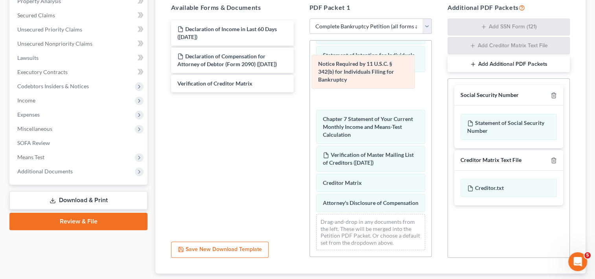
drag, startPoint x: 359, startPoint y: 176, endPoint x: 355, endPoint y: 72, distance: 103.6
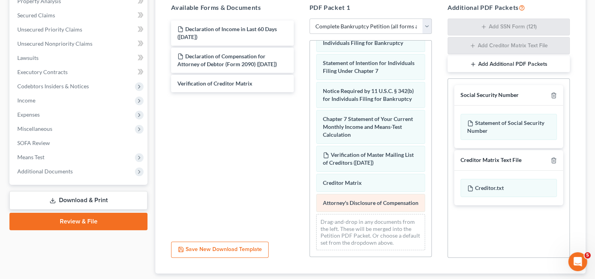
click at [358, 206] on span "Attorney's Disclosure of Compensation" at bounding box center [371, 202] width 96 height 7
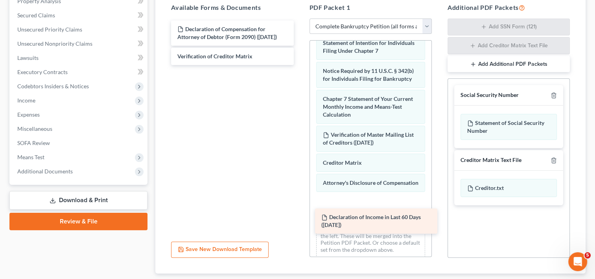
drag, startPoint x: 264, startPoint y: 33, endPoint x: 406, endPoint y: 221, distance: 236.2
click at [300, 65] on div "Declaration of Income in Last 60 Days ([DATE]) Declaration of Income in Last 60…" at bounding box center [232, 42] width 135 height 44
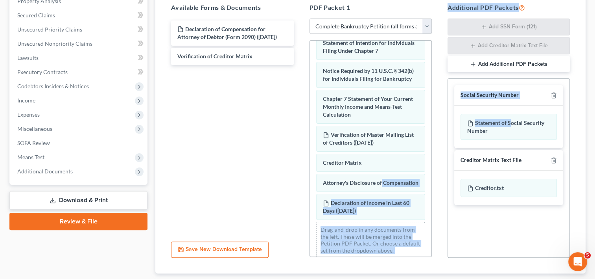
drag, startPoint x: 510, startPoint y: 121, endPoint x: 431, endPoint y: 205, distance: 115.3
click at [431, 205] on div "Available Forms & Documents Declaration of Compensation for Attorney of Debtor …" at bounding box center [370, 130] width 415 height 268
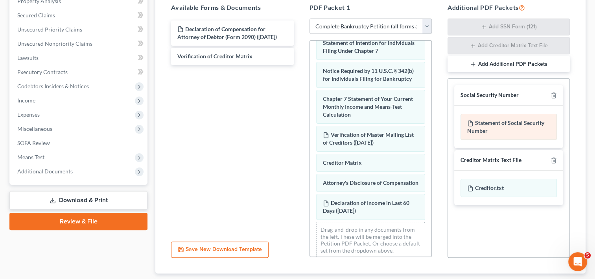
drag, startPoint x: 431, startPoint y: 205, endPoint x: 544, endPoint y: 121, distance: 141.1
click at [544, 121] on div "Statement of Social Security Number" at bounding box center [509, 127] width 96 height 26
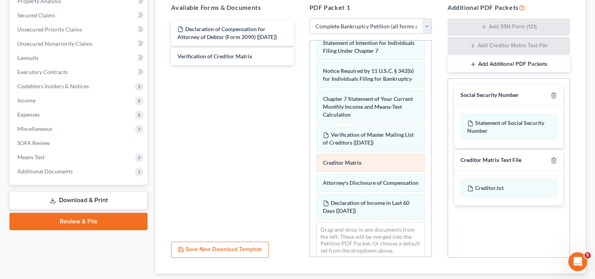
drag, startPoint x: 527, startPoint y: 122, endPoint x: 413, endPoint y: 176, distance: 126.5
click at [413, 176] on div "Available Forms & Documents Declaration of Compensation for Attorney of Debtor …" at bounding box center [370, 130] width 415 height 268
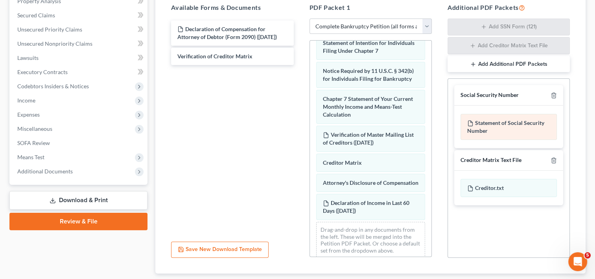
click at [534, 130] on div "Statement of Social Security Number" at bounding box center [509, 127] width 96 height 26
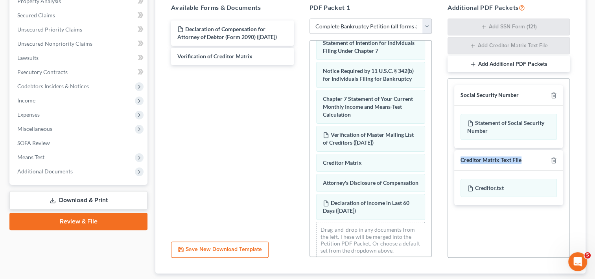
drag, startPoint x: 510, startPoint y: 131, endPoint x: 449, endPoint y: 225, distance: 112.4
click at [449, 225] on div "Social Security Number Statement of Social Security Number Creditor Matrix Text…" at bounding box center [509, 167] width 122 height 179
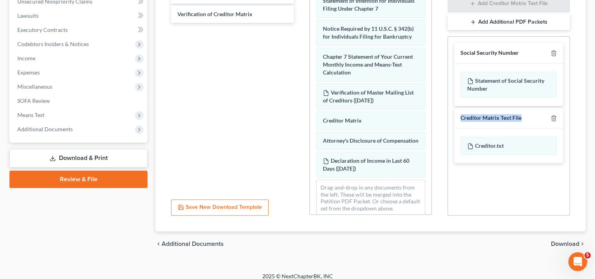
scroll to position [207, 0]
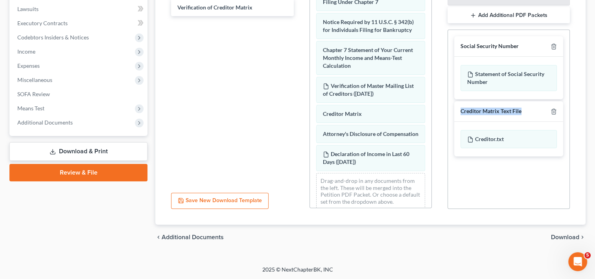
click at [564, 235] on span "Download" at bounding box center [565, 237] width 28 height 6
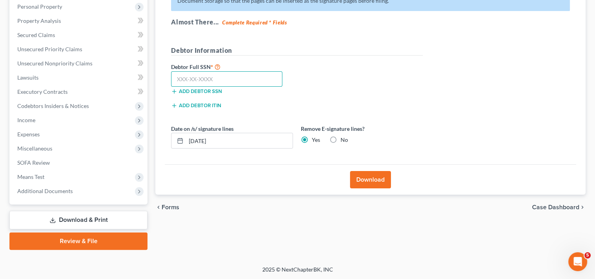
click at [206, 78] on input "text" at bounding box center [226, 79] width 111 height 16
type input "308-56-9392"
click at [379, 177] on button "Download" at bounding box center [370, 179] width 41 height 17
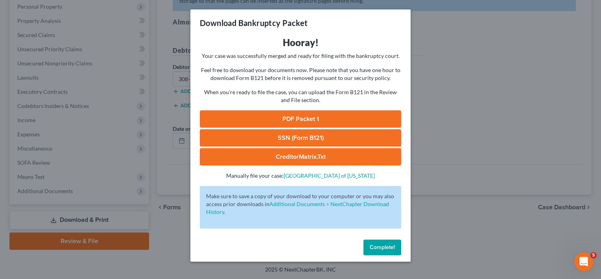
click at [300, 120] on link "PDF Packet 1" at bounding box center [300, 118] width 201 height 17
click at [292, 143] on link "SSN (Form B121)" at bounding box center [300, 137] width 201 height 17
click at [379, 242] on button "Complete!" at bounding box center [383, 247] width 38 height 16
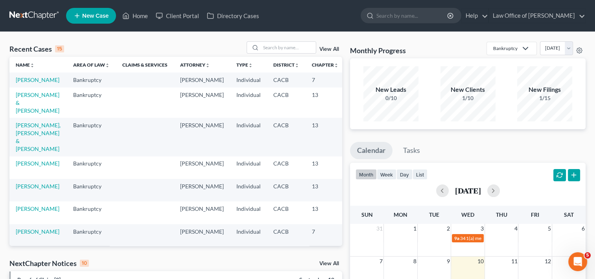
click at [22, 83] on td "[PERSON_NAME]" at bounding box center [37, 79] width 57 height 15
click at [22, 83] on link "[PERSON_NAME]" at bounding box center [38, 79] width 44 height 7
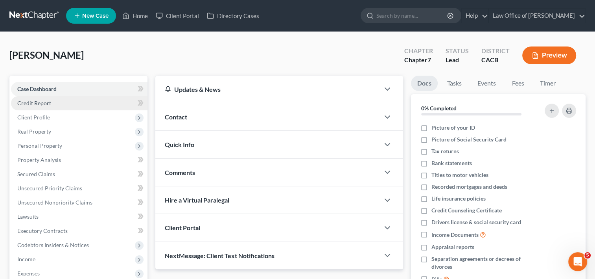
click at [40, 103] on span "Credit Report" at bounding box center [34, 103] width 34 height 7
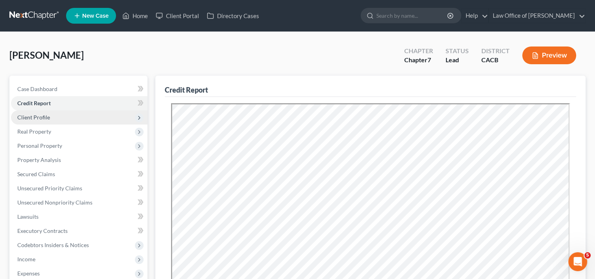
click at [35, 115] on span "Client Profile" at bounding box center [33, 117] width 33 height 7
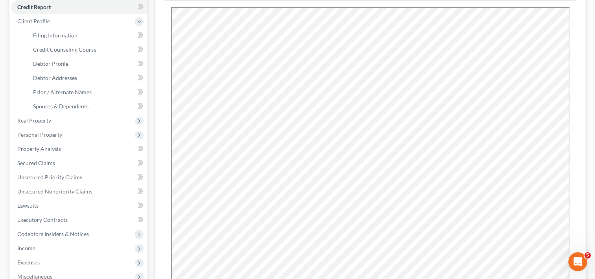
scroll to position [79, 0]
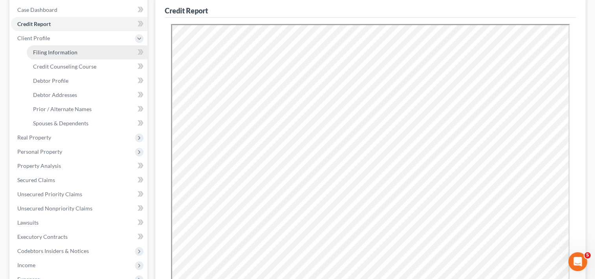
click at [42, 50] on span "Filing Information" at bounding box center [55, 52] width 44 height 7
select select "1"
select select "0"
select select "4"
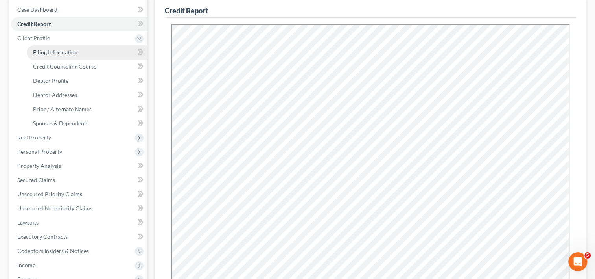
select select "0"
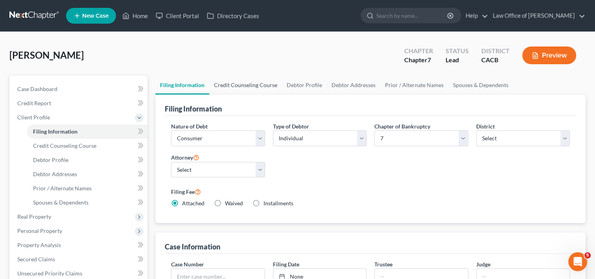
click at [262, 85] on link "Credit Counseling Course" at bounding box center [245, 85] width 73 height 19
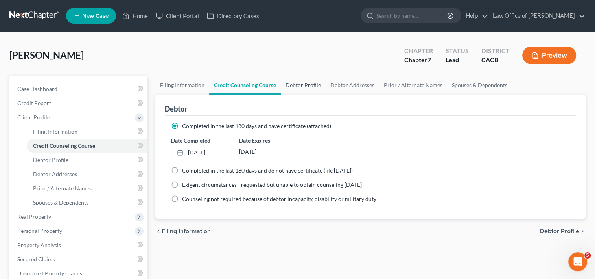
click at [307, 82] on link "Debtor Profile" at bounding box center [303, 85] width 45 height 19
select select "0"
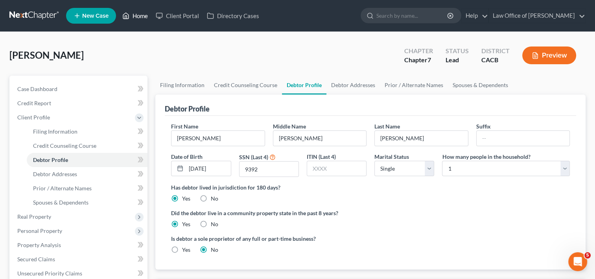
click at [137, 18] on link "Home" at bounding box center [134, 16] width 33 height 14
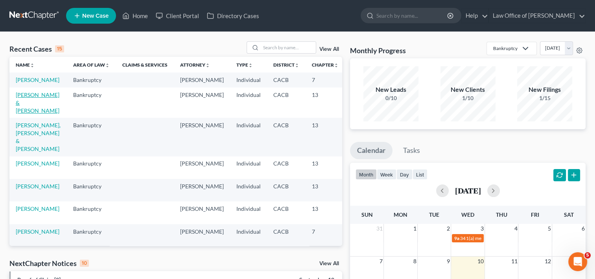
click at [29, 114] on link "[PERSON_NAME] & [PERSON_NAME]" at bounding box center [38, 102] width 44 height 22
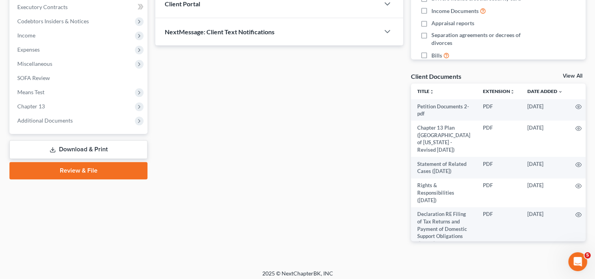
scroll to position [228, 0]
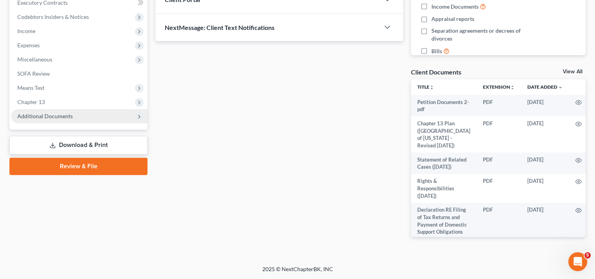
click at [63, 116] on span "Additional Documents" at bounding box center [44, 116] width 55 height 7
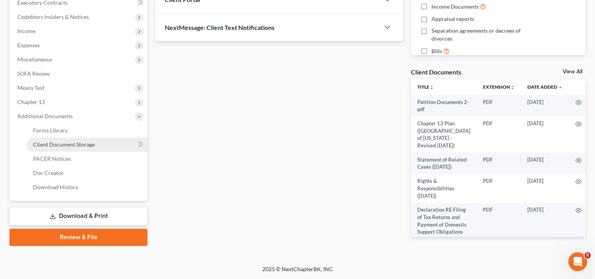
click at [73, 146] on span "Client Document Storage" at bounding box center [64, 144] width 62 height 7
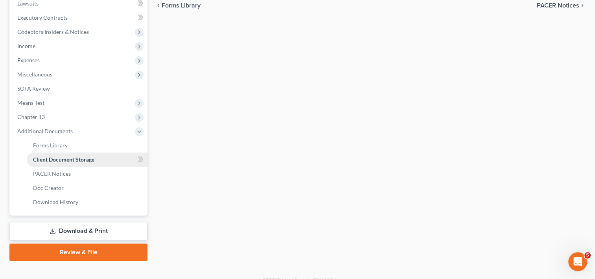
select select "60"
select select "59"
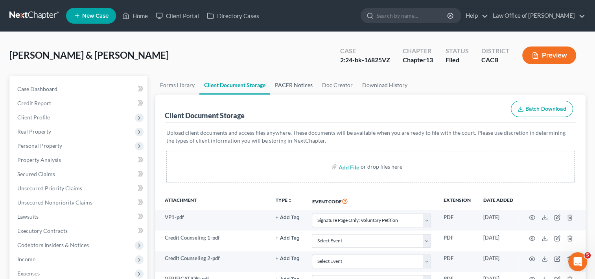
click at [286, 84] on link "PACER Notices" at bounding box center [293, 85] width 47 height 19
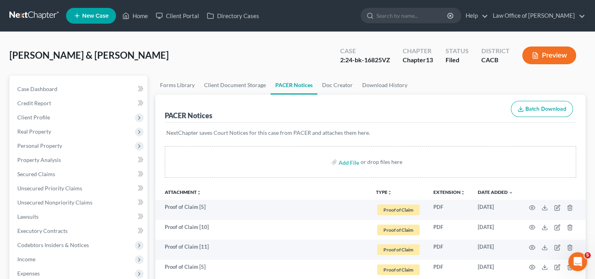
click at [291, 84] on link "PACER Notices" at bounding box center [294, 85] width 47 height 19
click at [137, 15] on link "Home" at bounding box center [134, 16] width 33 height 14
